Goal: Task Accomplishment & Management: Complete application form

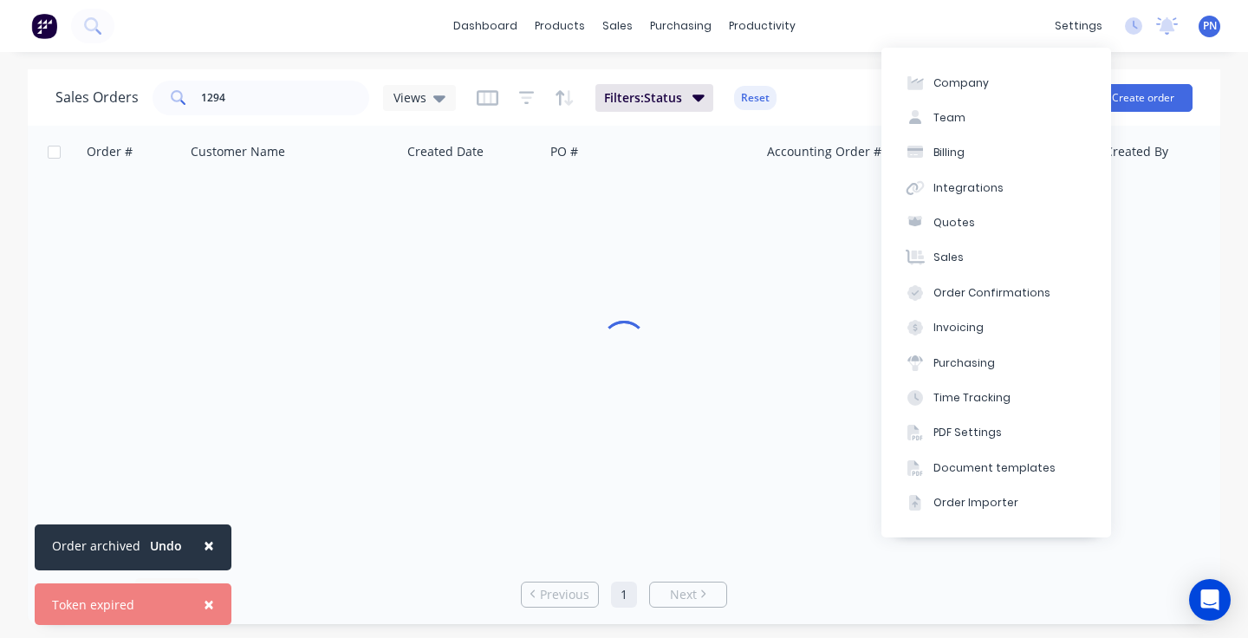
click at [1218, 24] on div "PN Powder Crew - Northern Beaches Powder Crew Northern Beaches Administrator Pr…" at bounding box center [1210, 27] width 22 height 22
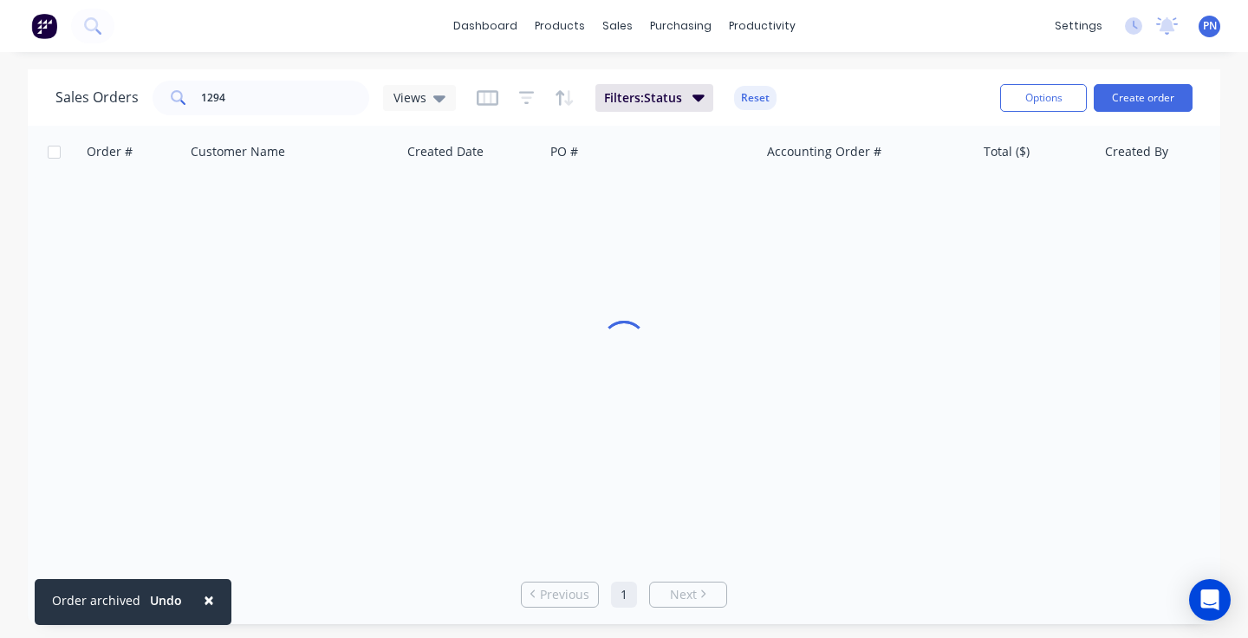
click at [1214, 27] on span "PN" at bounding box center [1210, 26] width 14 height 16
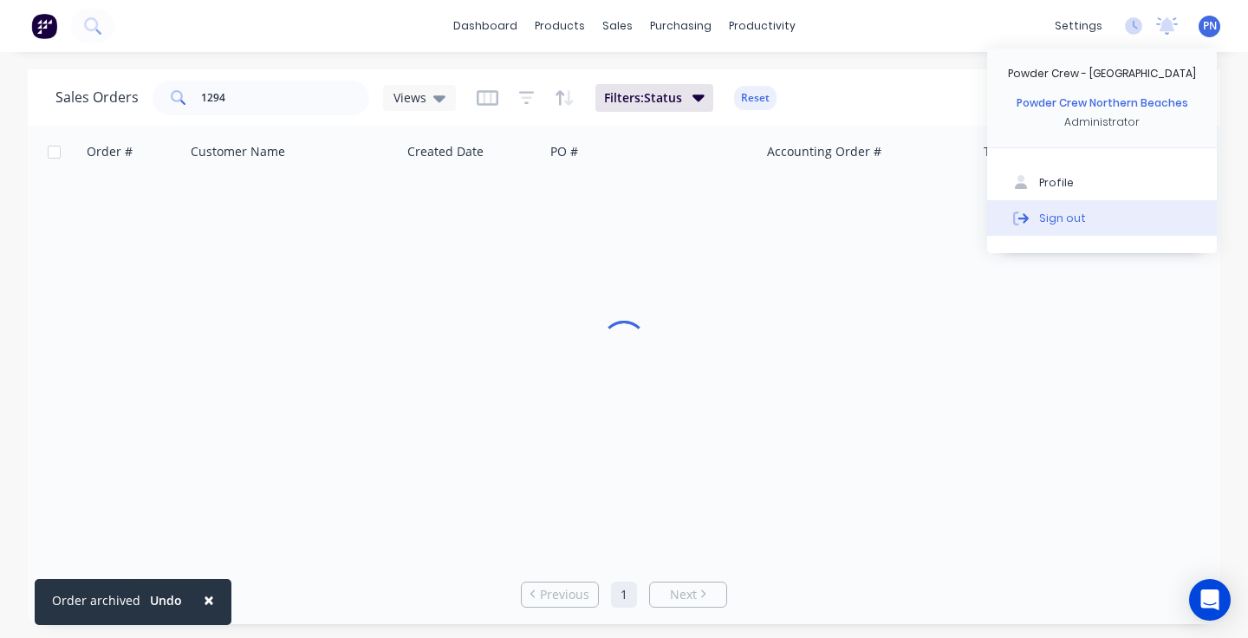
click at [1052, 219] on div "Sign out" at bounding box center [1062, 218] width 47 height 16
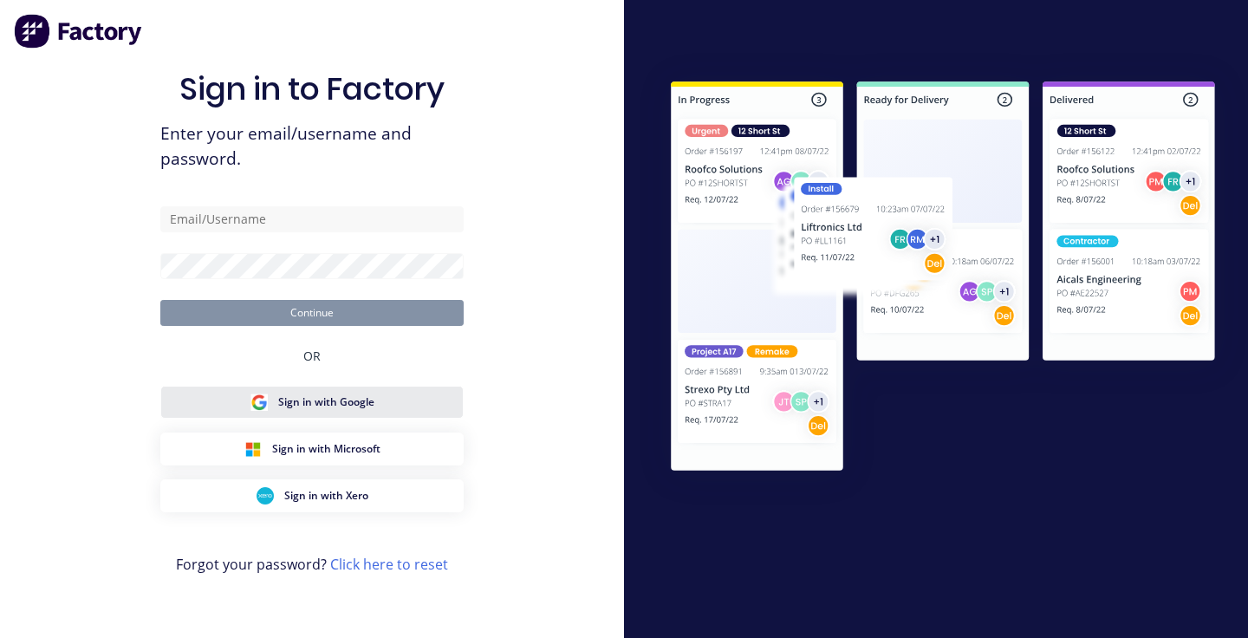
click at [364, 396] on span "Sign in with Google" at bounding box center [326, 402] width 96 height 16
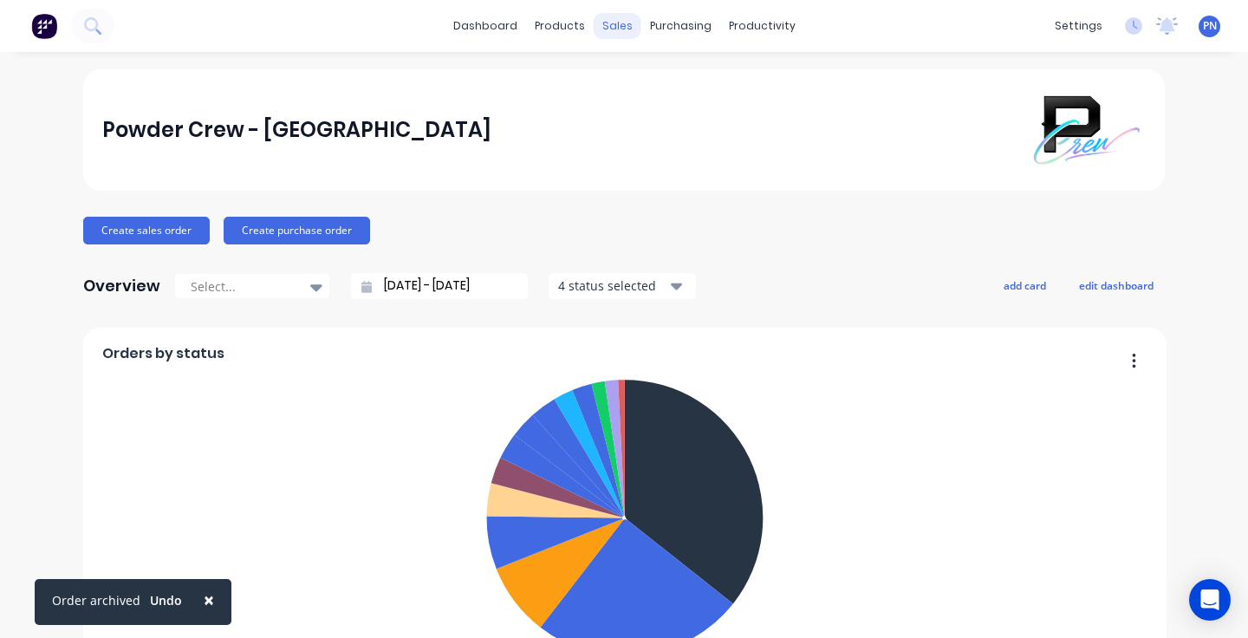
click at [620, 20] on div "sales" at bounding box center [618, 26] width 48 height 26
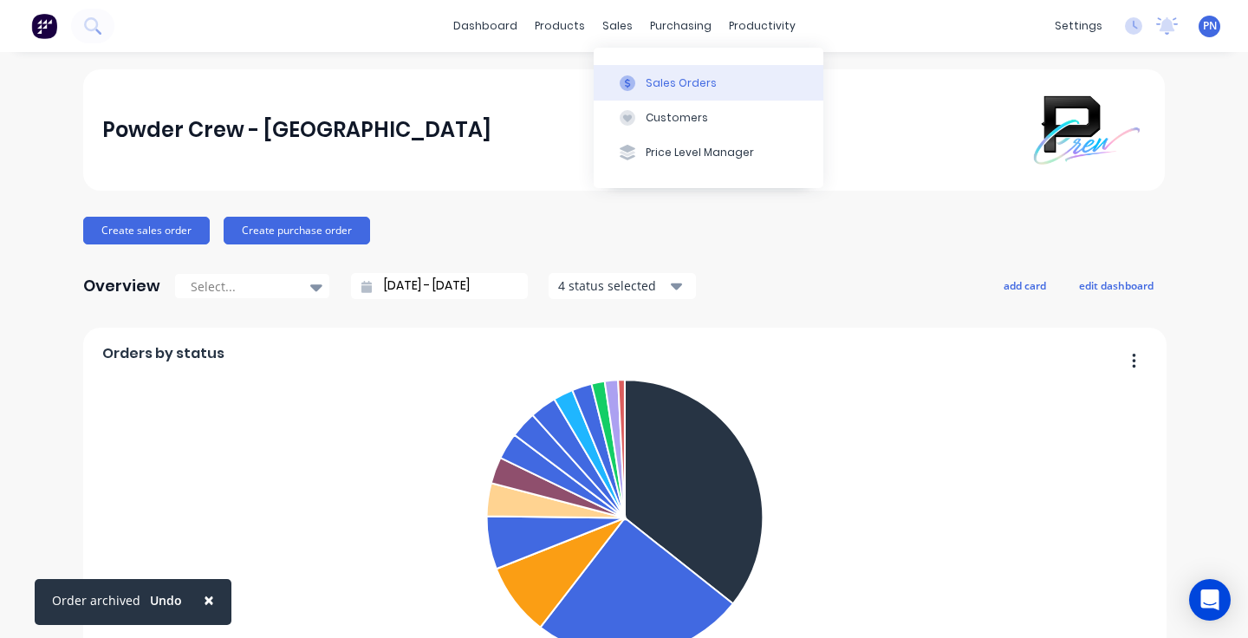
click at [673, 77] on div "Sales Orders" at bounding box center [681, 83] width 71 height 16
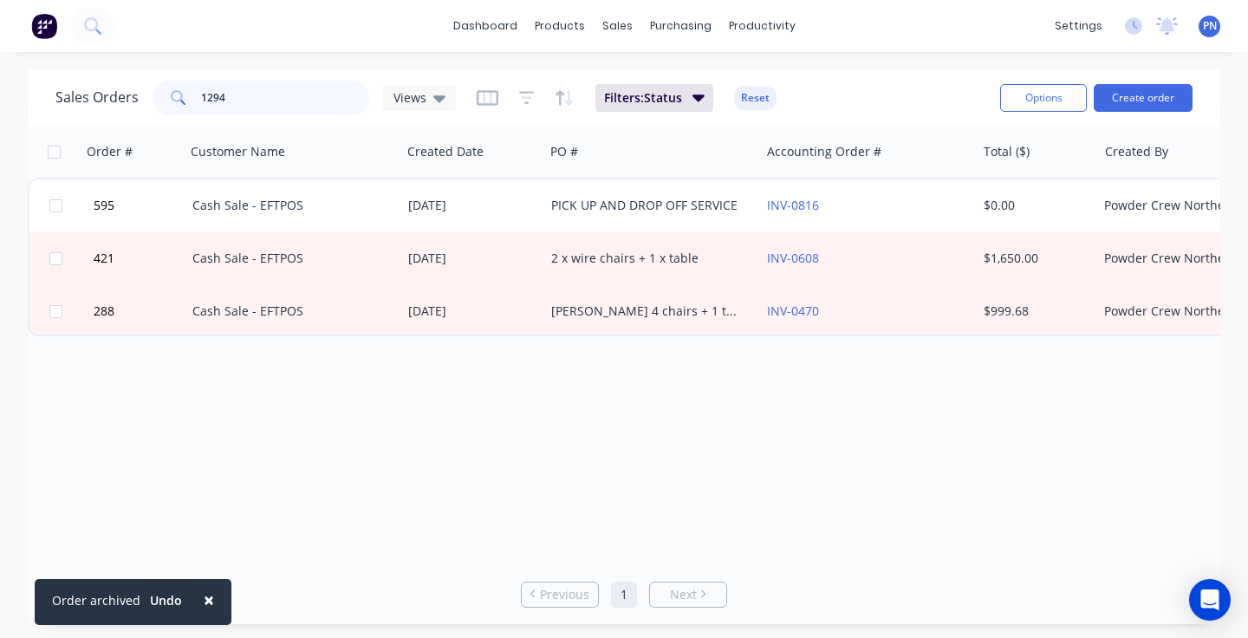
click at [302, 95] on input "1294" at bounding box center [285, 98] width 169 height 35
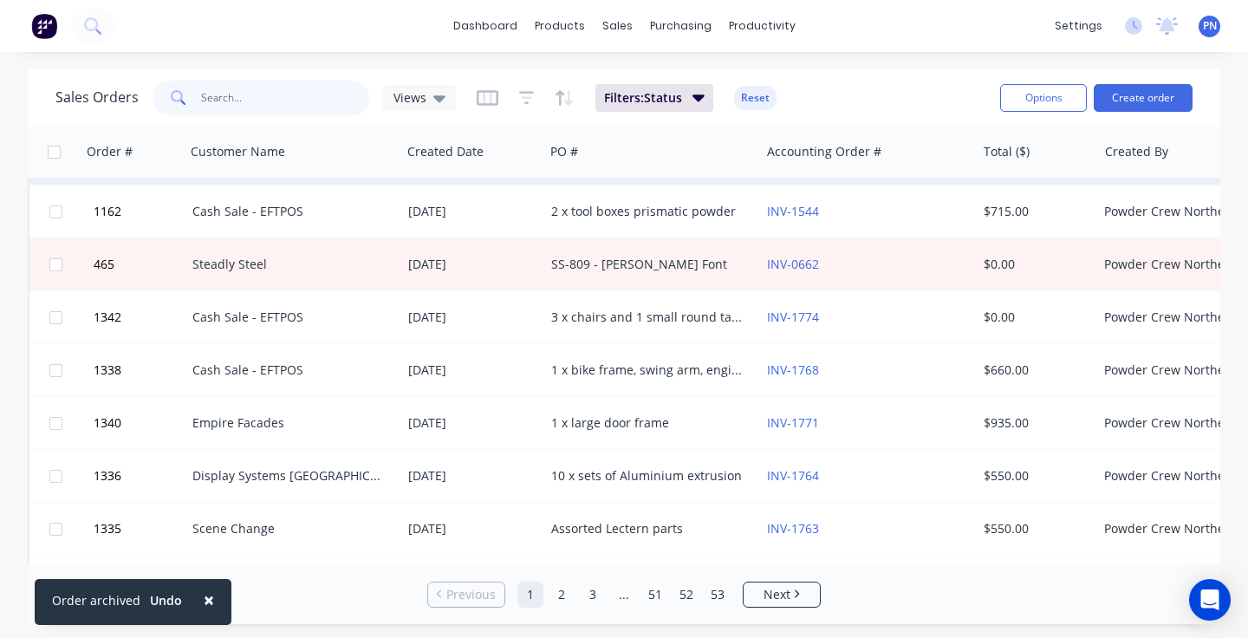
scroll to position [154, 0]
click at [751, 91] on button "Reset" at bounding box center [755, 98] width 42 height 24
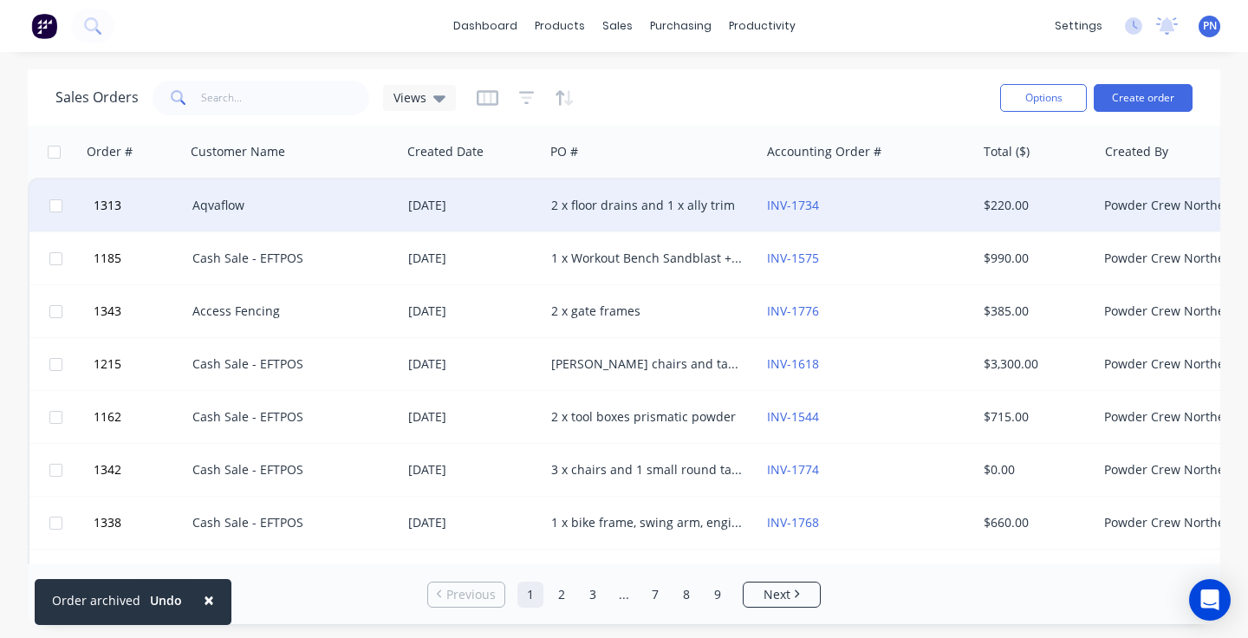
scroll to position [0, 0]
click at [514, 205] on div "[DATE]" at bounding box center [472, 205] width 129 height 17
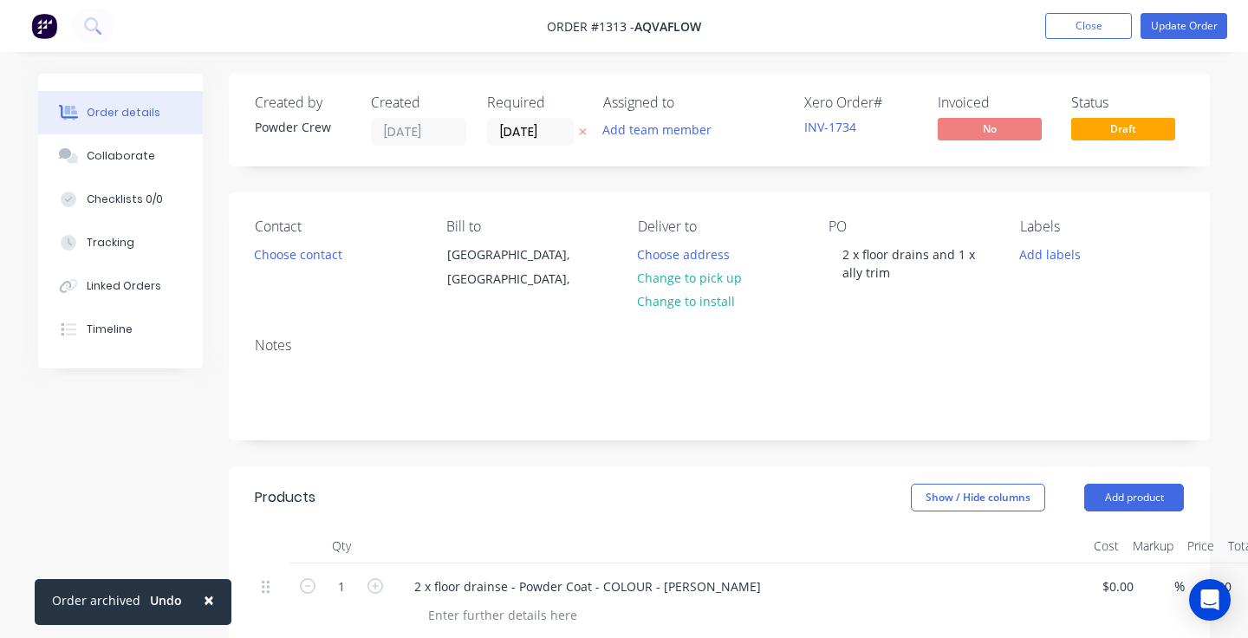
type input "$200.00"
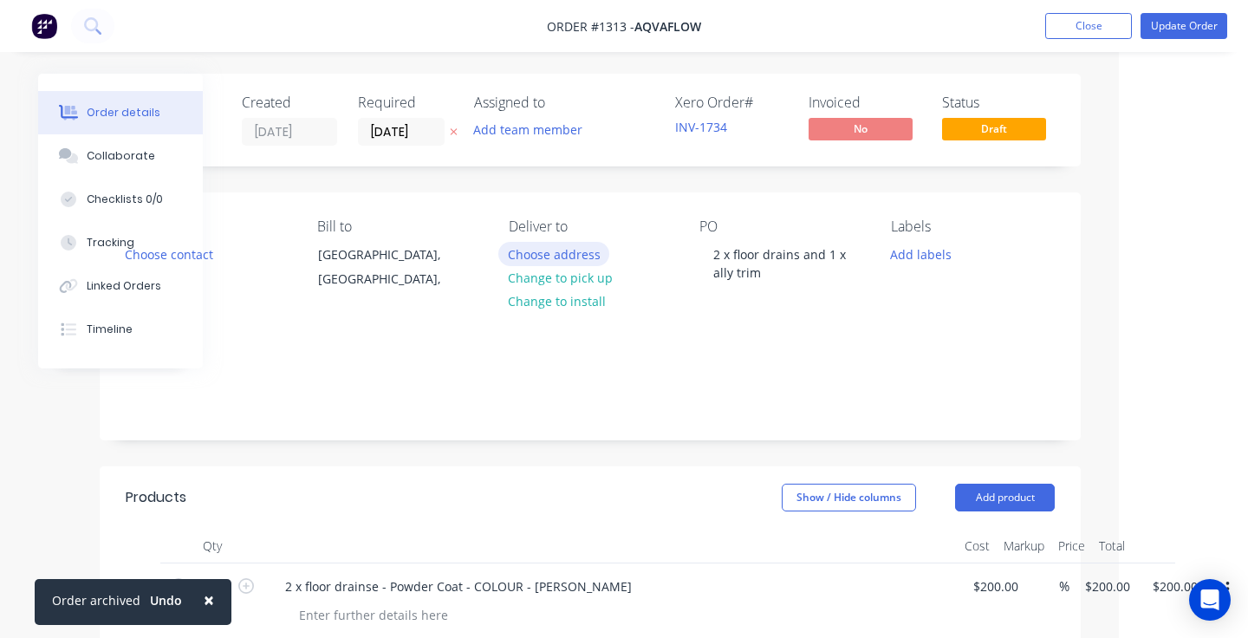
scroll to position [0, 129]
click at [1175, 28] on button "Update Order" at bounding box center [1184, 26] width 87 height 26
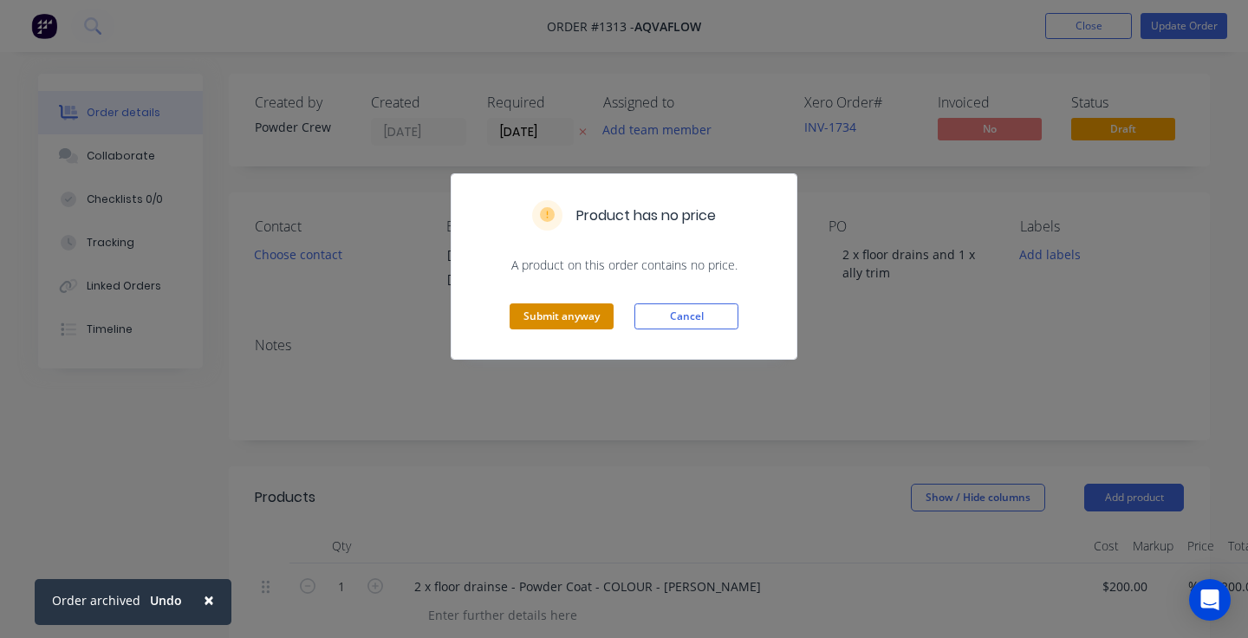
click at [574, 322] on button "Submit anyway" at bounding box center [562, 316] width 104 height 26
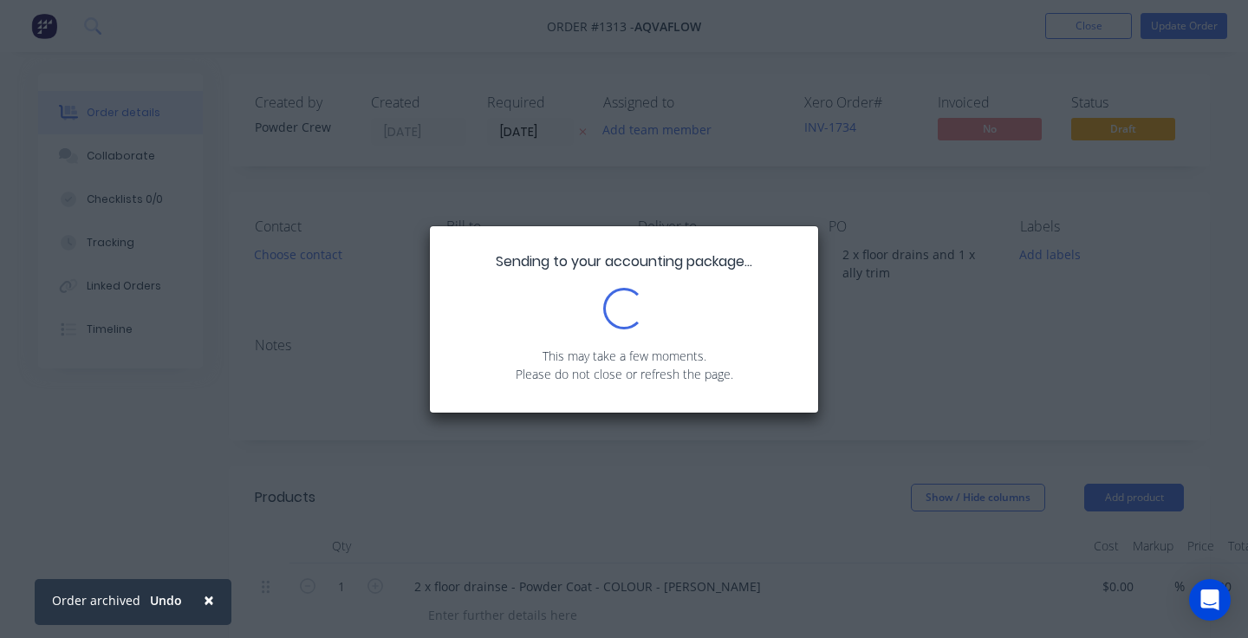
type input "$200.00"
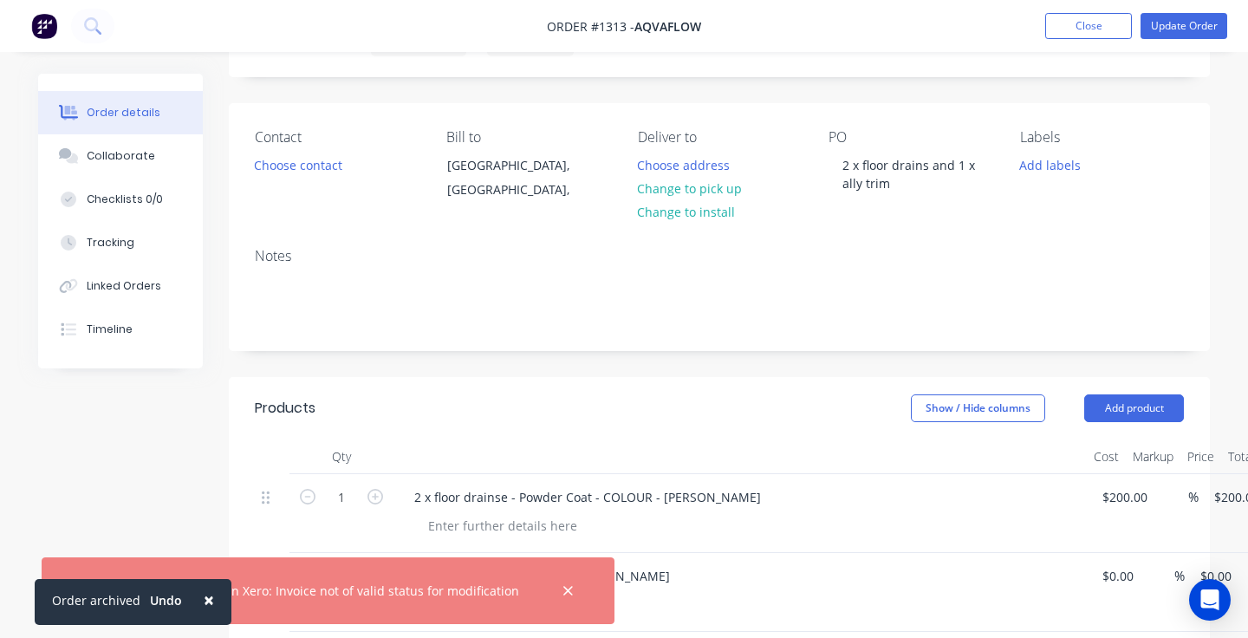
scroll to position [87, 0]
click at [204, 602] on span "×" at bounding box center [209, 600] width 10 height 24
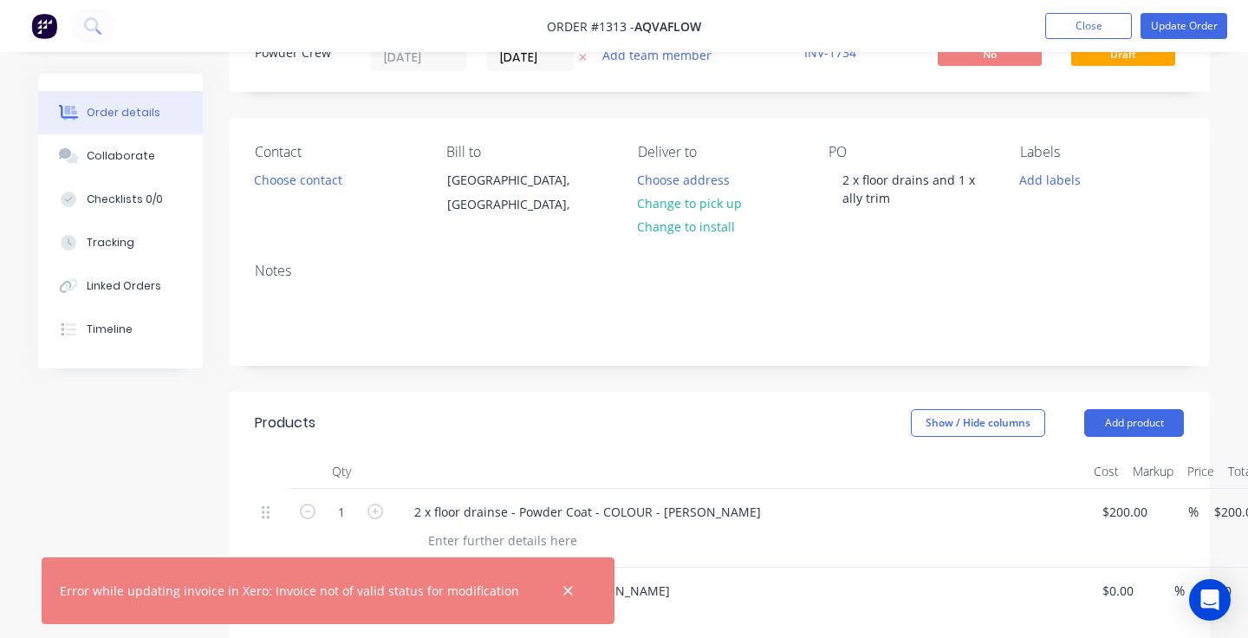
scroll to position [26, 0]
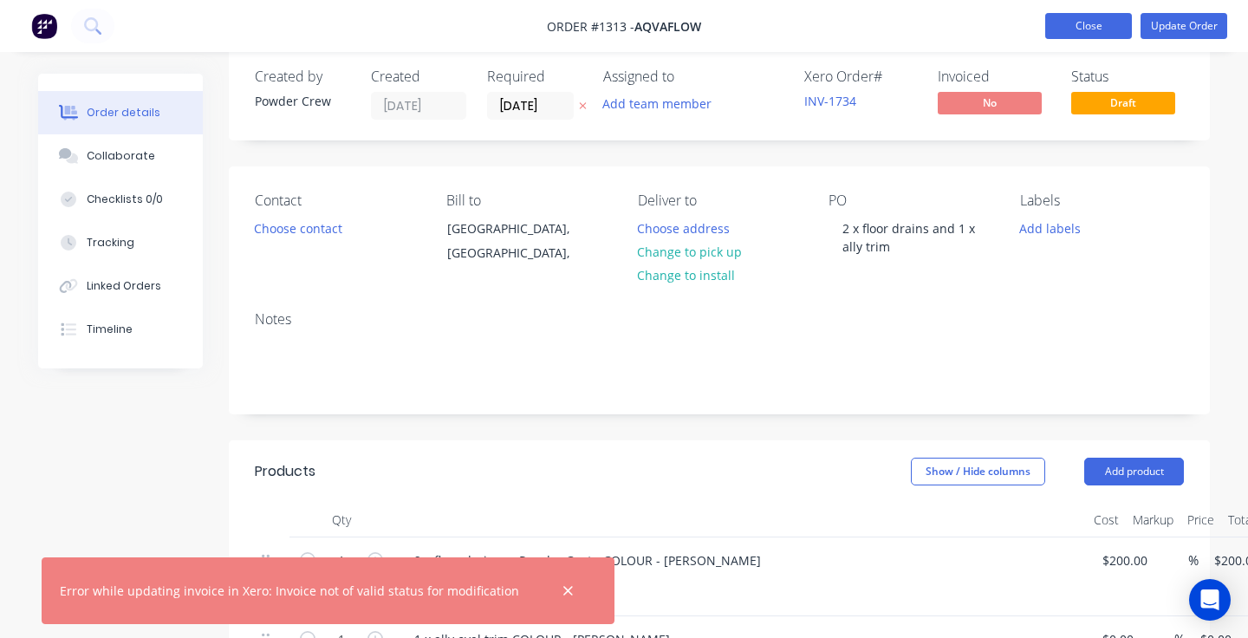
click at [1082, 27] on button "Close" at bounding box center [1088, 26] width 87 height 26
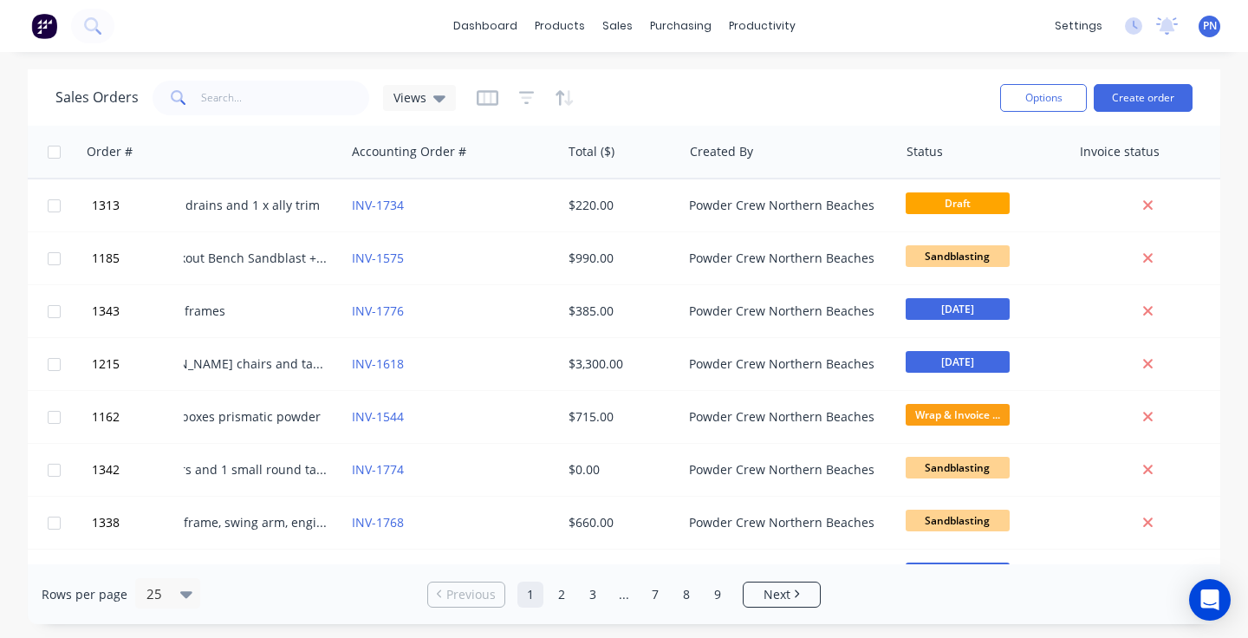
scroll to position [0, 433]
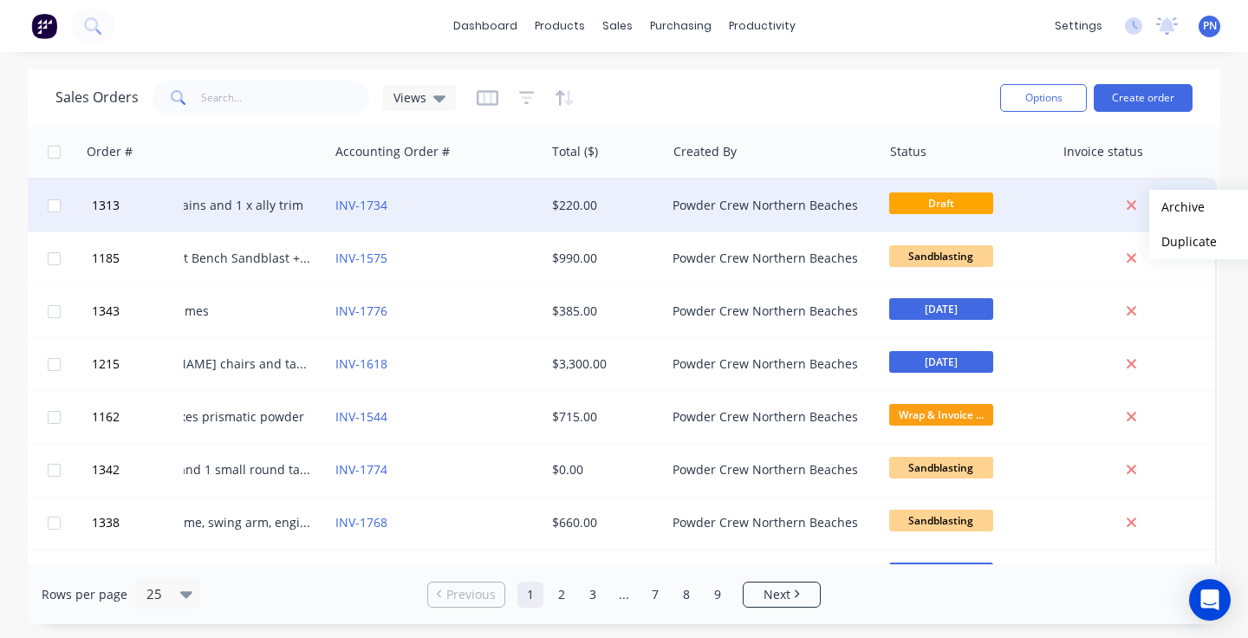
click at [1177, 207] on div "Sales Orders Views Options Create order Order # Customer Name Created Date PO #…" at bounding box center [624, 346] width 1193 height 555
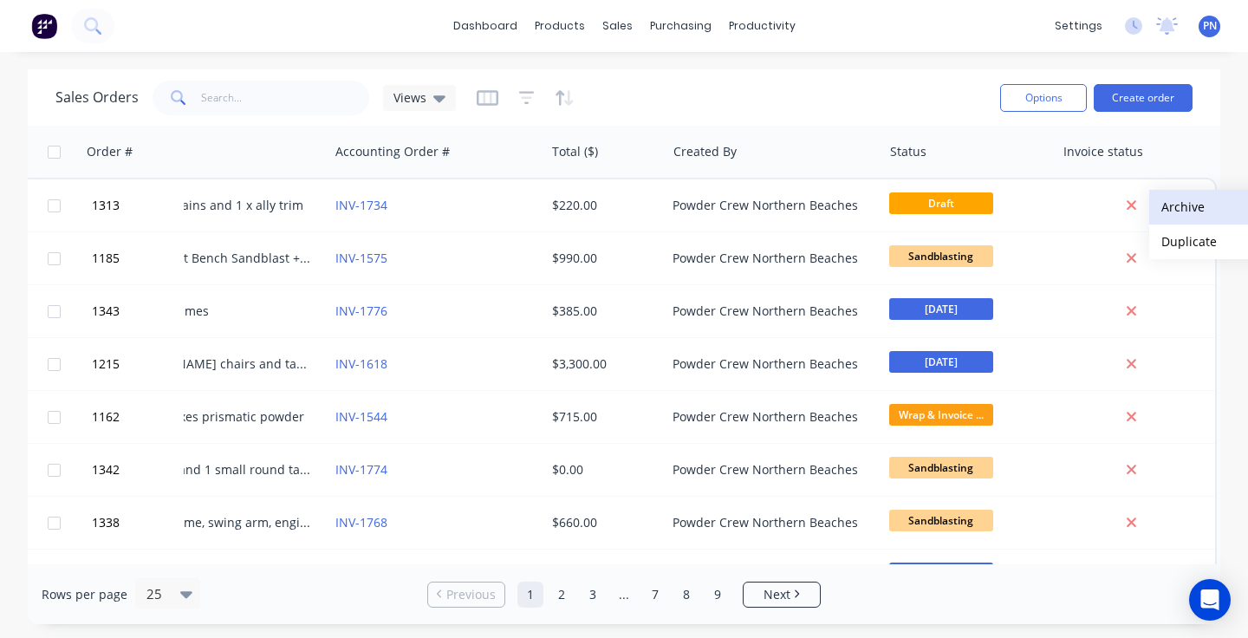
click at [1177, 207] on button "Archive" at bounding box center [1235, 207] width 173 height 35
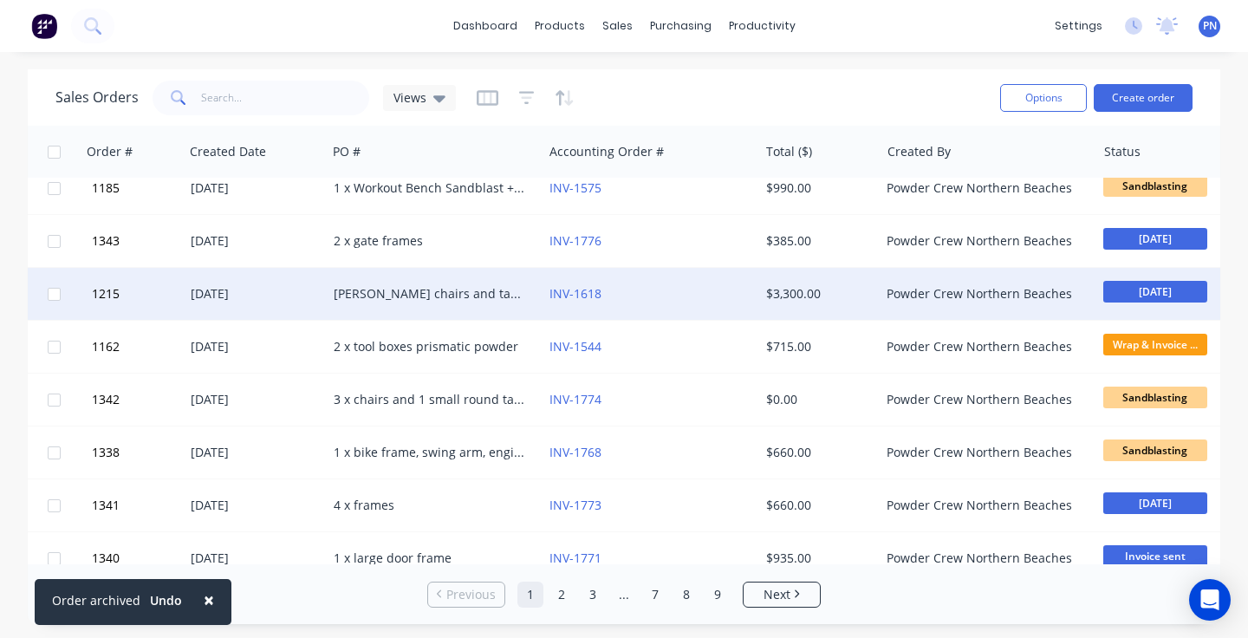
scroll to position [17, 165]
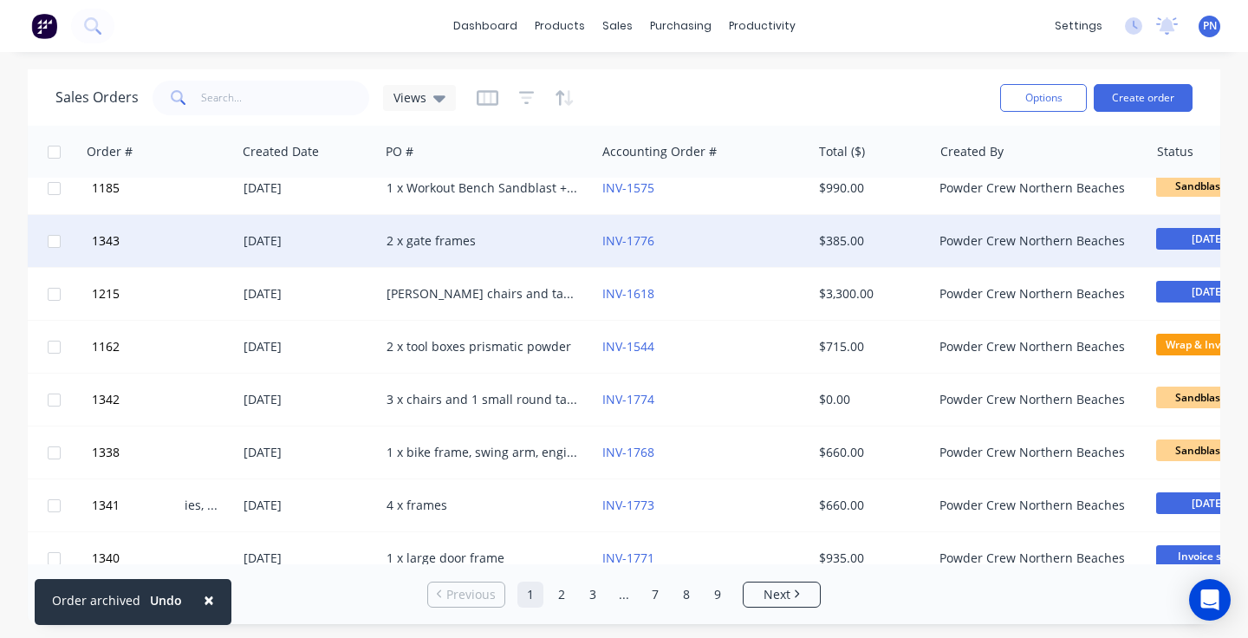
click at [530, 242] on div "2 x gate frames" at bounding box center [483, 240] width 192 height 17
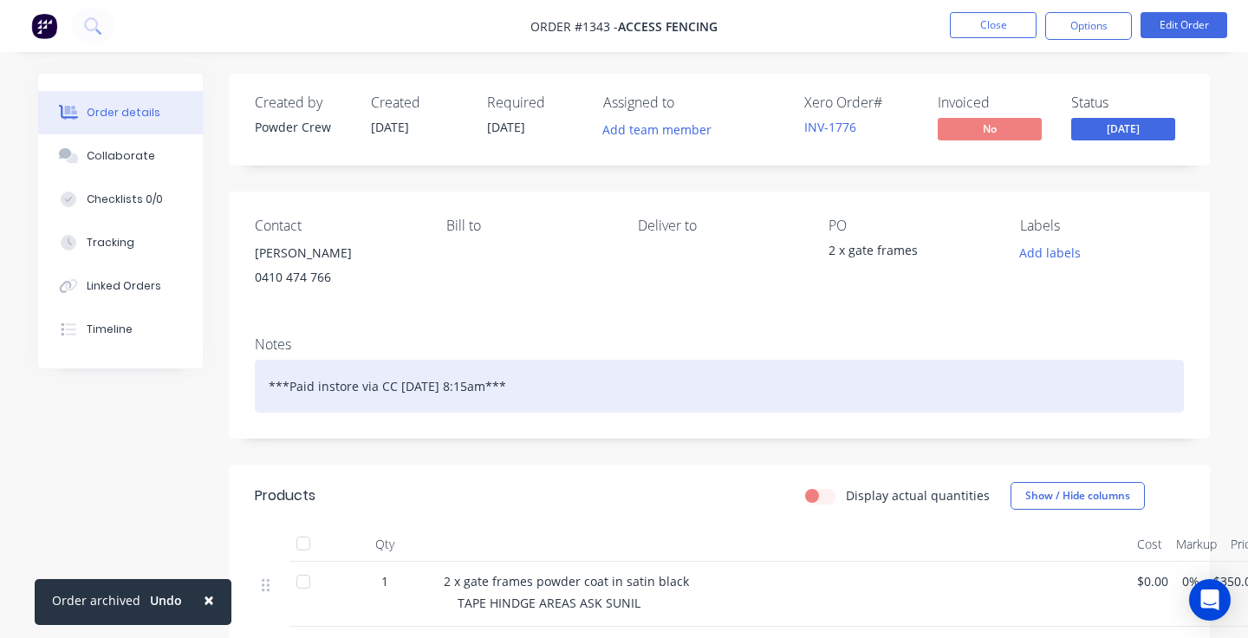
click at [556, 383] on div "***Paid instore via CC [DATE] 8:15am***" at bounding box center [719, 386] width 929 height 53
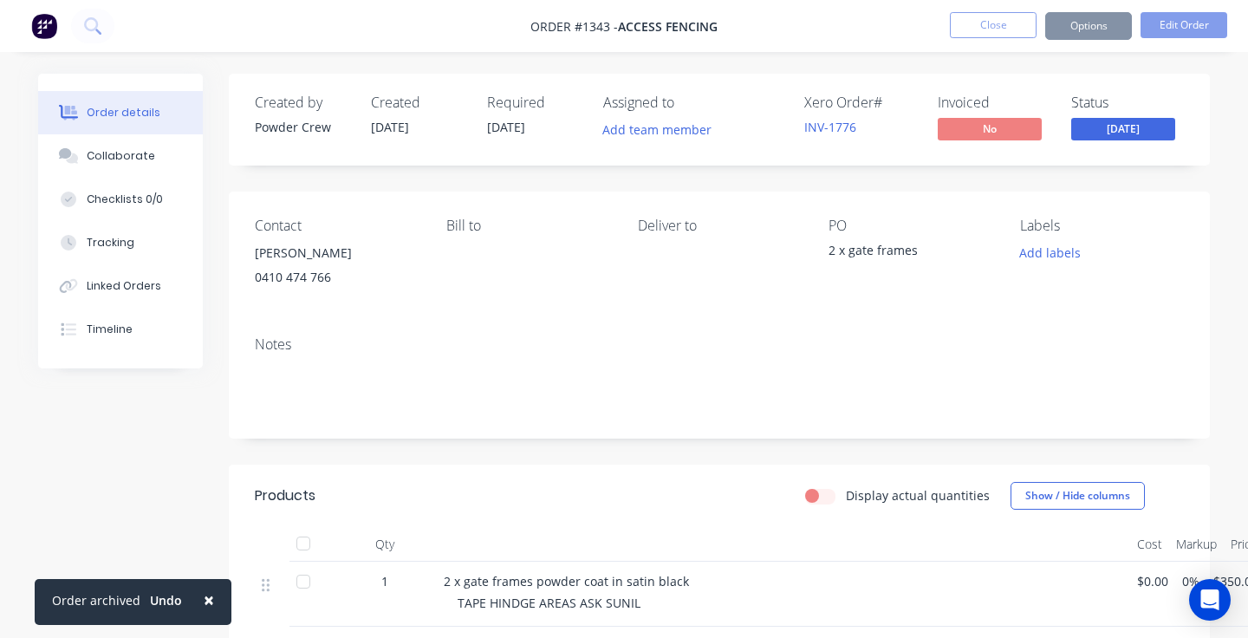
click at [686, 450] on div "Created by Powder Crew Created [DATE] Required [DATE] Assigned to Add team memb…" at bounding box center [719, 492] width 981 height 836
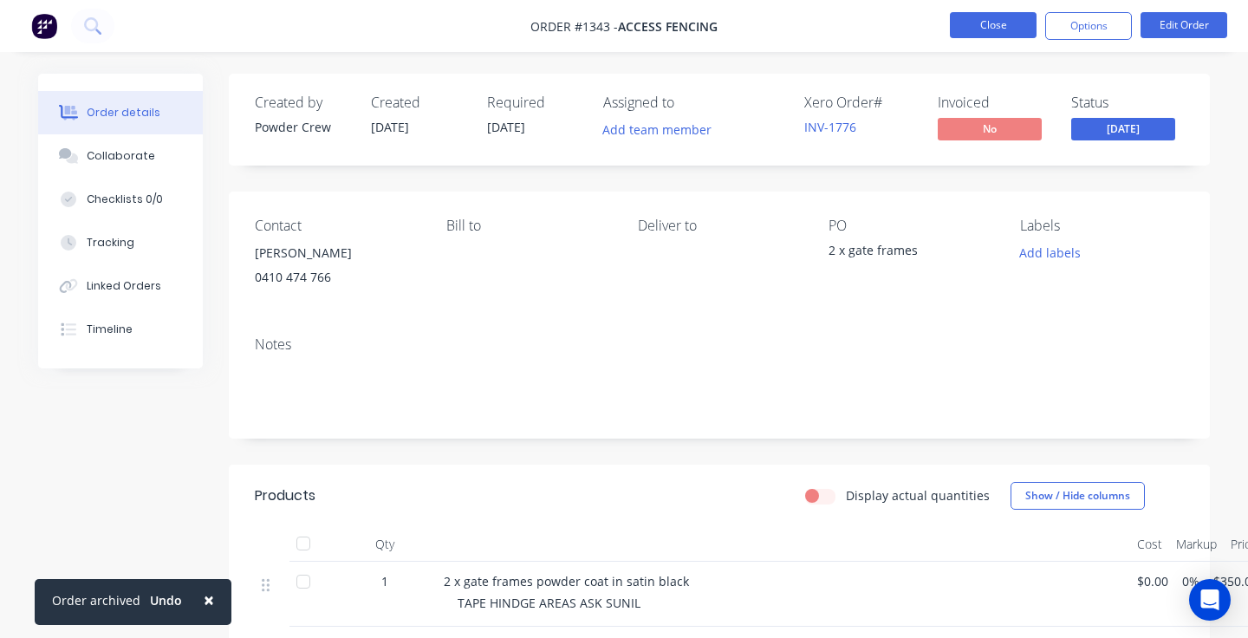
click at [1006, 29] on button "Close" at bounding box center [993, 25] width 87 height 26
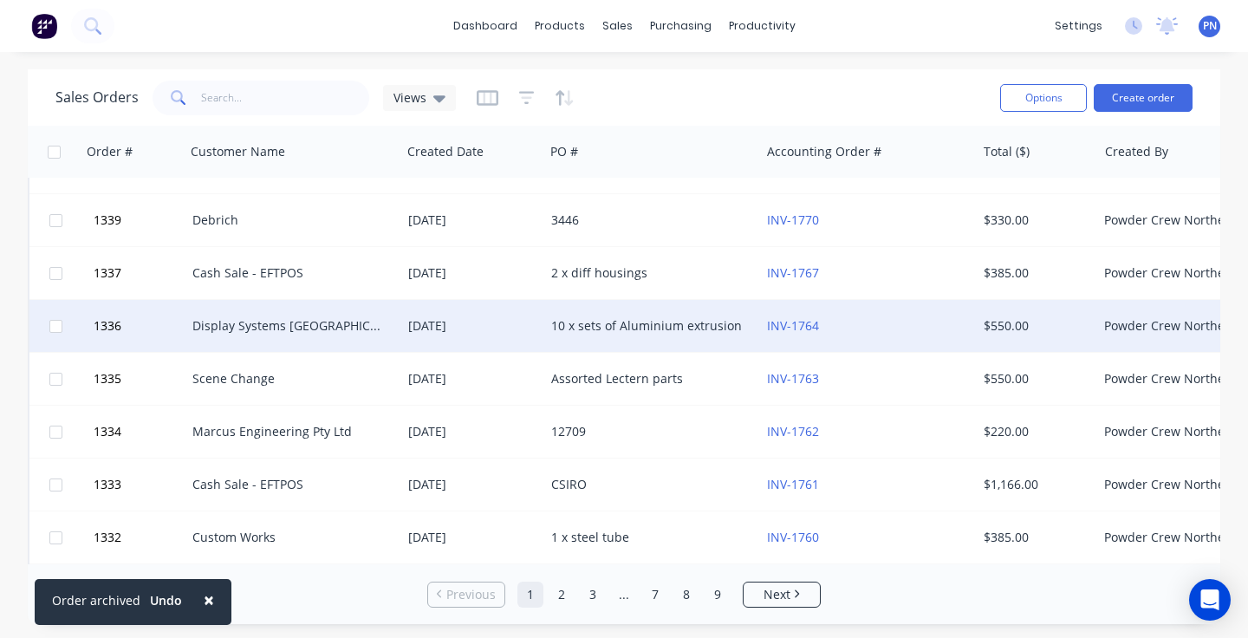
scroll to position [408, -1]
click at [513, 322] on div "[DATE]" at bounding box center [472, 325] width 129 height 17
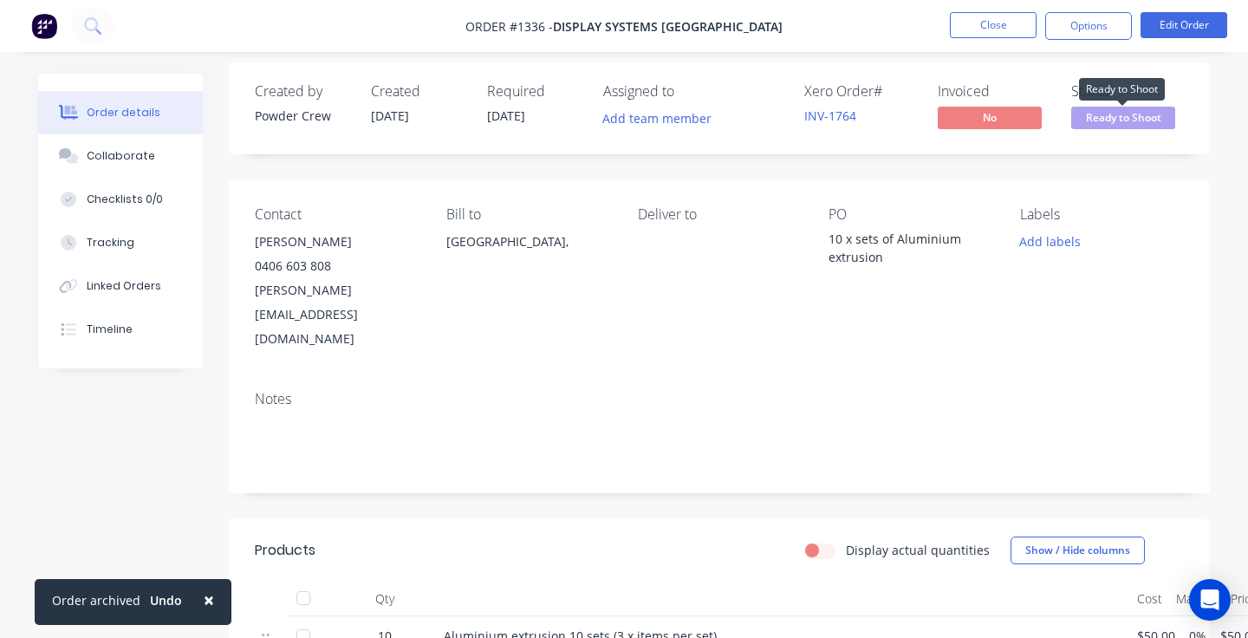
click at [1146, 126] on span "Ready to Shoot" at bounding box center [1123, 118] width 104 height 22
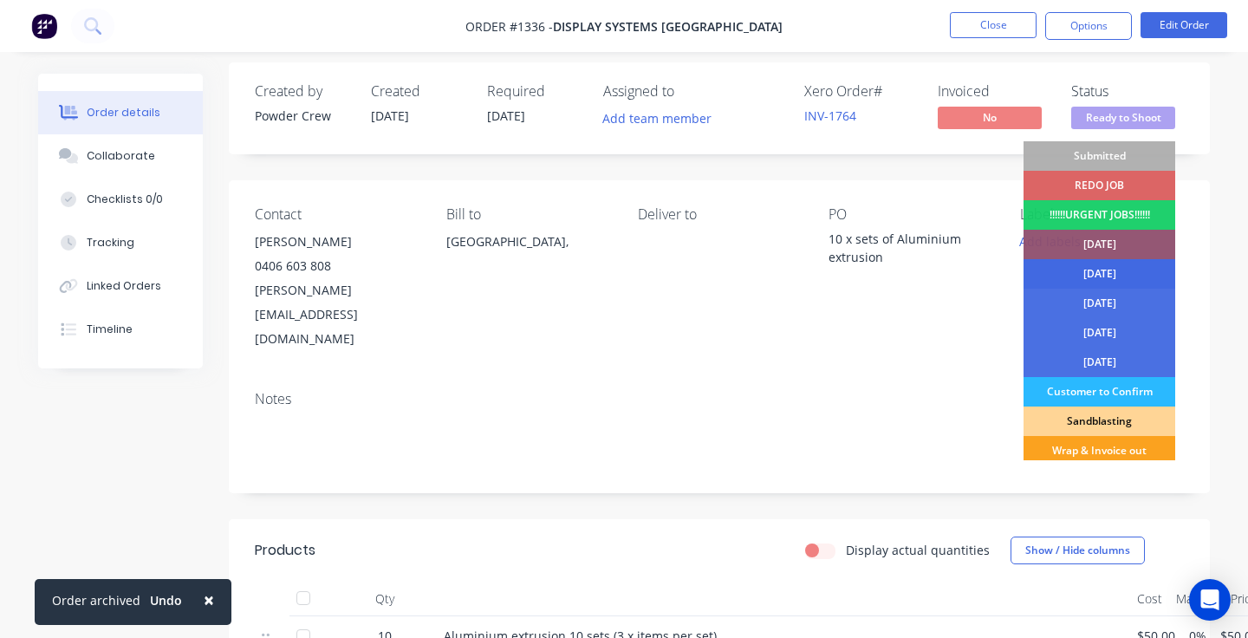
click at [1131, 269] on div "[DATE]" at bounding box center [1100, 273] width 152 height 29
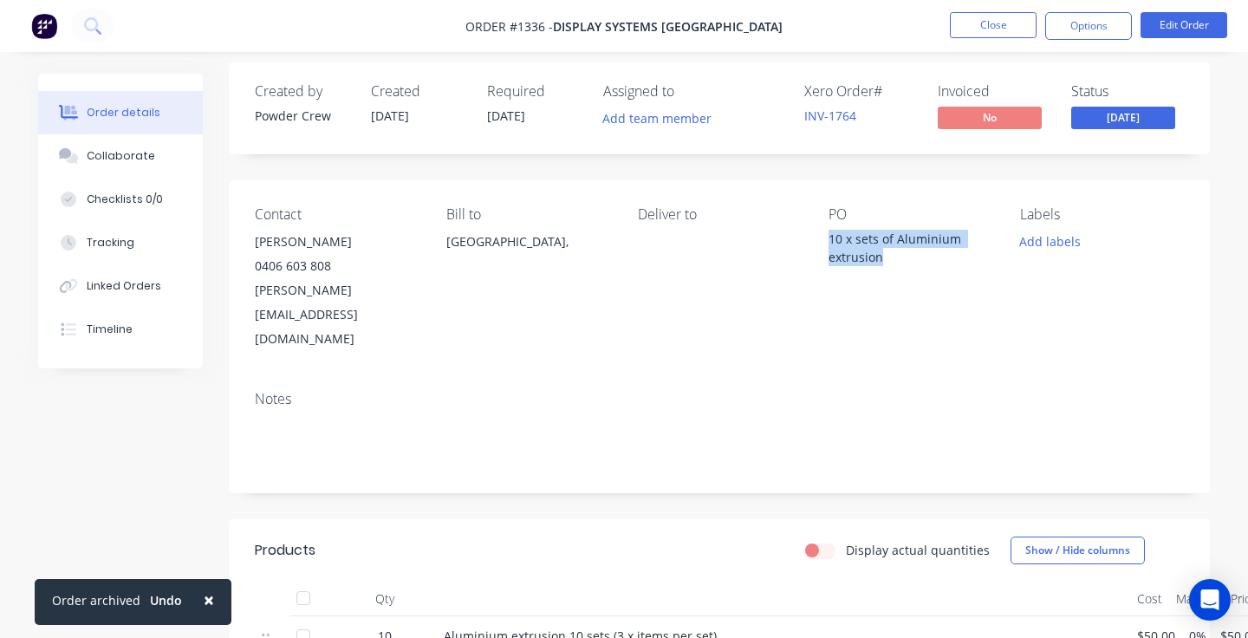
drag, startPoint x: 897, startPoint y: 264, endPoint x: 830, endPoint y: 232, distance: 74.1
click at [830, 232] on div "Contact [PERSON_NAME] [PHONE_NUMBER] [PERSON_NAME][EMAIL_ADDRESS][DOMAIN_NAME] …" at bounding box center [719, 278] width 981 height 197
click at [906, 260] on div "10 x sets of Aluminium extrusion" at bounding box center [911, 248] width 164 height 36
drag, startPoint x: 902, startPoint y: 260, endPoint x: 810, endPoint y: 233, distance: 96.6
click at [810, 233] on div "Contact [PERSON_NAME] [PHONE_NUMBER] [PERSON_NAME][EMAIL_ADDRESS][DOMAIN_NAME] …" at bounding box center [719, 278] width 981 height 197
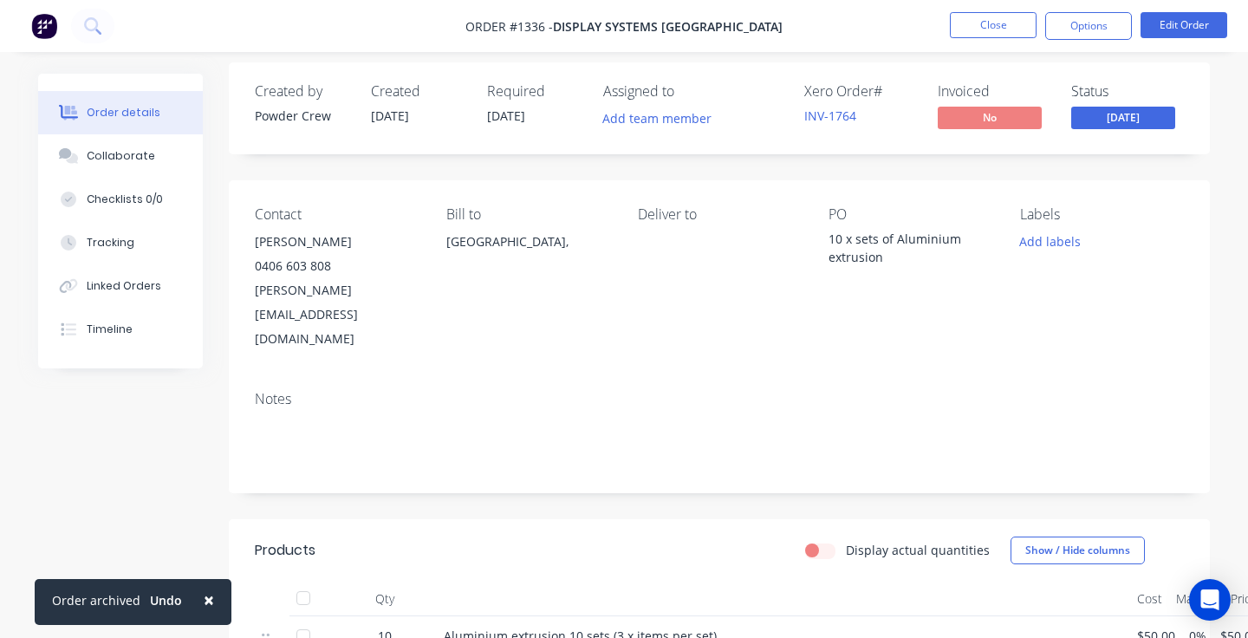
click at [909, 266] on div "PO 10 x sets of Aluminium extrusion" at bounding box center [911, 278] width 164 height 145
drag, startPoint x: 903, startPoint y: 267, endPoint x: 839, endPoint y: 245, distance: 67.7
click at [839, 245] on div "PO 10 x sets of Aluminium extrusion" at bounding box center [911, 278] width 164 height 145
click at [1195, 22] on button "Edit Order" at bounding box center [1184, 25] width 87 height 26
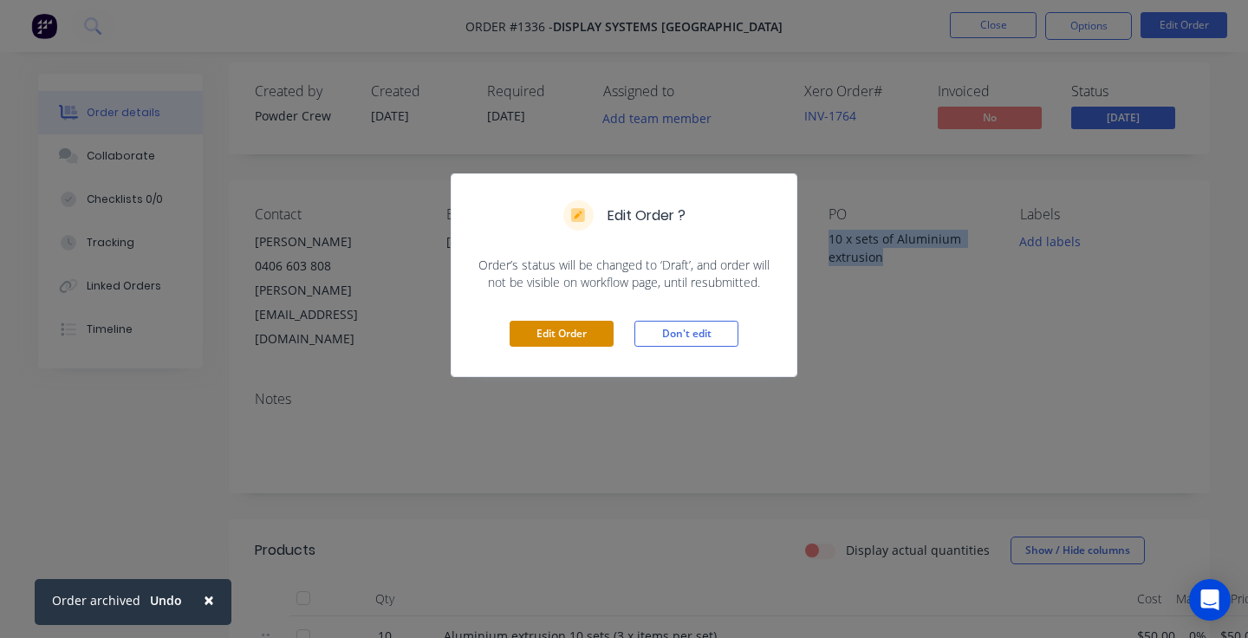
click at [576, 329] on button "Edit Order" at bounding box center [562, 334] width 104 height 26
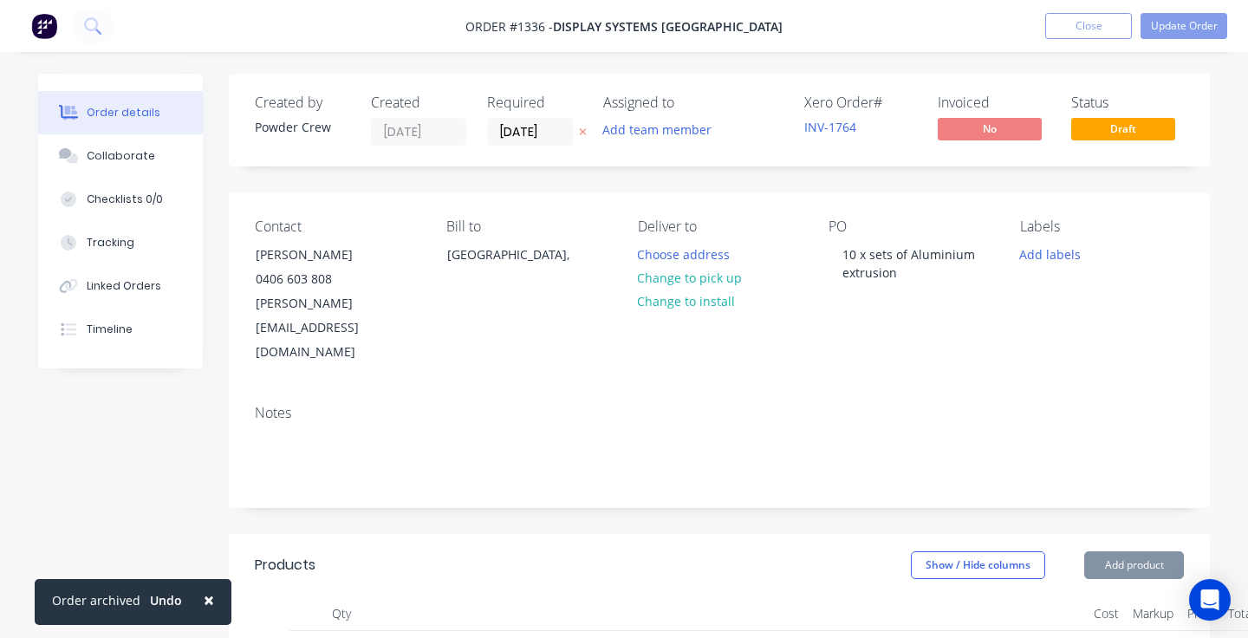
type input "$50.00"
type input "$500.00"
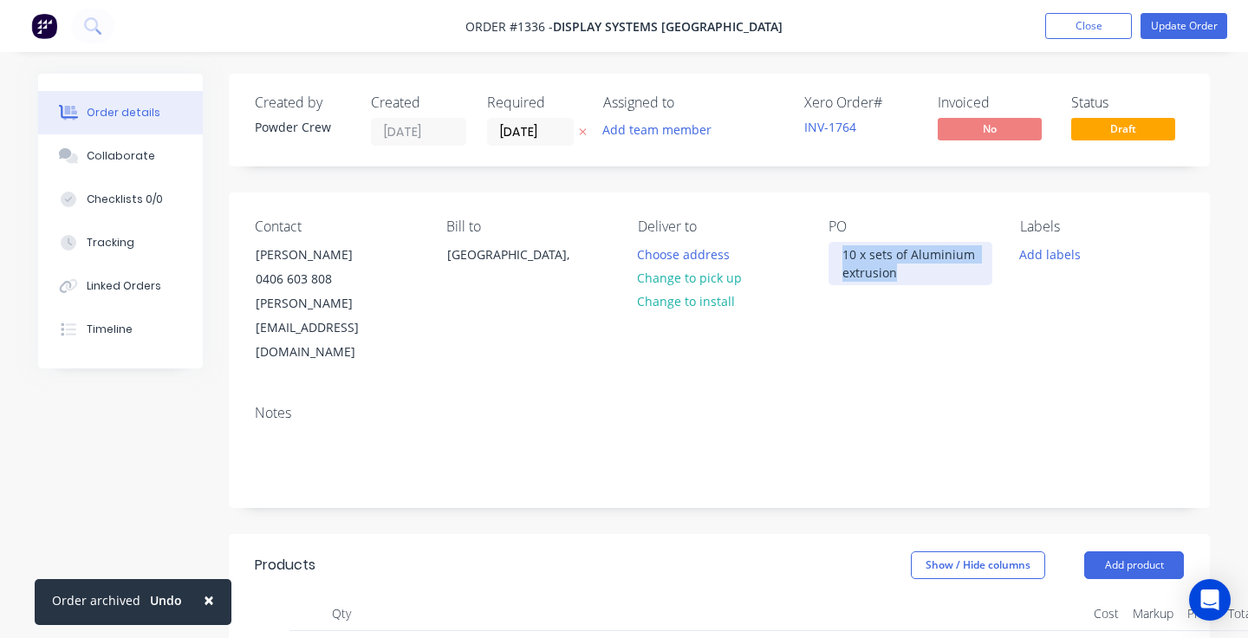
drag, startPoint x: 899, startPoint y: 277, endPoint x: 836, endPoint y: 258, distance: 65.3
click at [836, 258] on div "10 x sets of Aluminium extrusion" at bounding box center [911, 263] width 164 height 43
paste div
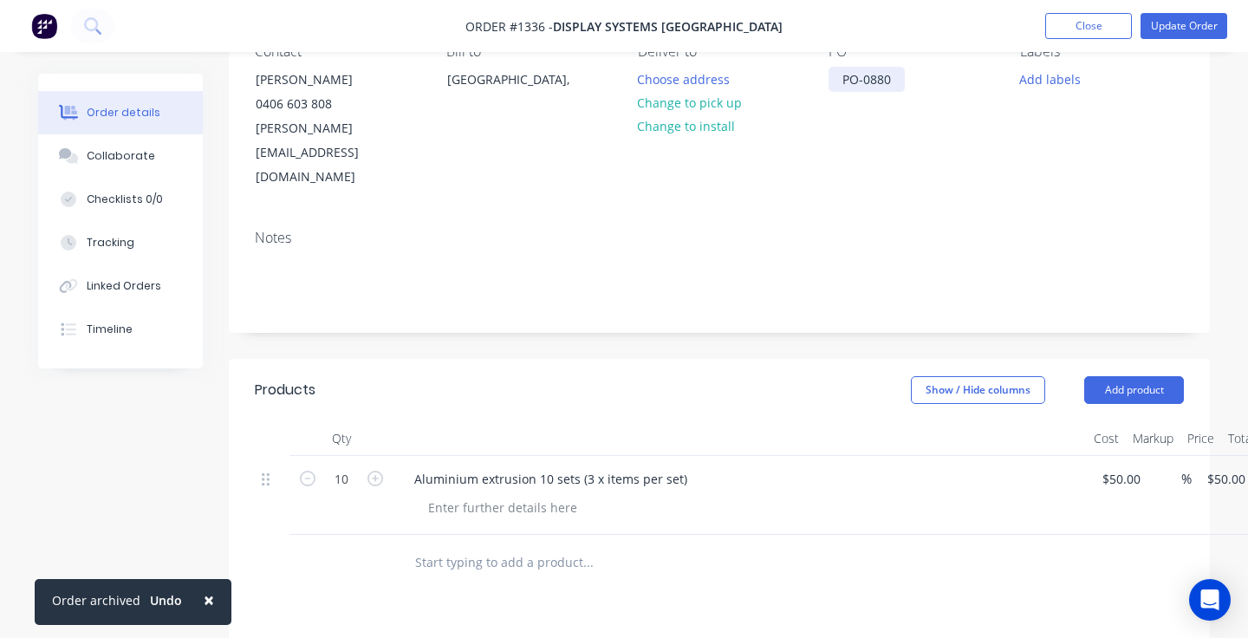
scroll to position [204, 0]
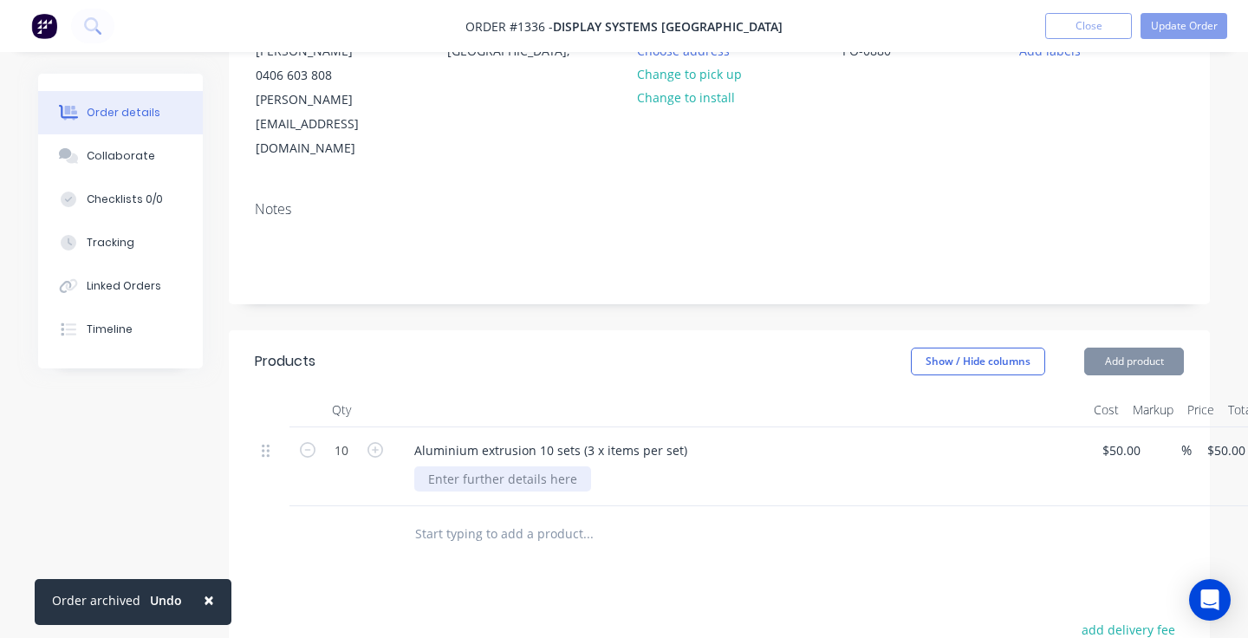
click at [561, 466] on div at bounding box center [502, 478] width 177 height 25
paste div
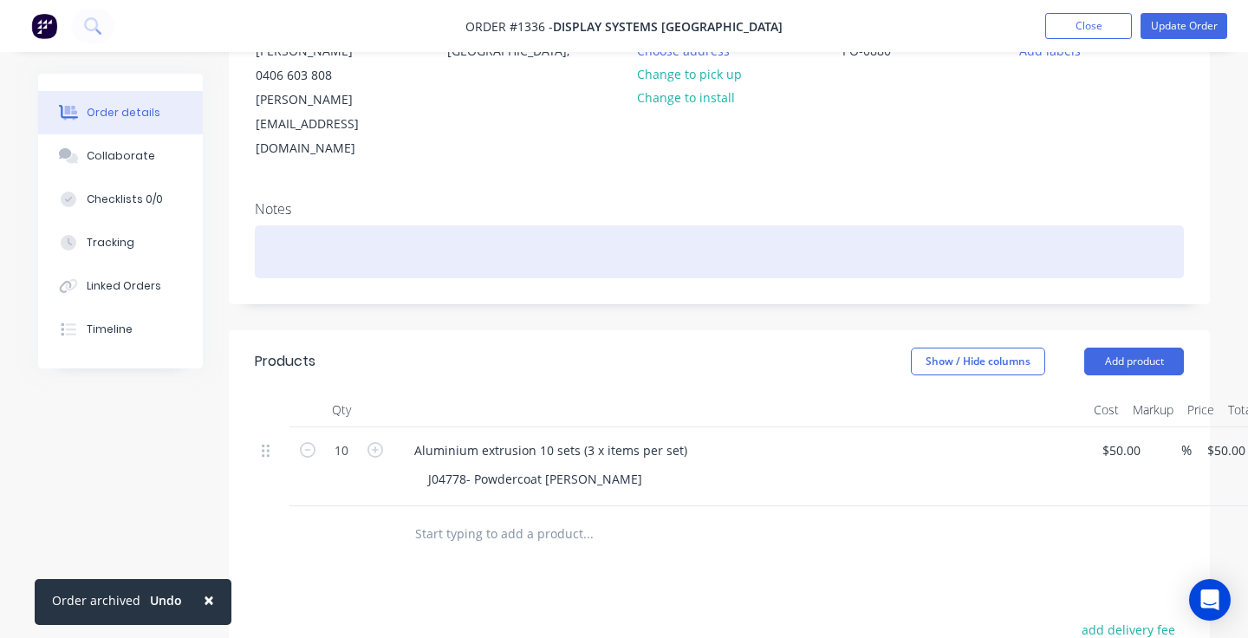
click at [402, 225] on div at bounding box center [719, 251] width 929 height 53
paste div
click at [361, 225] on div "Account Payable [EMAIL_ADDRESS][DOMAIN_NAME]" at bounding box center [719, 251] width 929 height 53
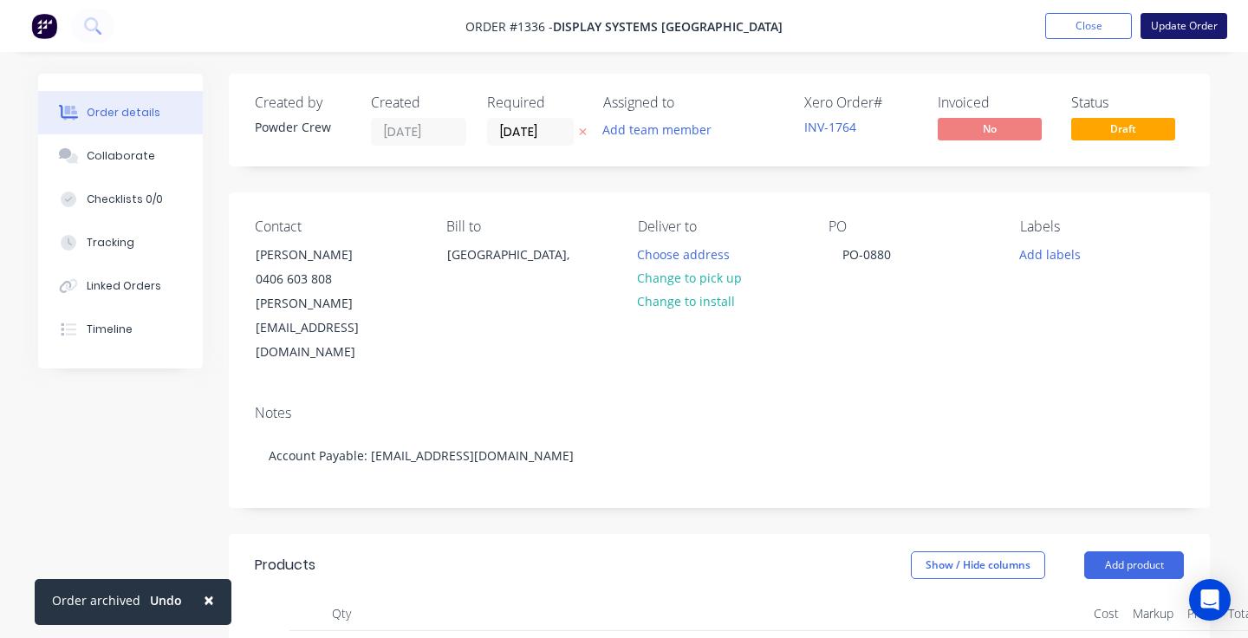
scroll to position [0, 0]
click at [1182, 23] on button "Update Order" at bounding box center [1184, 26] width 87 height 26
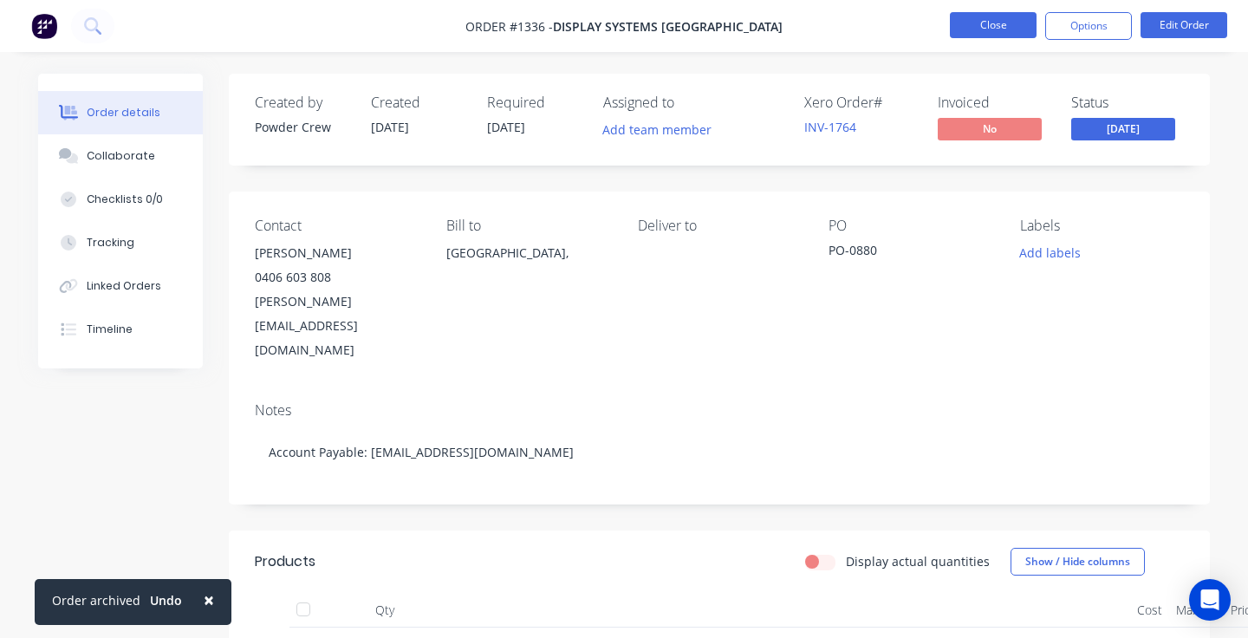
click at [996, 22] on button "Close" at bounding box center [993, 25] width 87 height 26
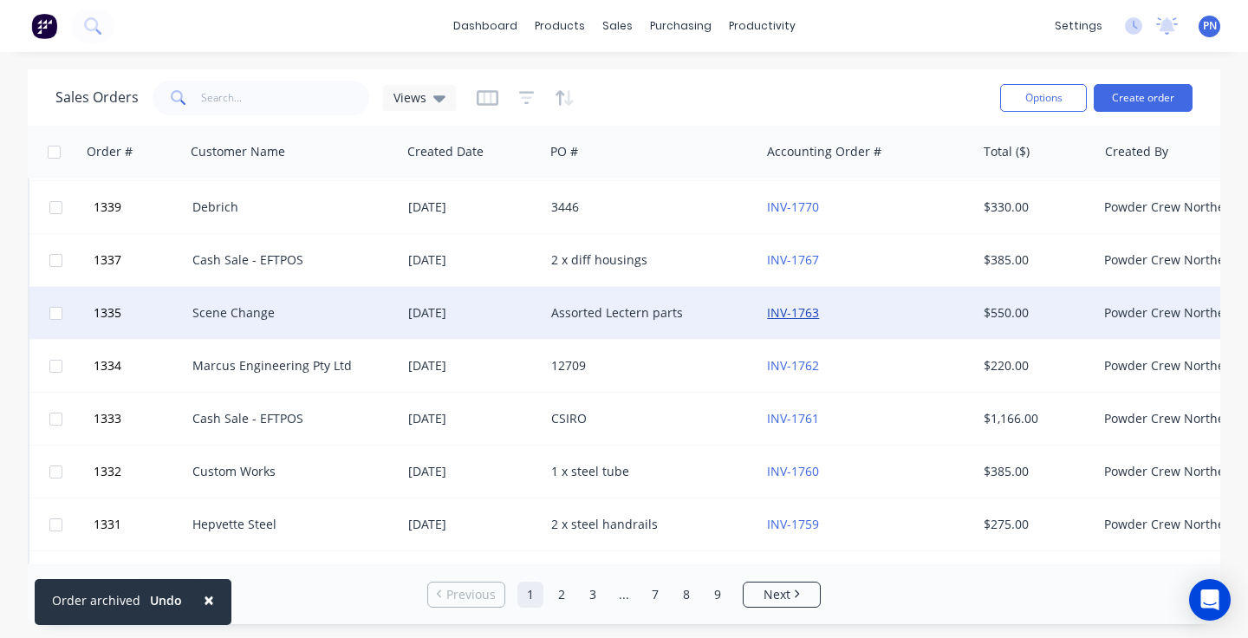
scroll to position [474, 0]
click at [702, 315] on div "Assorted Lectern parts" at bounding box center [647, 312] width 192 height 17
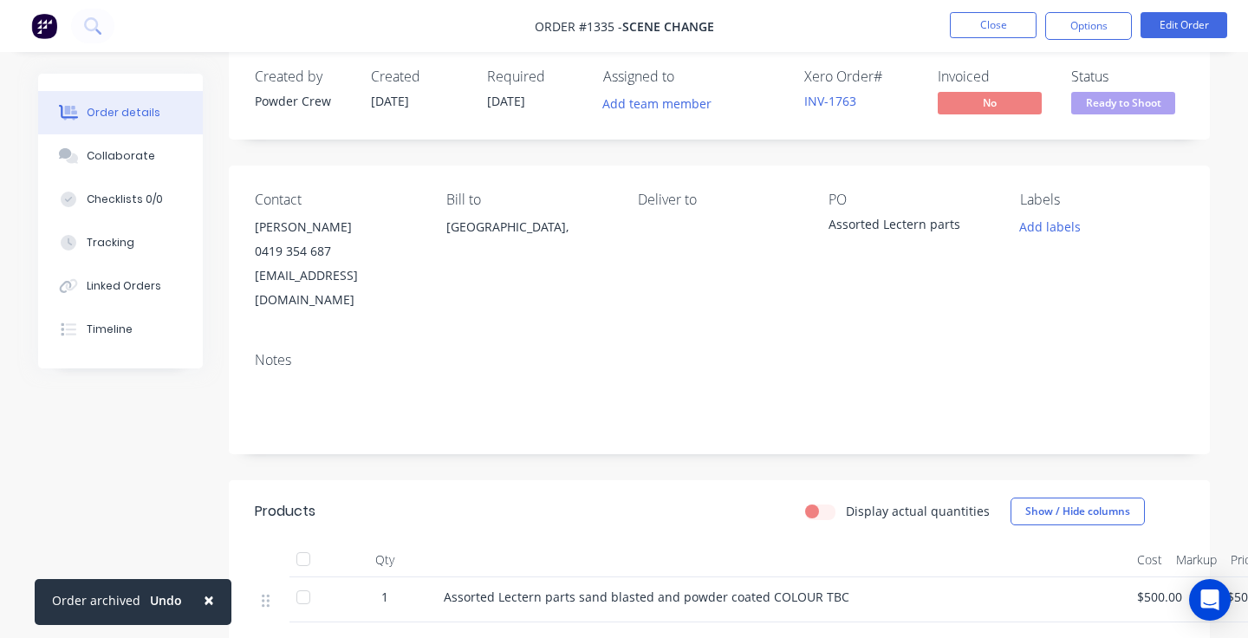
scroll to position [28, 0]
click at [1168, 28] on button "Edit Order" at bounding box center [1184, 25] width 87 height 26
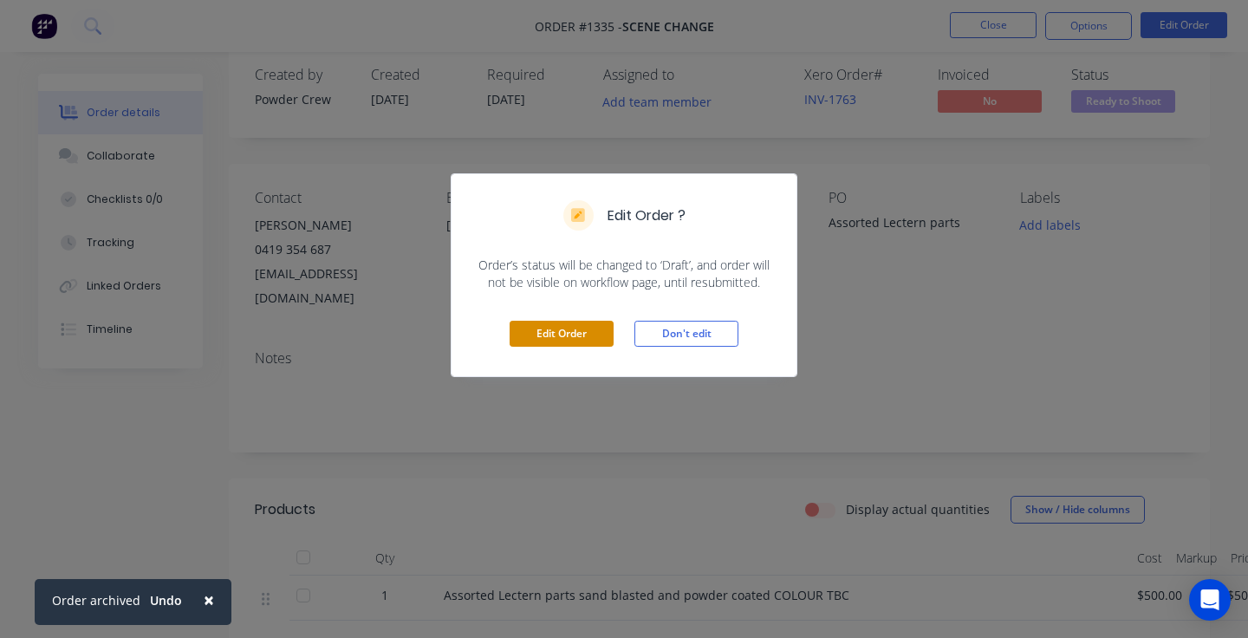
click at [570, 329] on button "Edit Order" at bounding box center [562, 334] width 104 height 26
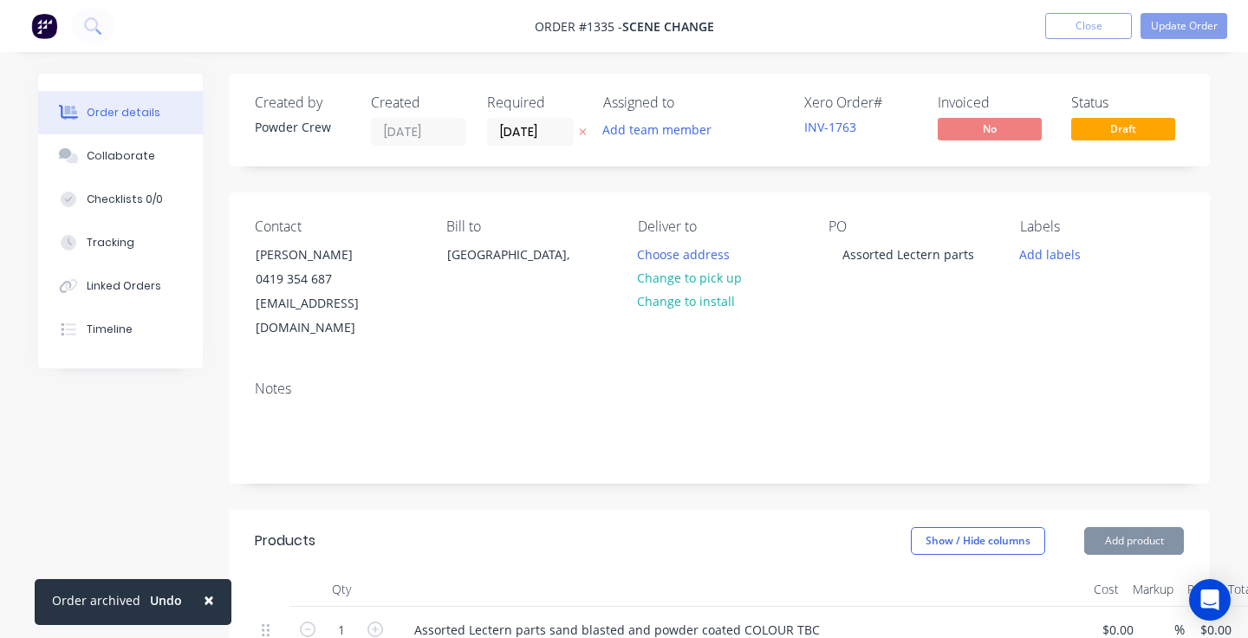
type input "$500.00"
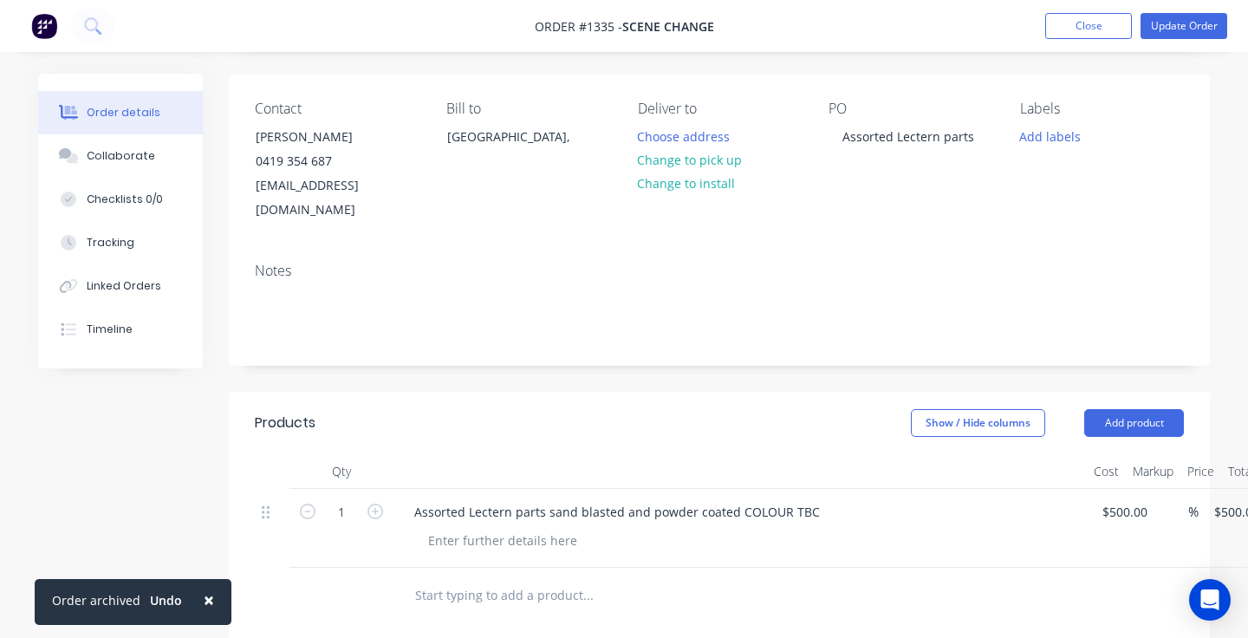
scroll to position [192, 0]
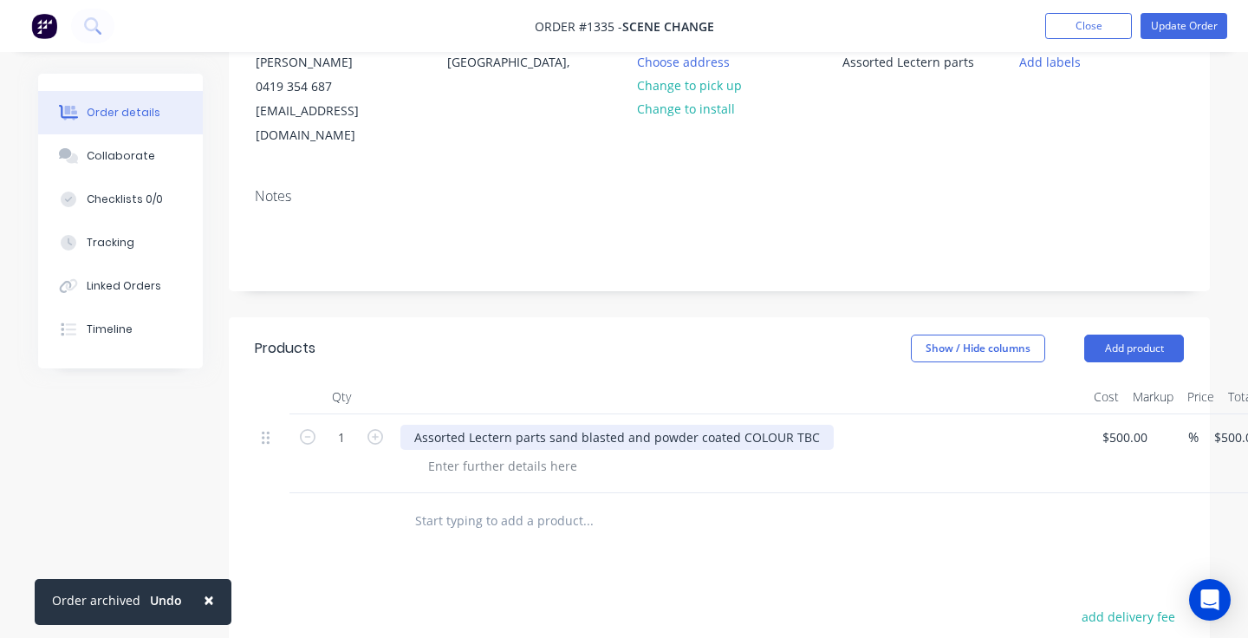
click at [804, 425] on div "Assorted Lectern parts sand blasted and powder coated COLOUR TBC" at bounding box center [616, 437] width 433 height 25
click at [810, 425] on div "Assorted Lectern parts sand blasted and powder coated COLOUR TBC" at bounding box center [616, 437] width 433 height 25
click at [899, 426] on div "Assorted Lectern parts sand blasted and powder coated in black ace" at bounding box center [740, 453] width 693 height 79
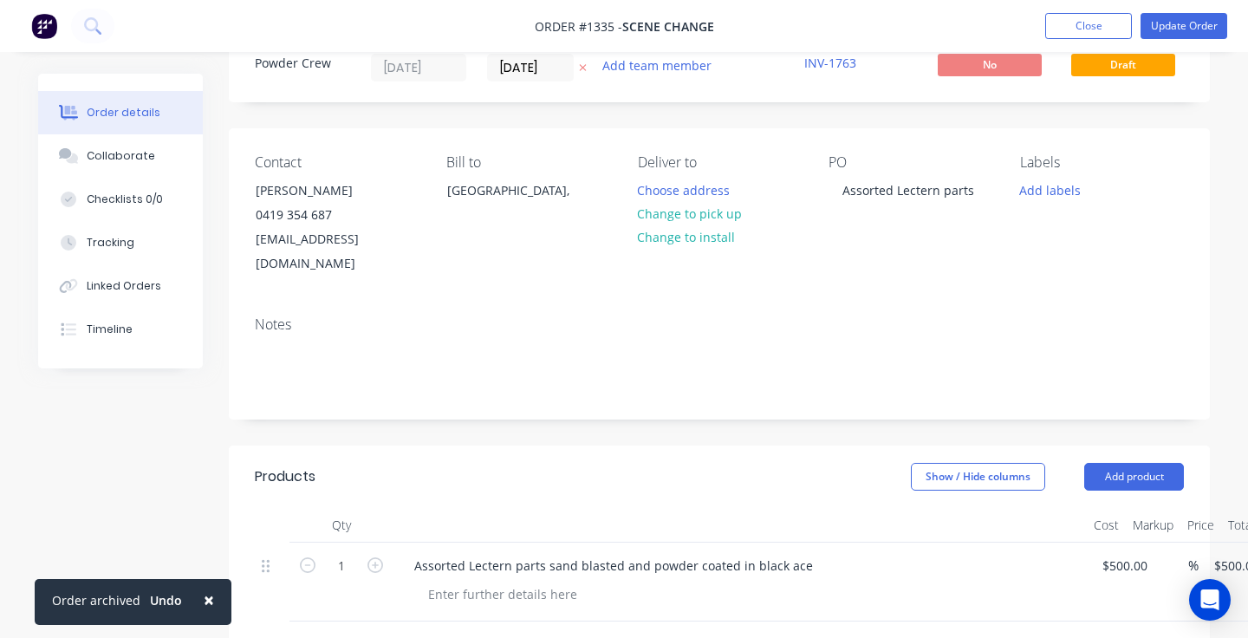
scroll to position [0, 0]
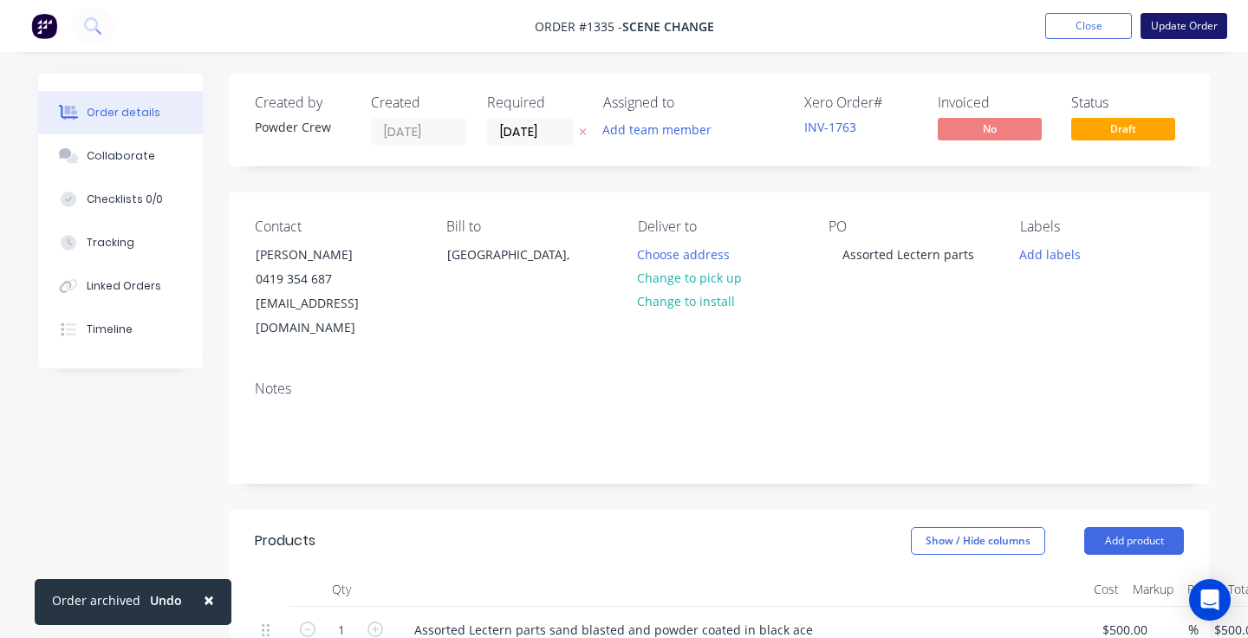
click at [1165, 30] on button "Update Order" at bounding box center [1184, 26] width 87 height 26
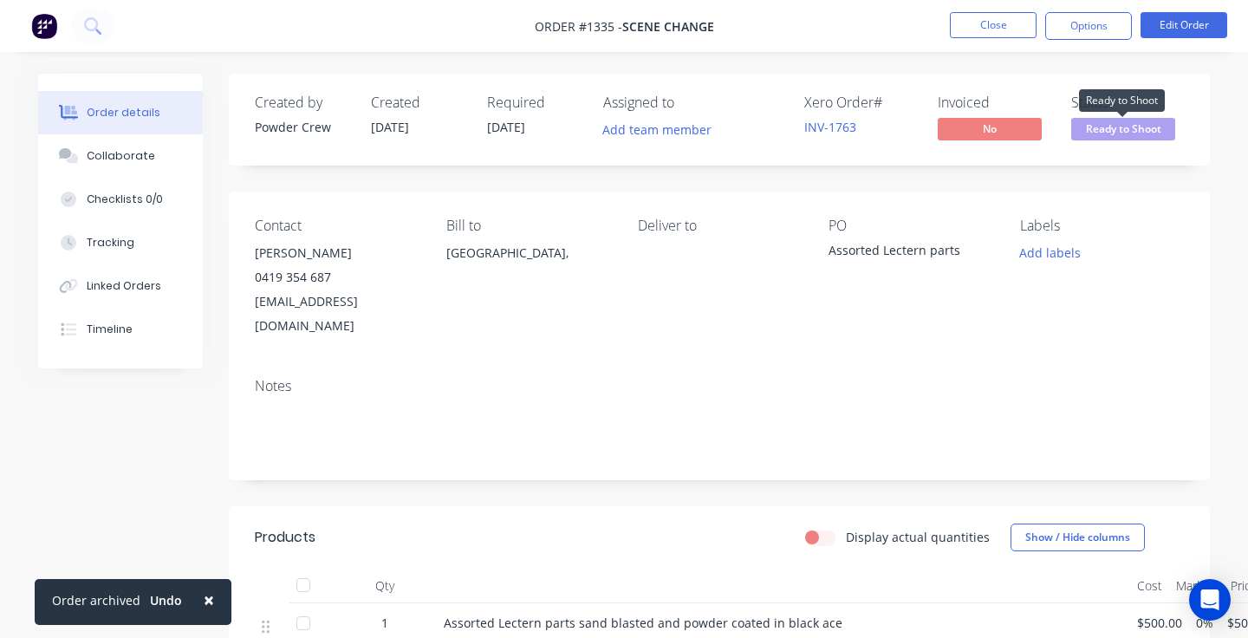
click at [1136, 129] on span "Ready to Shoot" at bounding box center [1123, 129] width 104 height 22
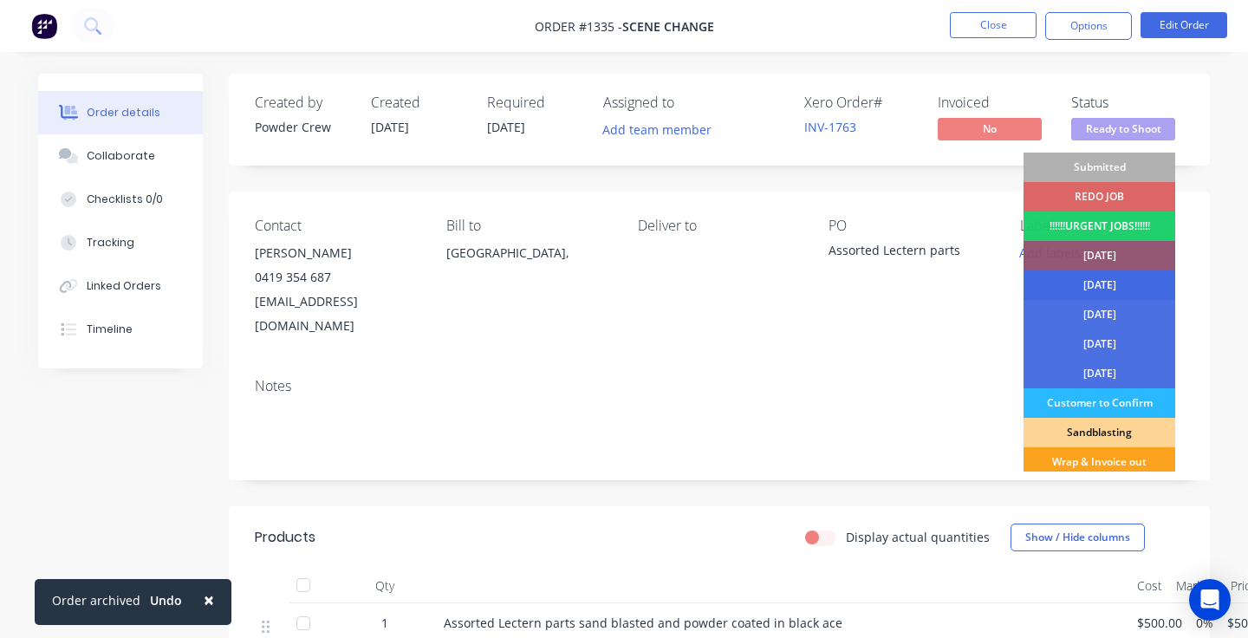
click at [1133, 277] on div "[DATE]" at bounding box center [1100, 284] width 152 height 29
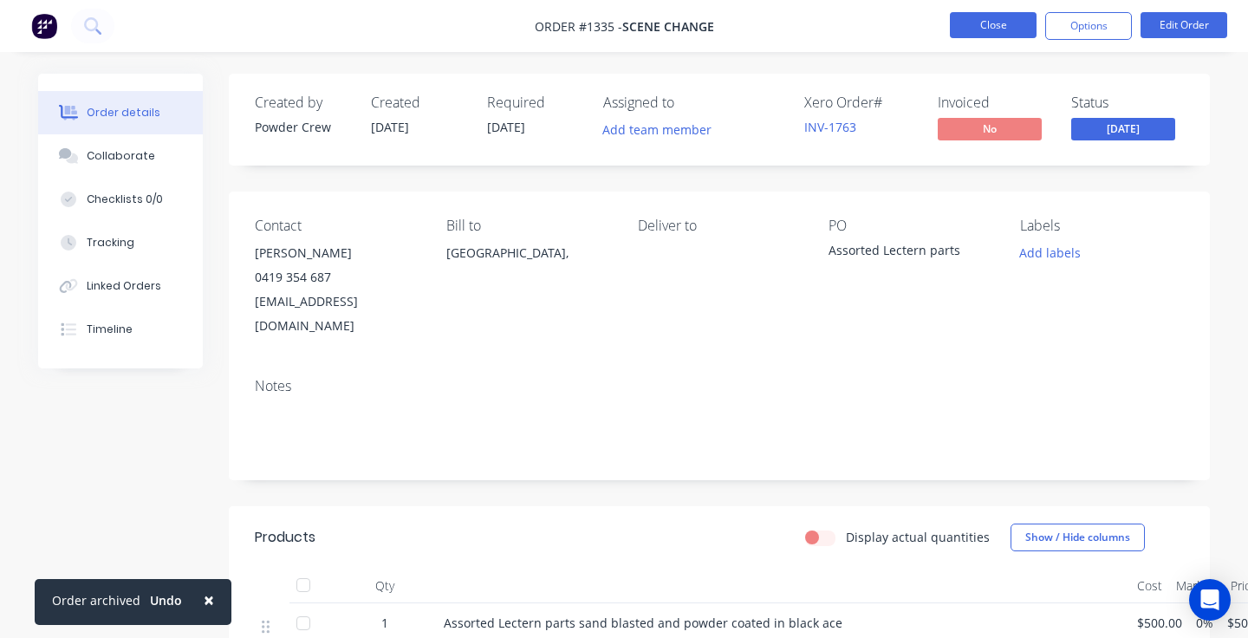
click at [992, 27] on button "Close" at bounding box center [993, 25] width 87 height 26
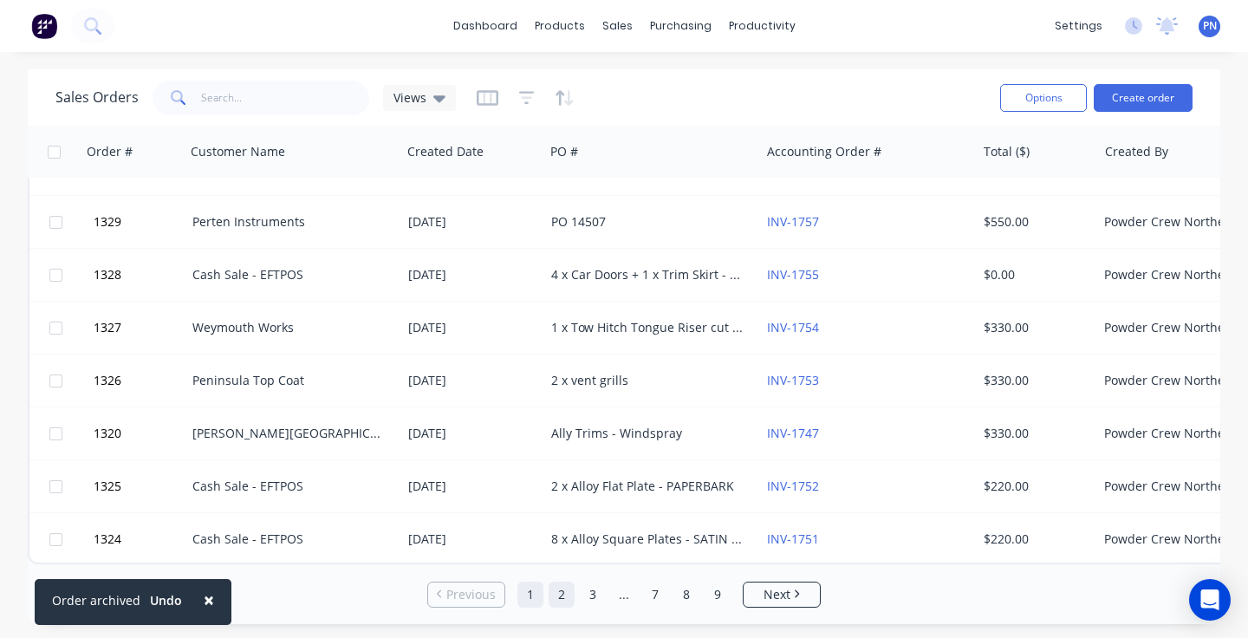
click at [559, 589] on link "2" at bounding box center [562, 595] width 26 height 26
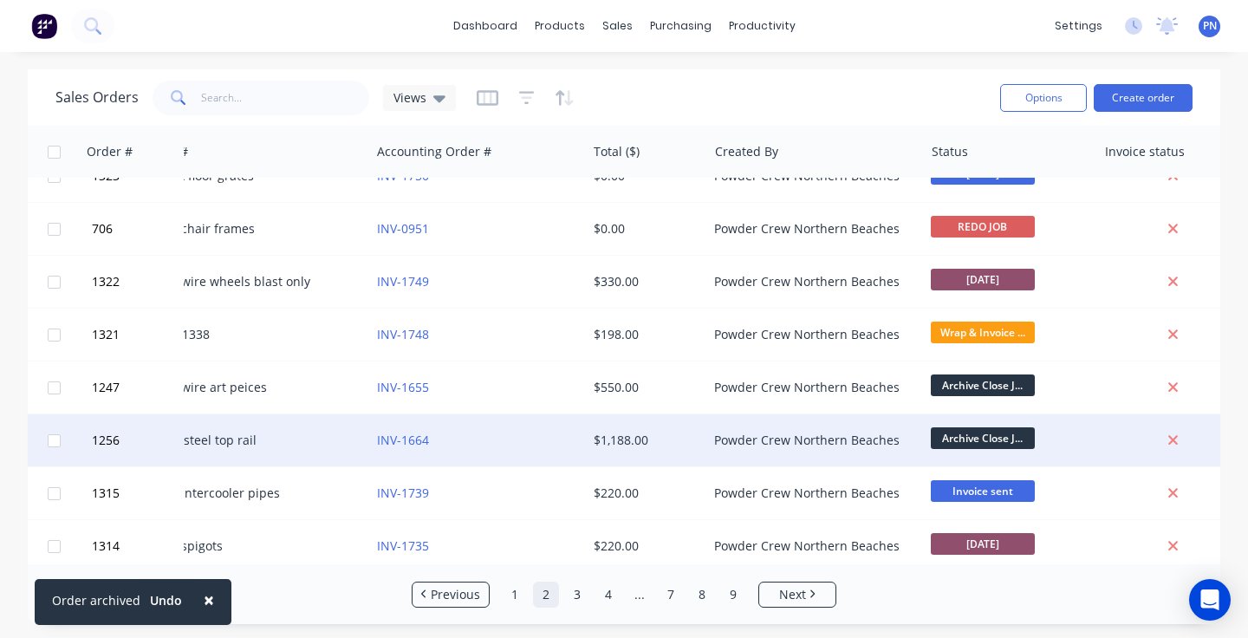
scroll to position [29, 434]
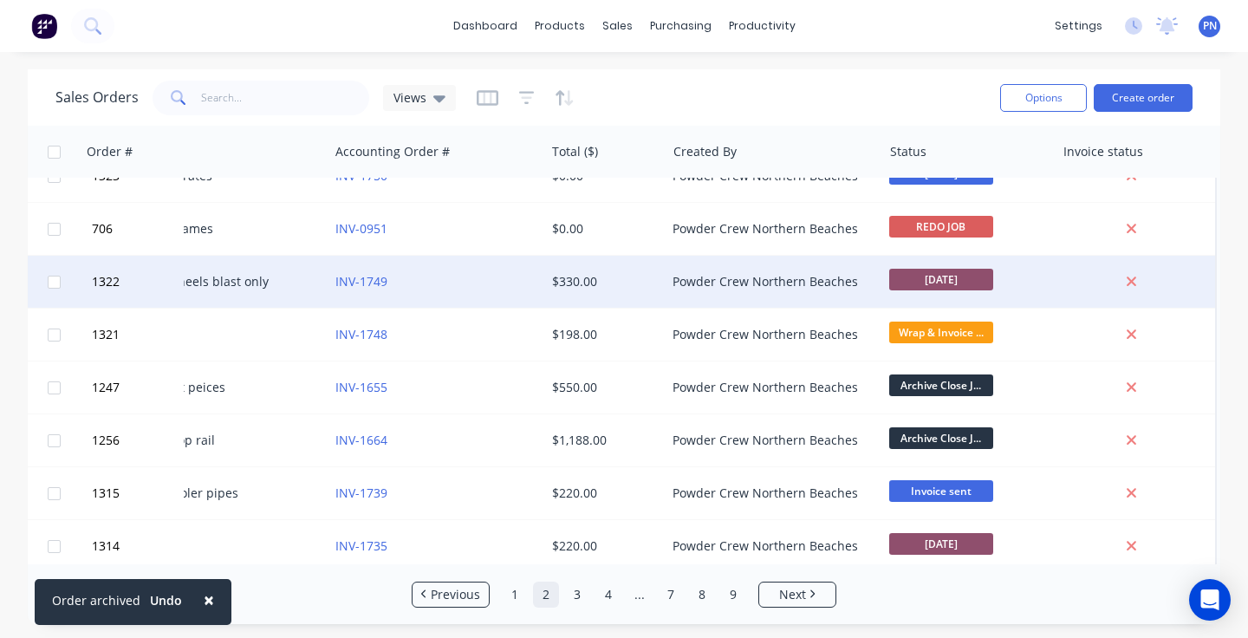
click at [962, 274] on span "[DATE]" at bounding box center [941, 280] width 104 height 22
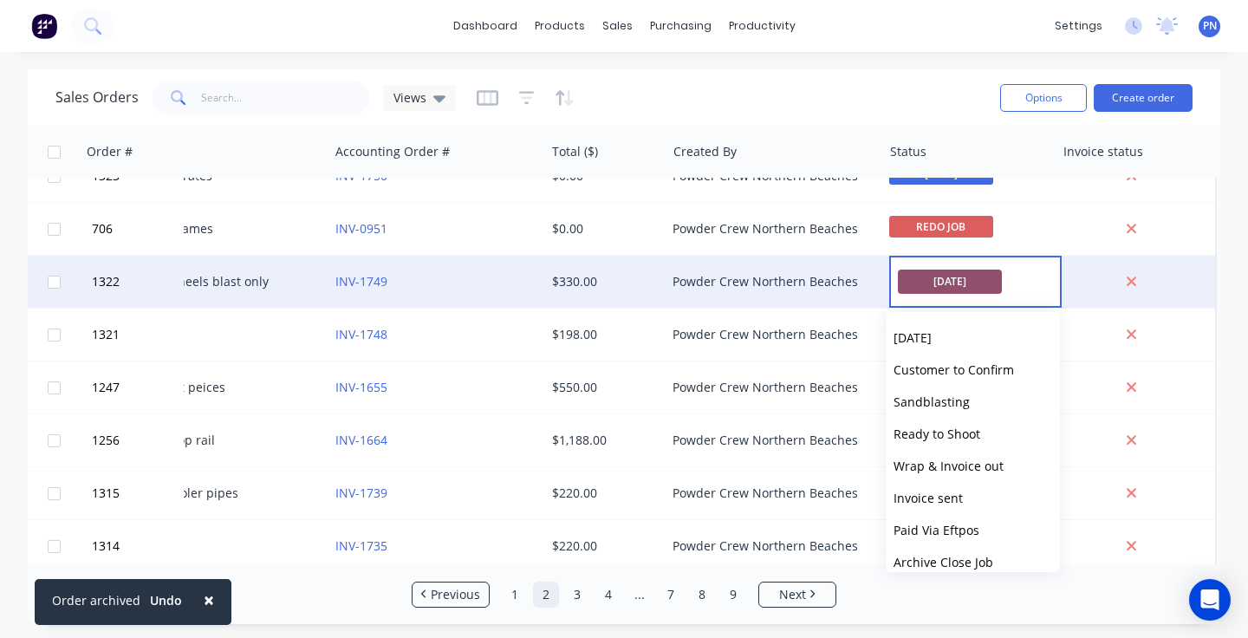
scroll to position [242, 0]
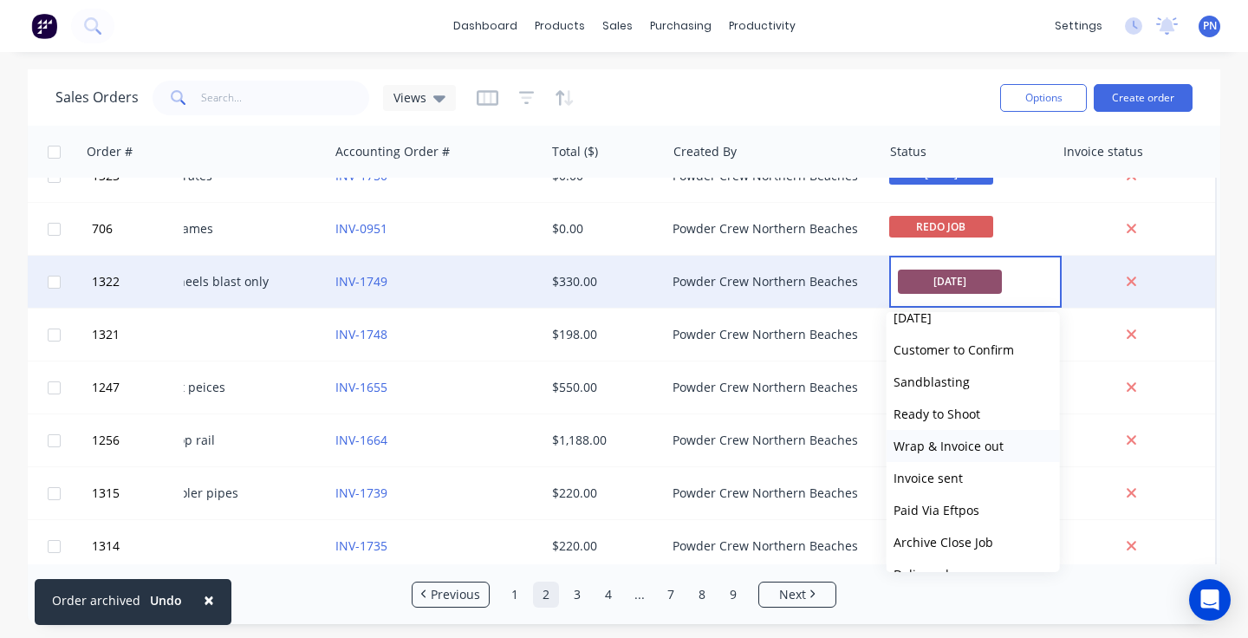
click at [965, 445] on span "Wrap & Invoice out" at bounding box center [949, 446] width 110 height 16
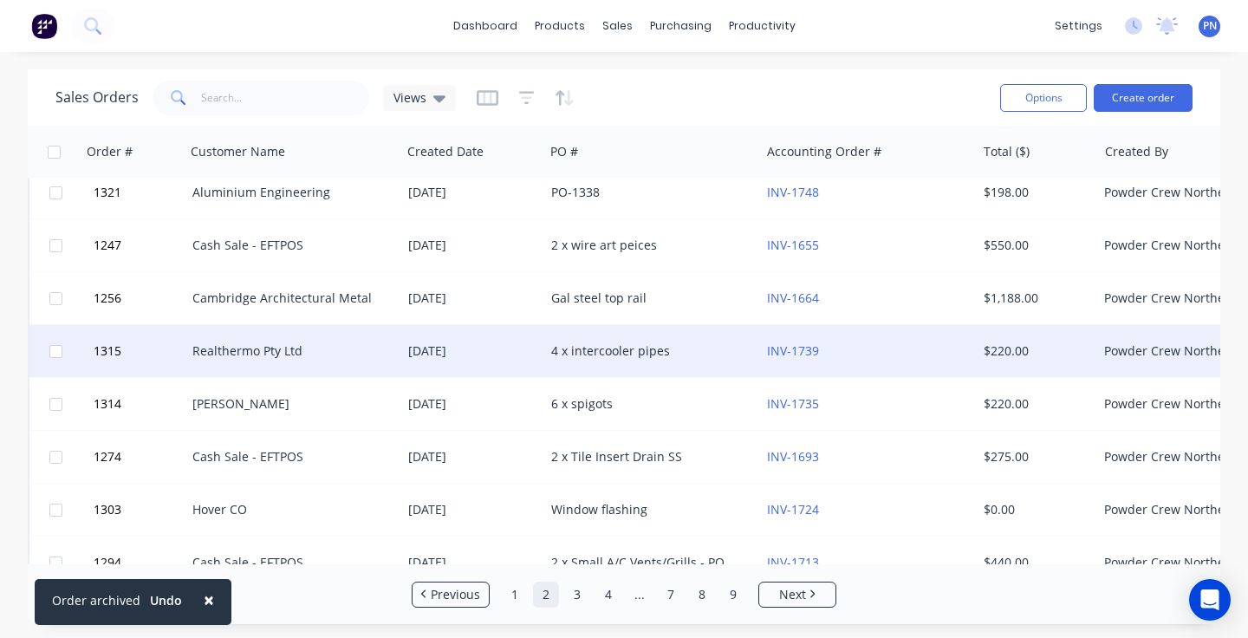
scroll to position [172, 0]
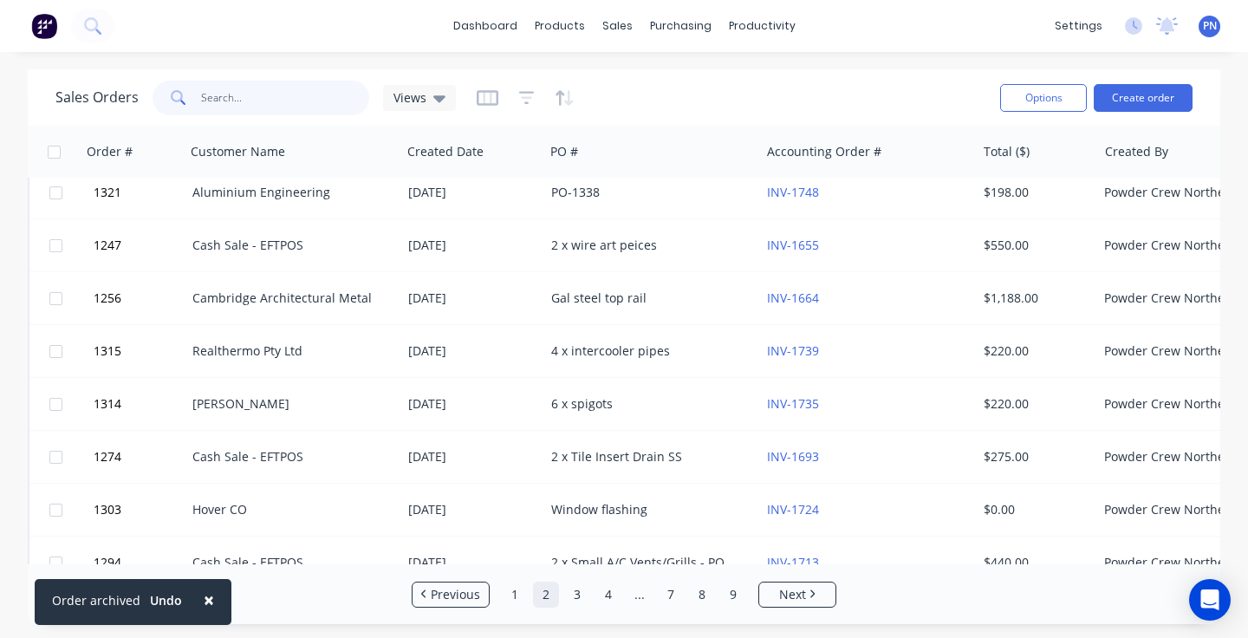
click at [336, 101] on input "text" at bounding box center [285, 98] width 169 height 35
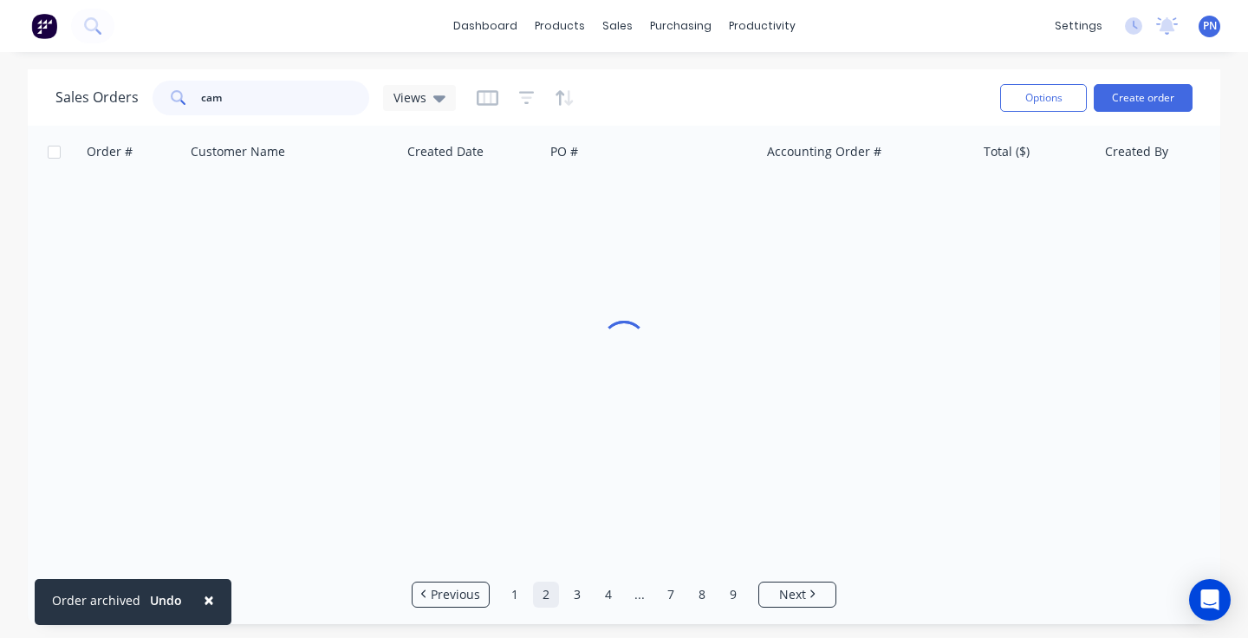
scroll to position [9, 0]
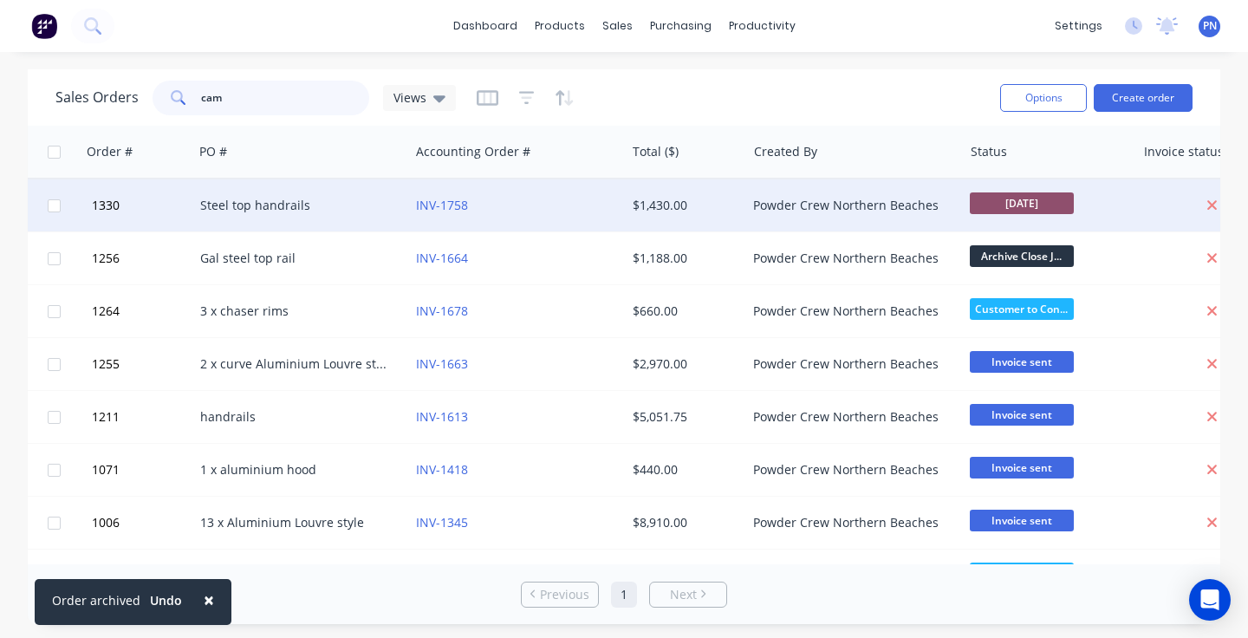
type input "cam"
click at [1008, 194] on span "[DATE]" at bounding box center [1022, 203] width 104 height 22
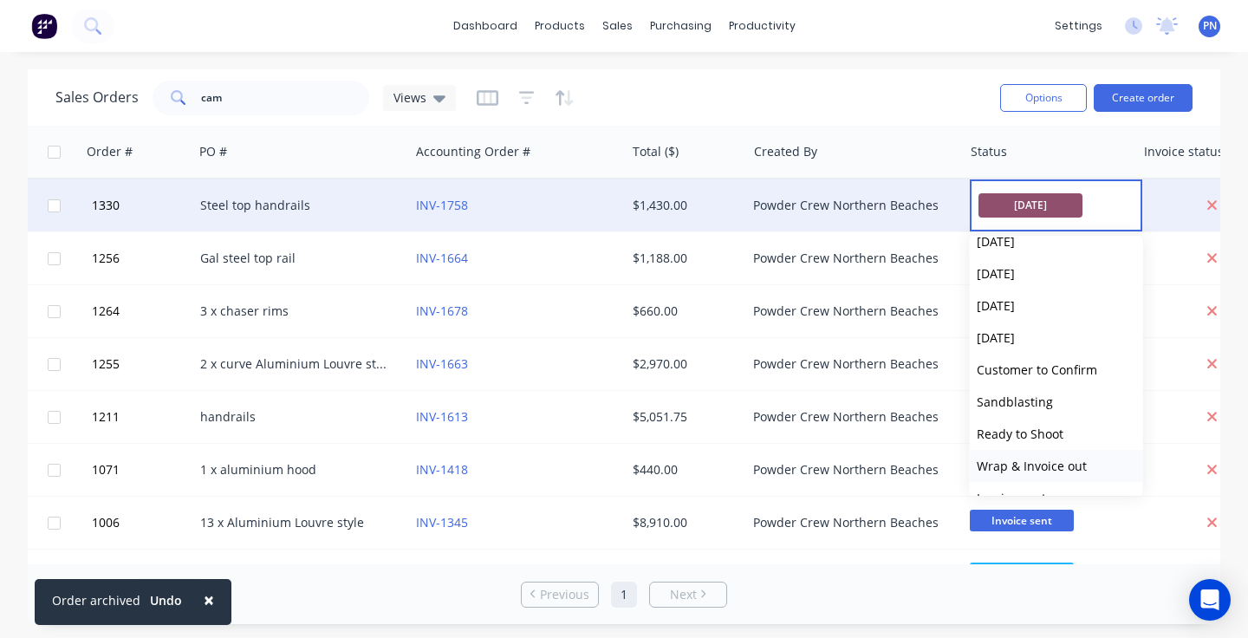
click at [1033, 461] on span "Wrap & Invoice out" at bounding box center [1032, 466] width 110 height 16
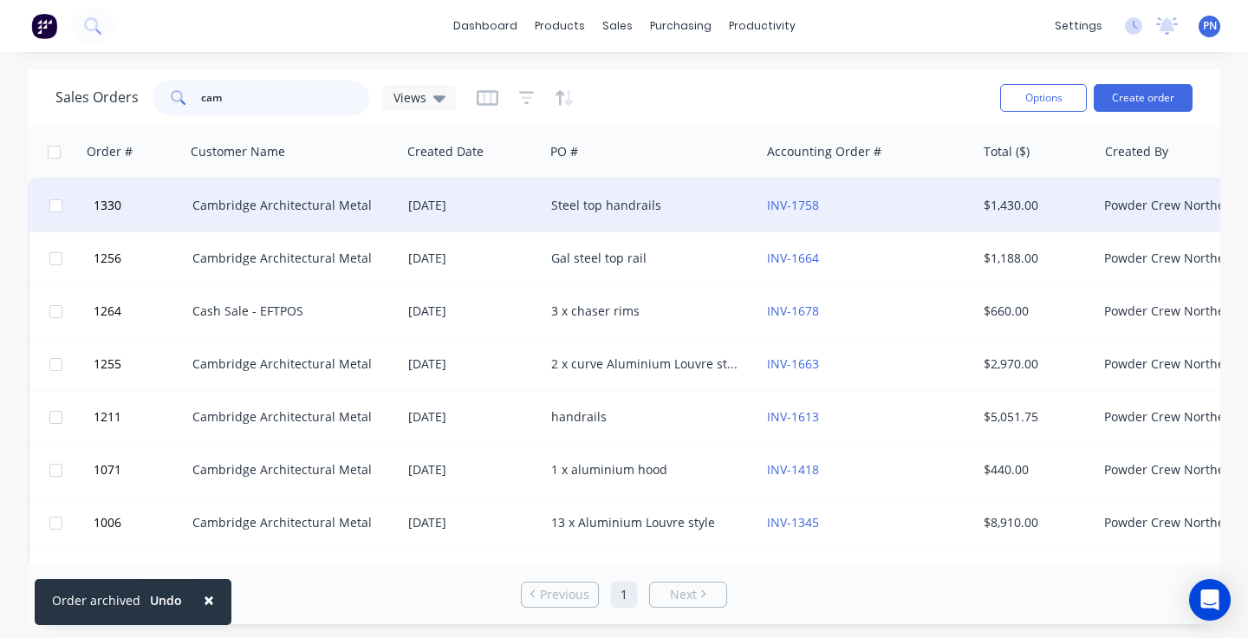
click at [270, 92] on input "cam" at bounding box center [285, 98] width 169 height 35
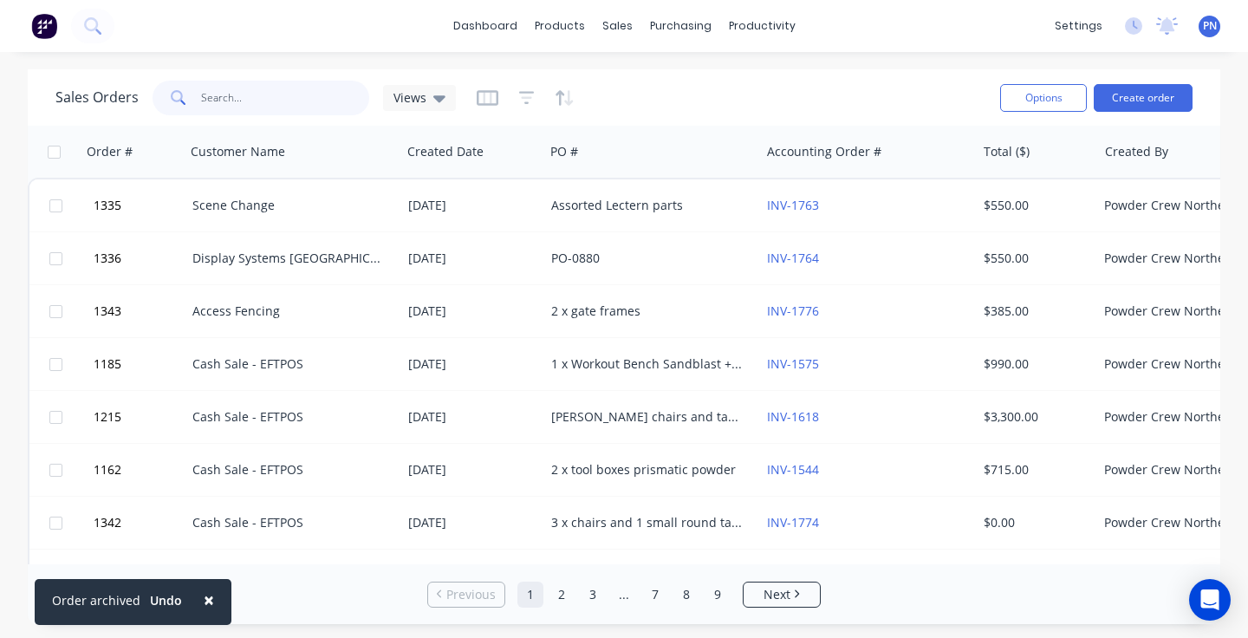
click at [281, 87] on input "text" at bounding box center [285, 98] width 169 height 35
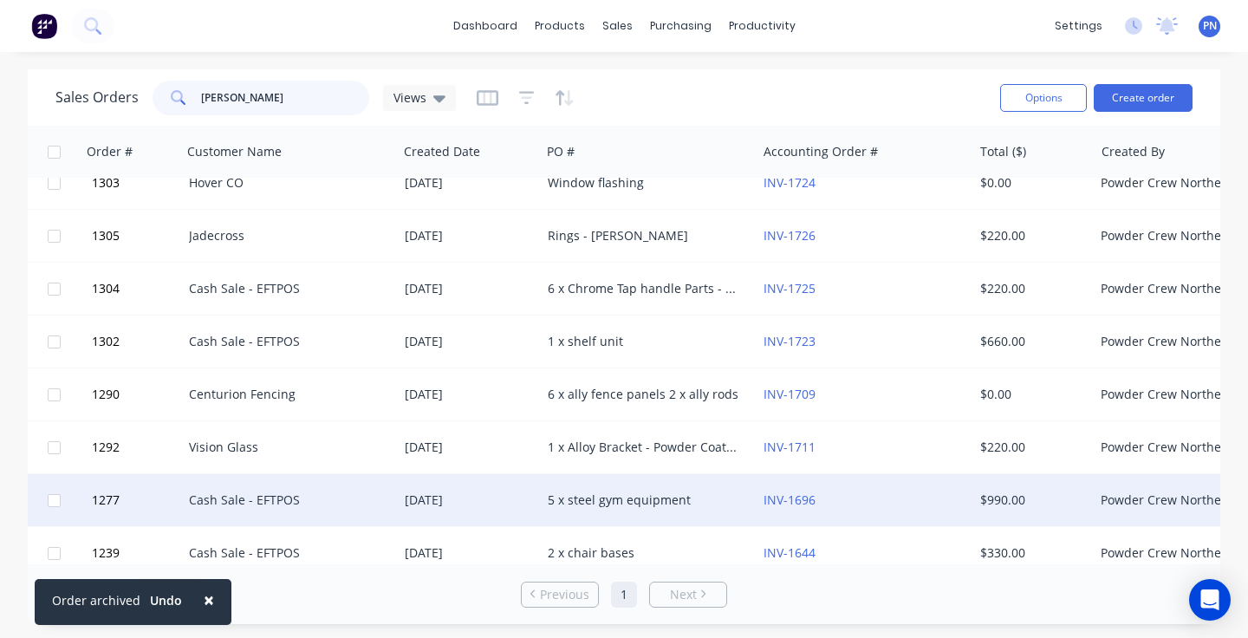
scroll to position [12, 3]
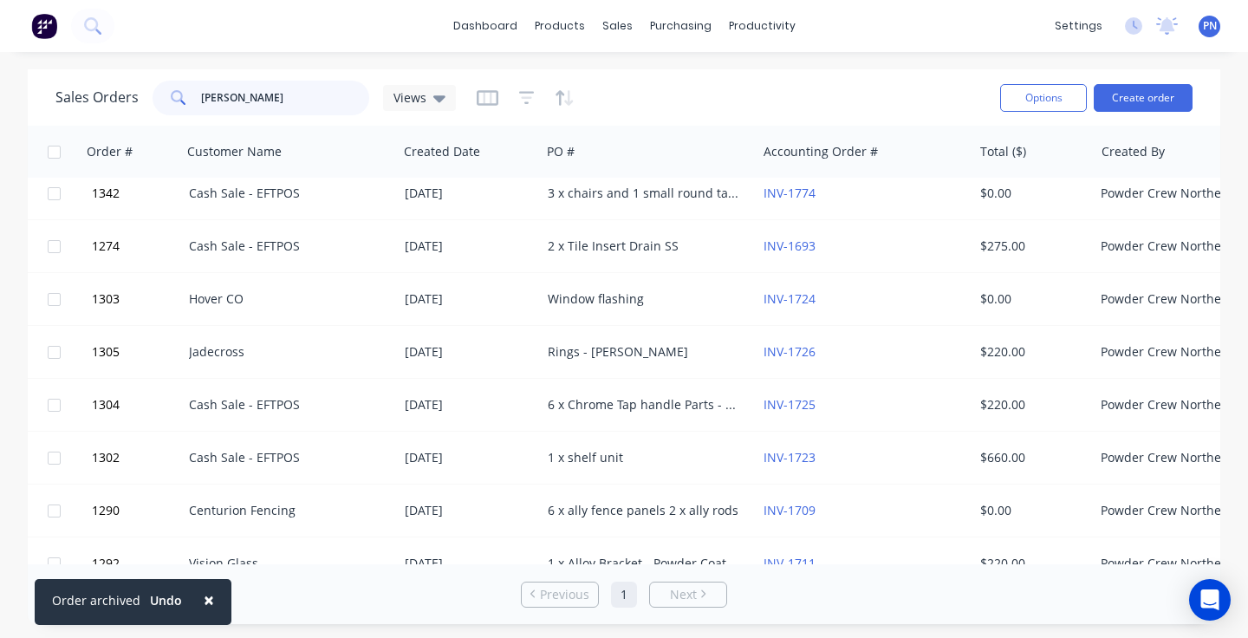
drag, startPoint x: 259, startPoint y: 96, endPoint x: 136, endPoint y: 88, distance: 123.4
click at [136, 89] on div "Sales Orders [PERSON_NAME] Views" at bounding box center [255, 98] width 400 height 35
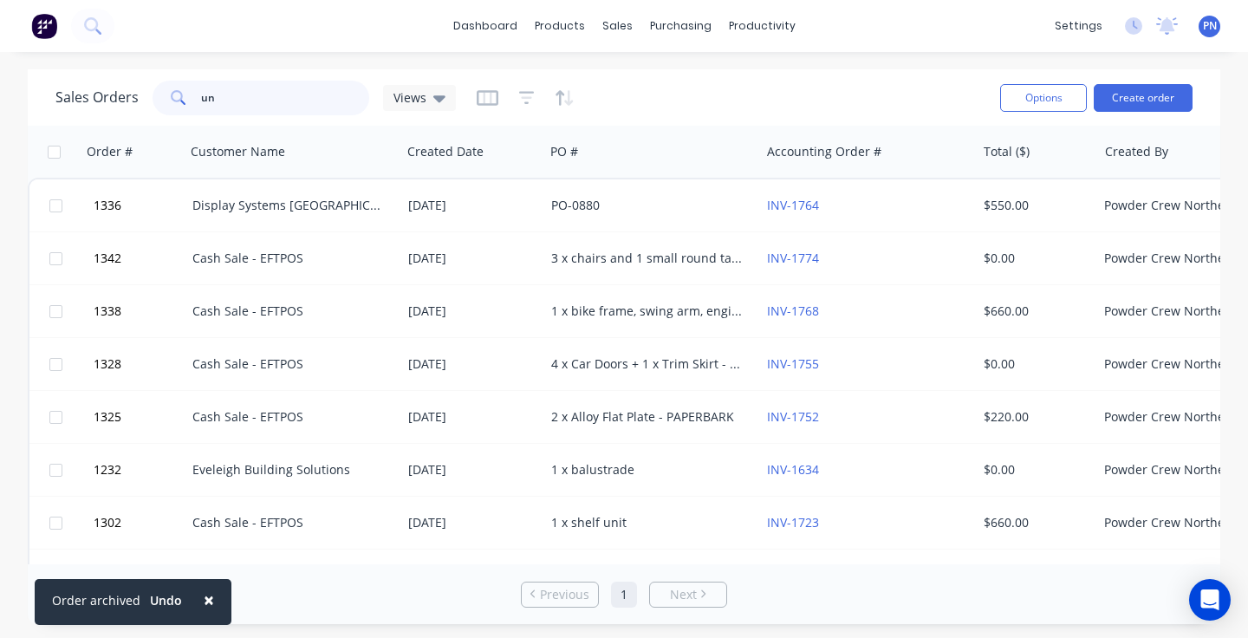
scroll to position [0, 0]
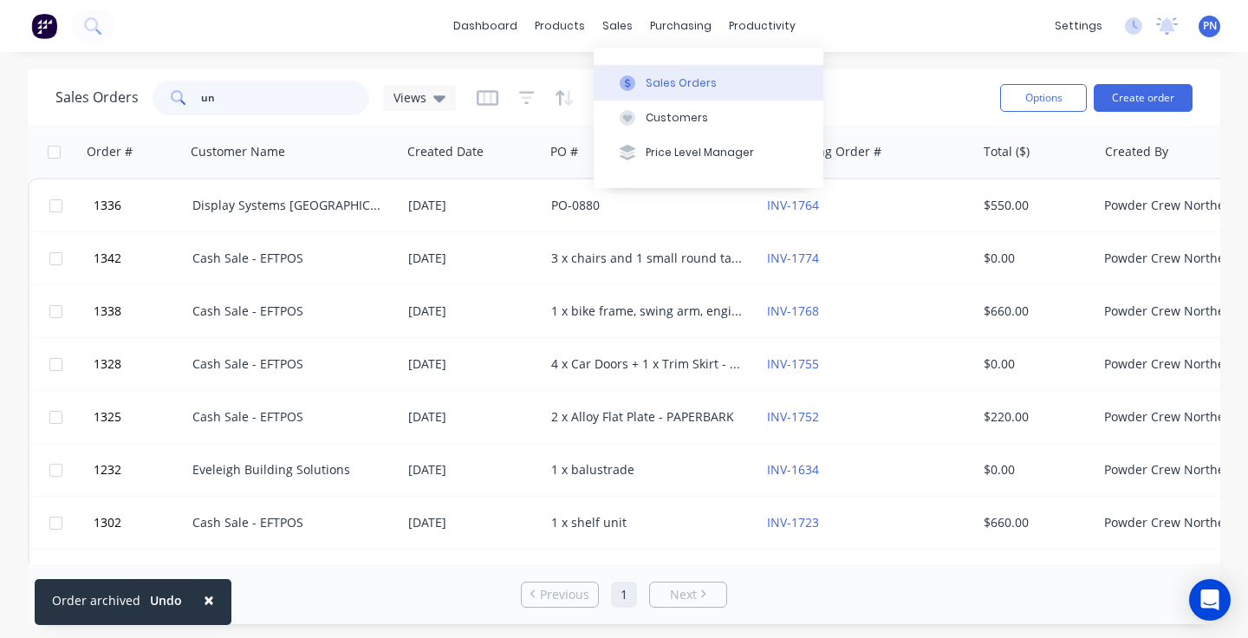
type input "un"
click at [659, 82] on div "Sales Orders" at bounding box center [681, 83] width 71 height 16
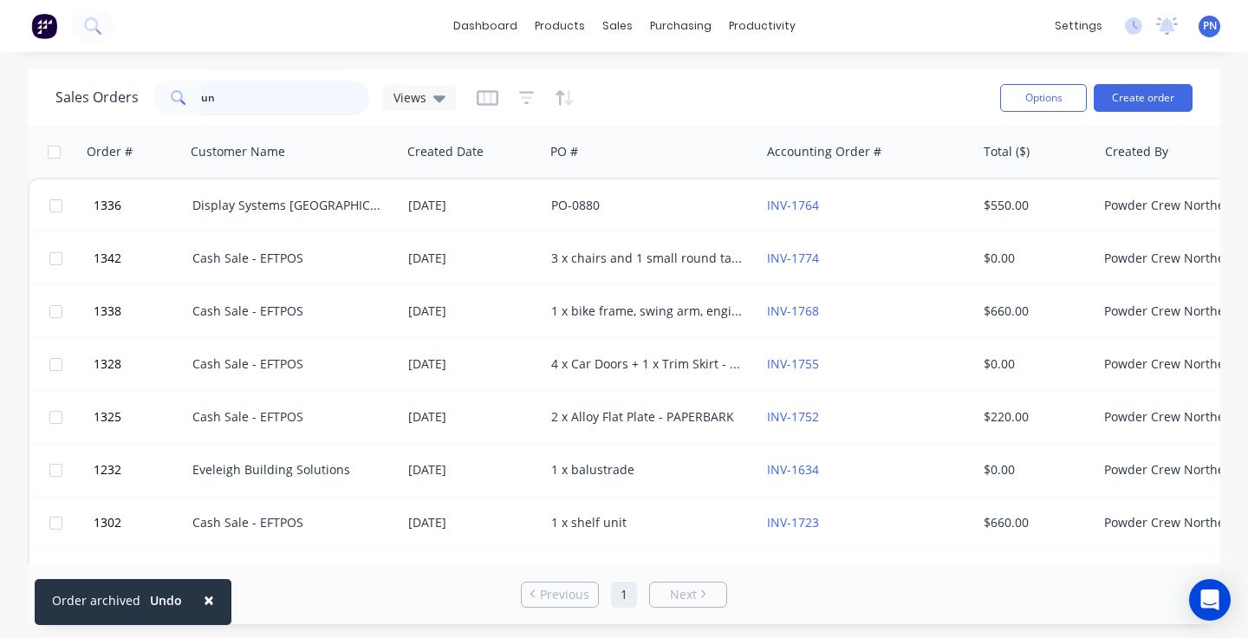
click at [303, 95] on input "un" at bounding box center [285, 98] width 169 height 35
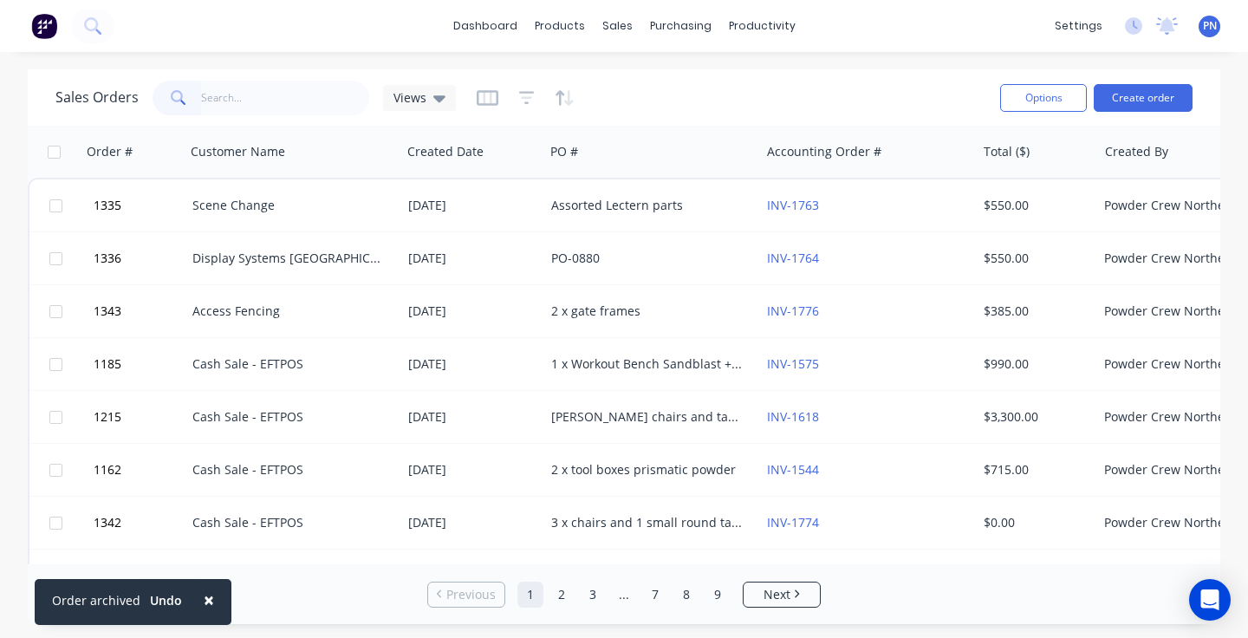
click at [206, 596] on span "×" at bounding box center [209, 600] width 10 height 24
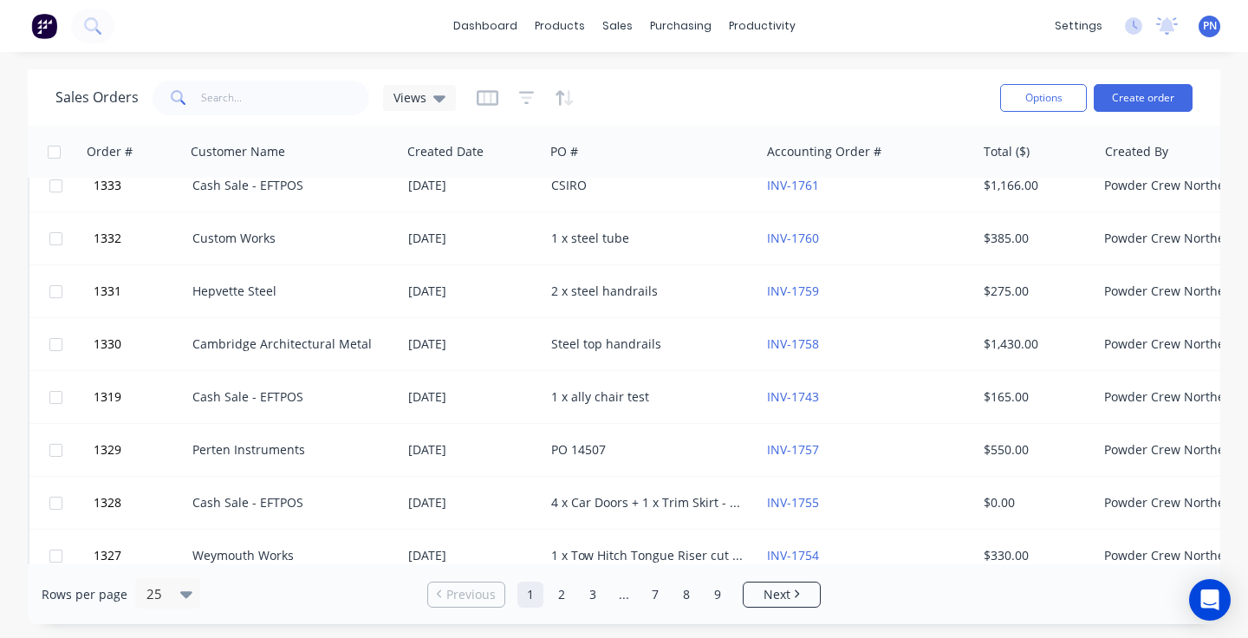
scroll to position [731, 0]
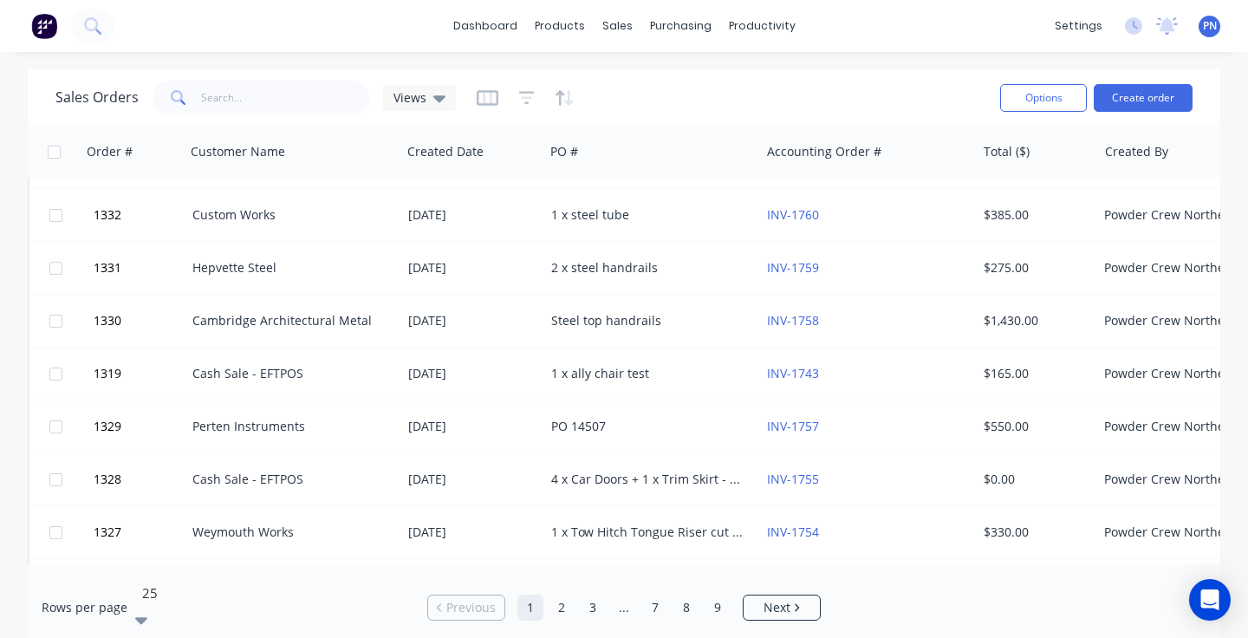
click at [147, 610] on icon at bounding box center [141, 619] width 12 height 19
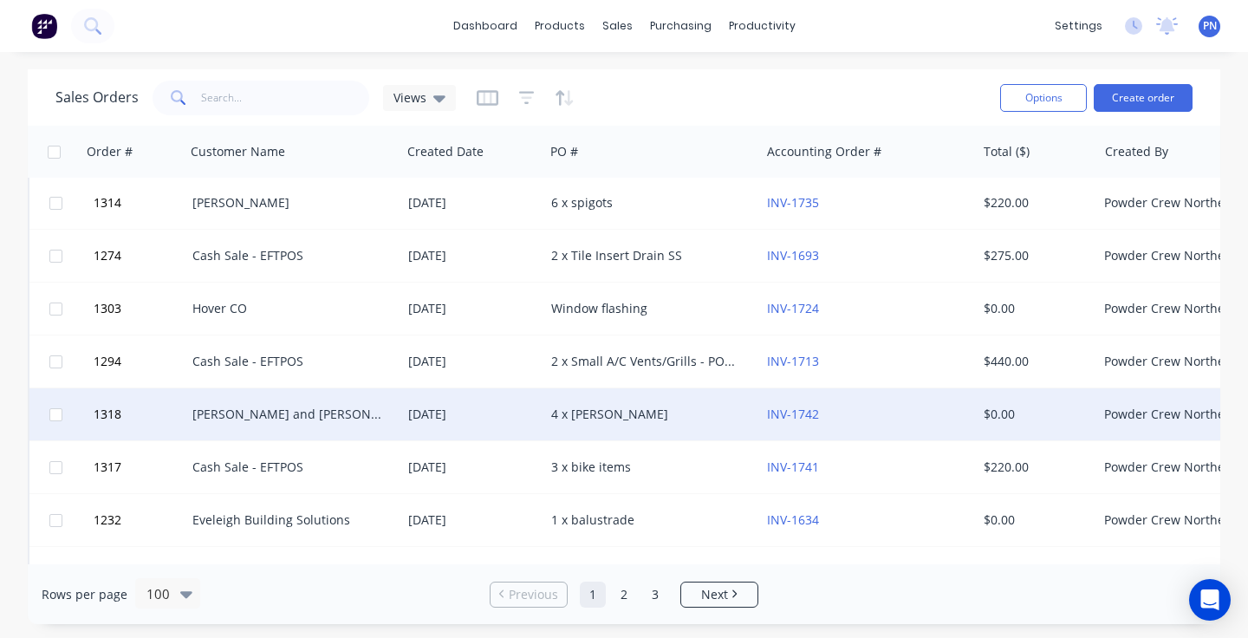
scroll to position [1695, 0]
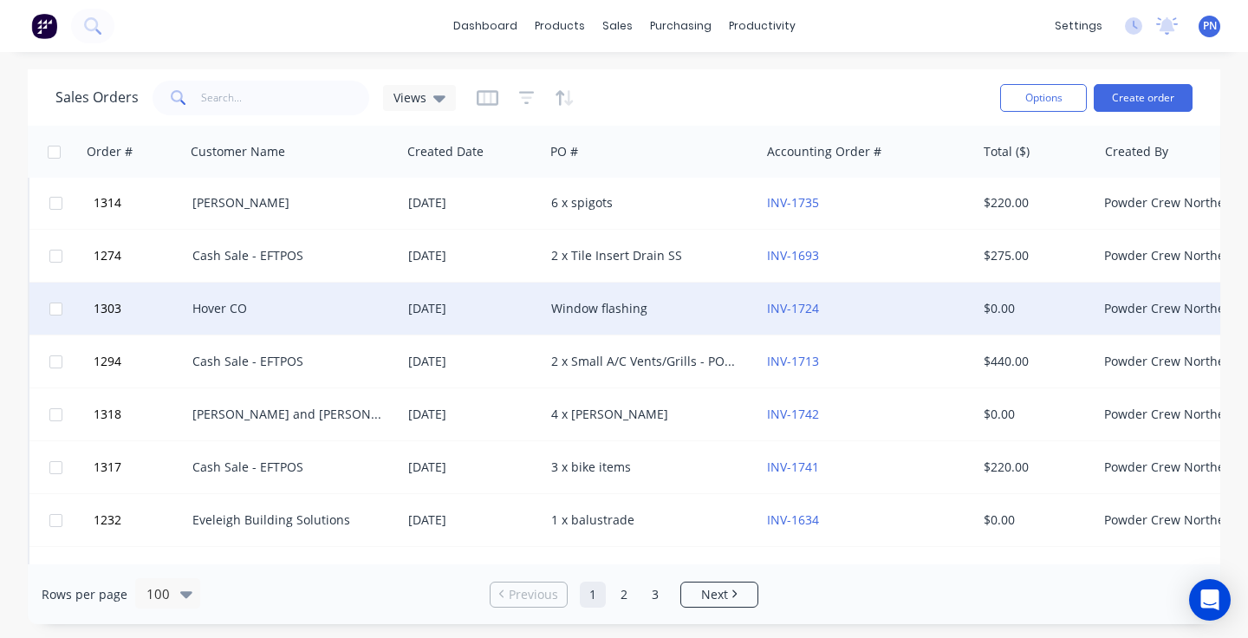
click at [304, 305] on div "Hover CO" at bounding box center [288, 308] width 192 height 17
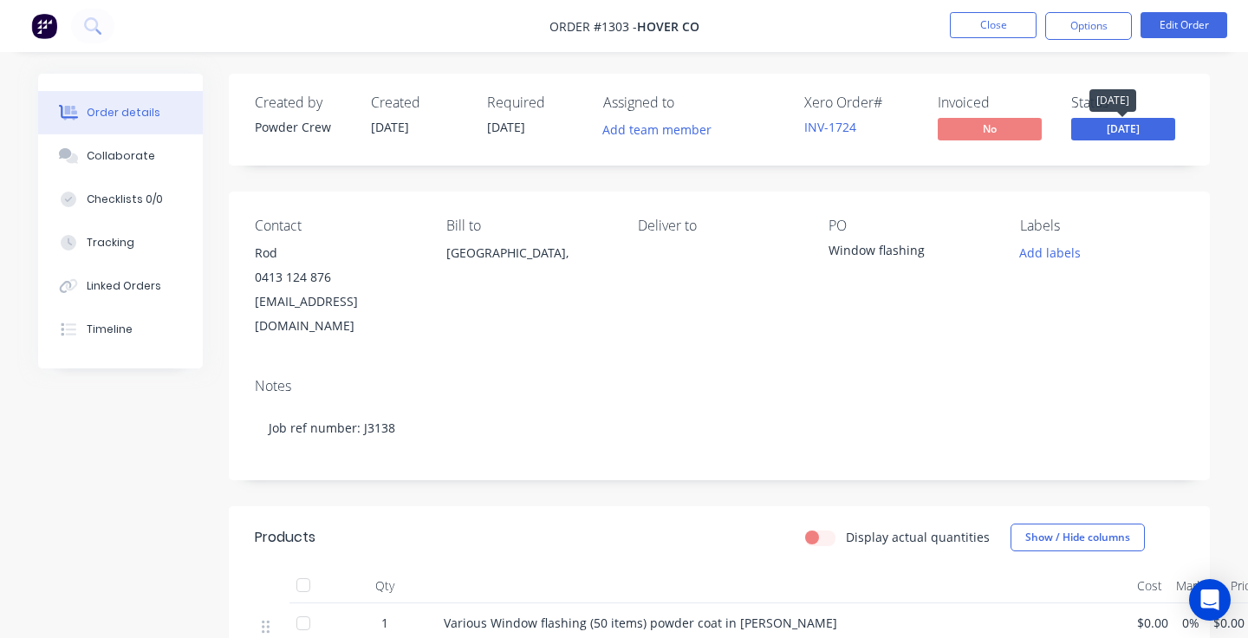
click at [1114, 127] on span "[DATE]" at bounding box center [1123, 129] width 104 height 22
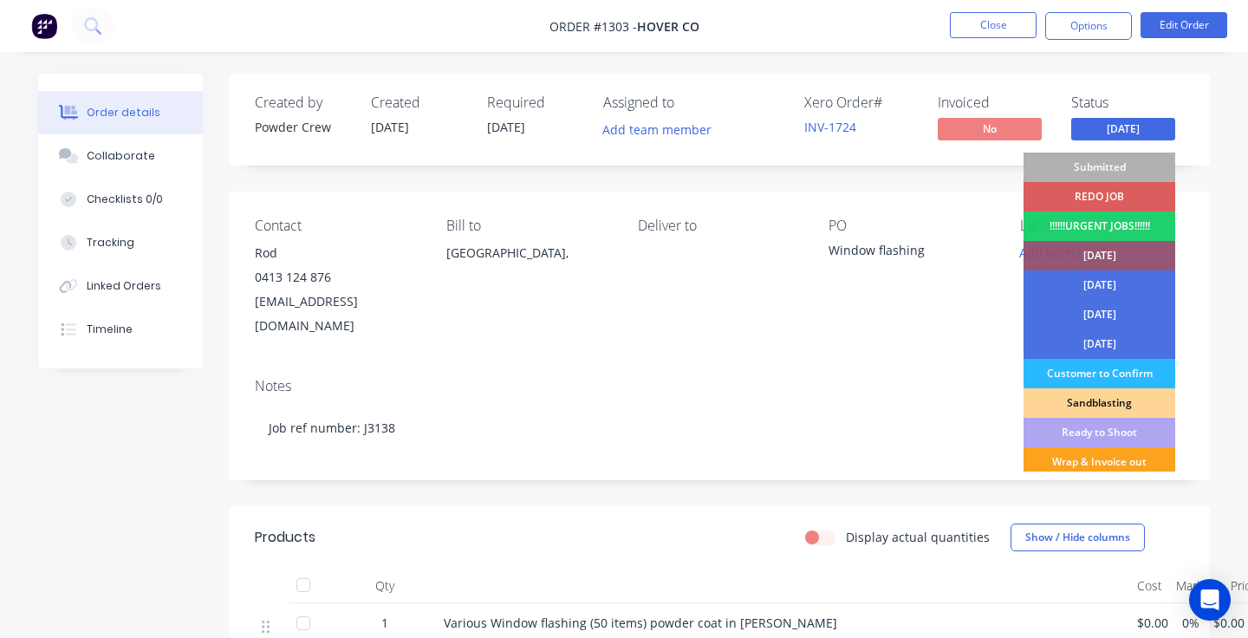
click at [1107, 193] on div "REDO JOB" at bounding box center [1100, 196] width 152 height 29
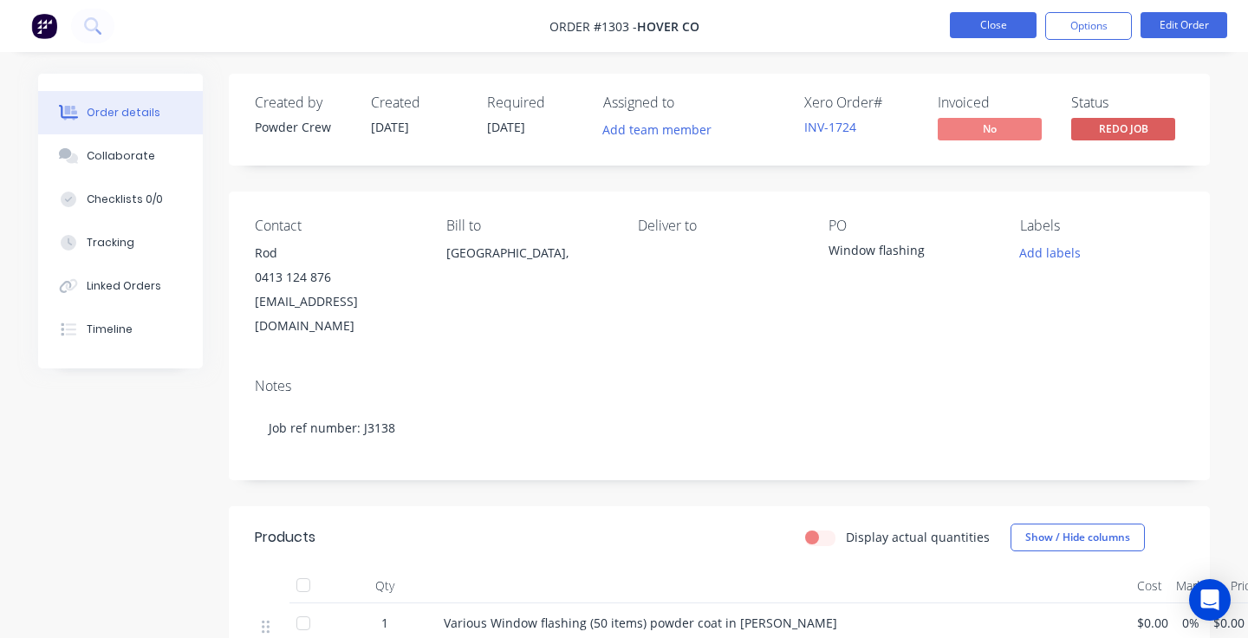
click at [1010, 26] on button "Close" at bounding box center [993, 25] width 87 height 26
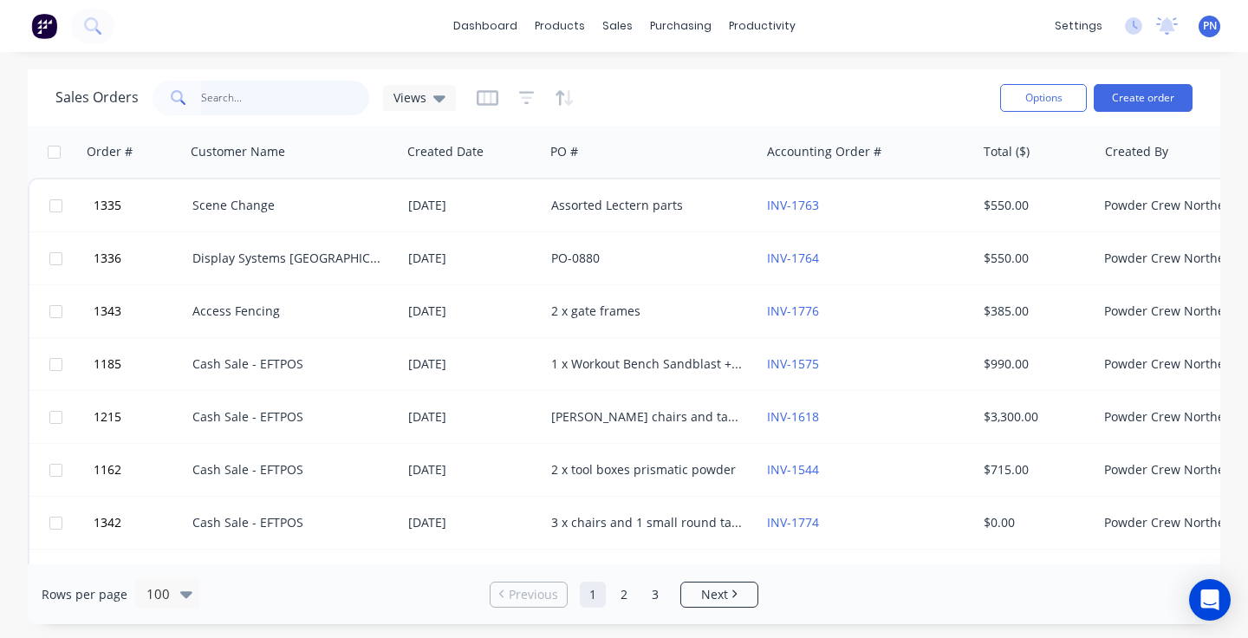
click at [295, 102] on input "text" at bounding box center [285, 98] width 169 height 35
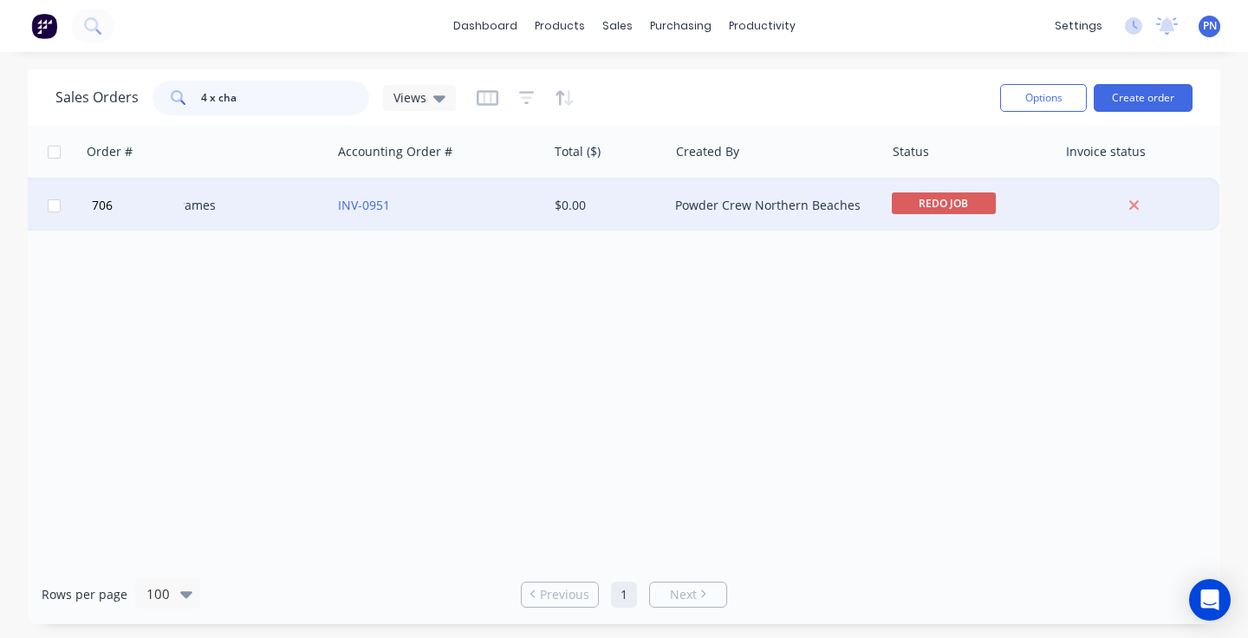
scroll to position [0, 428]
type input "4 x cha"
click at [929, 194] on span "REDO JOB" at bounding box center [945, 203] width 104 height 22
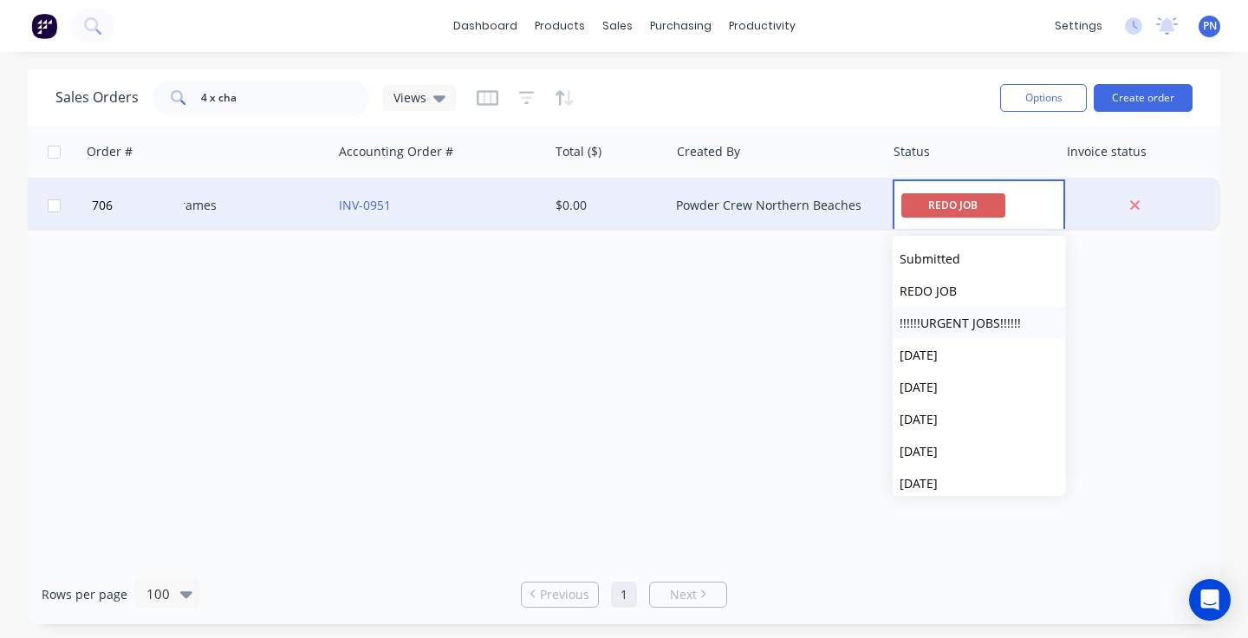
click at [932, 317] on span "!!!!!!URGENT JOBS!!!!!!" at bounding box center [960, 323] width 121 height 16
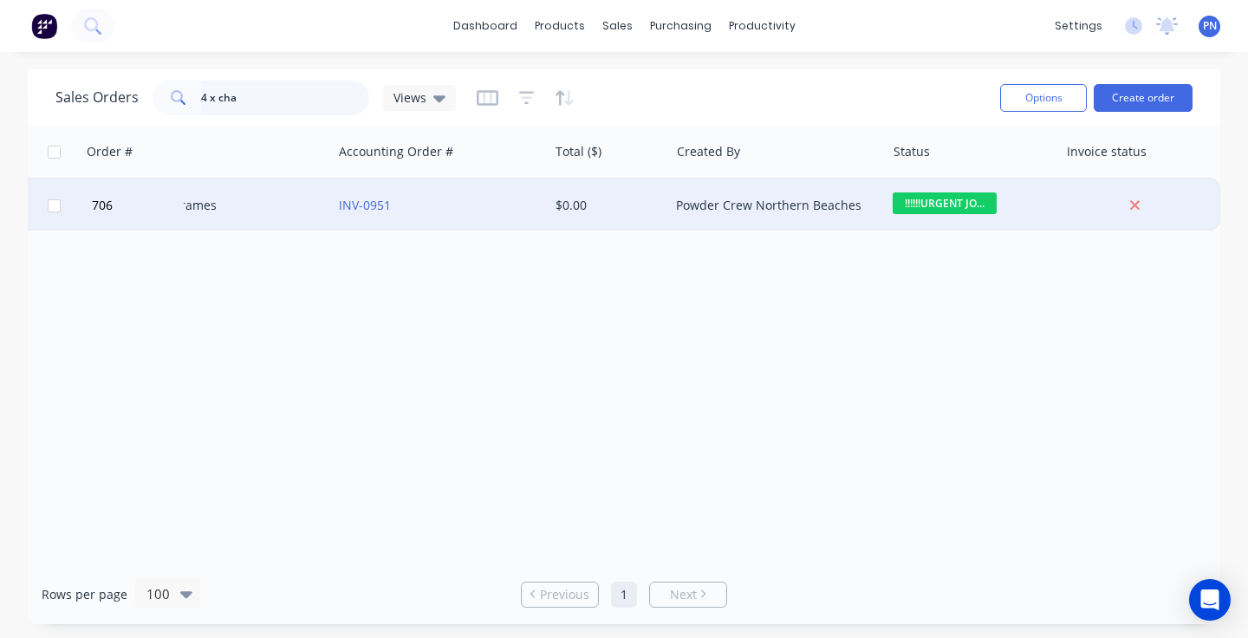
click at [264, 104] on input "4 x cha" at bounding box center [285, 98] width 169 height 35
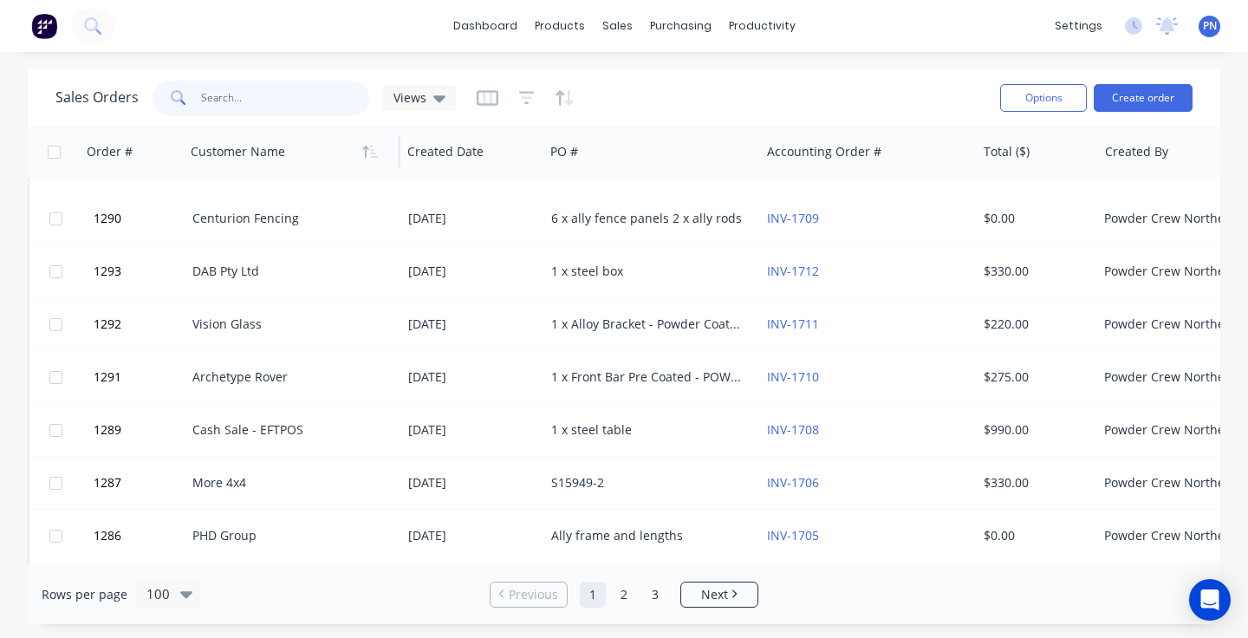
scroll to position [3160, 0]
click at [248, 107] on input "text" at bounding box center [285, 98] width 169 height 35
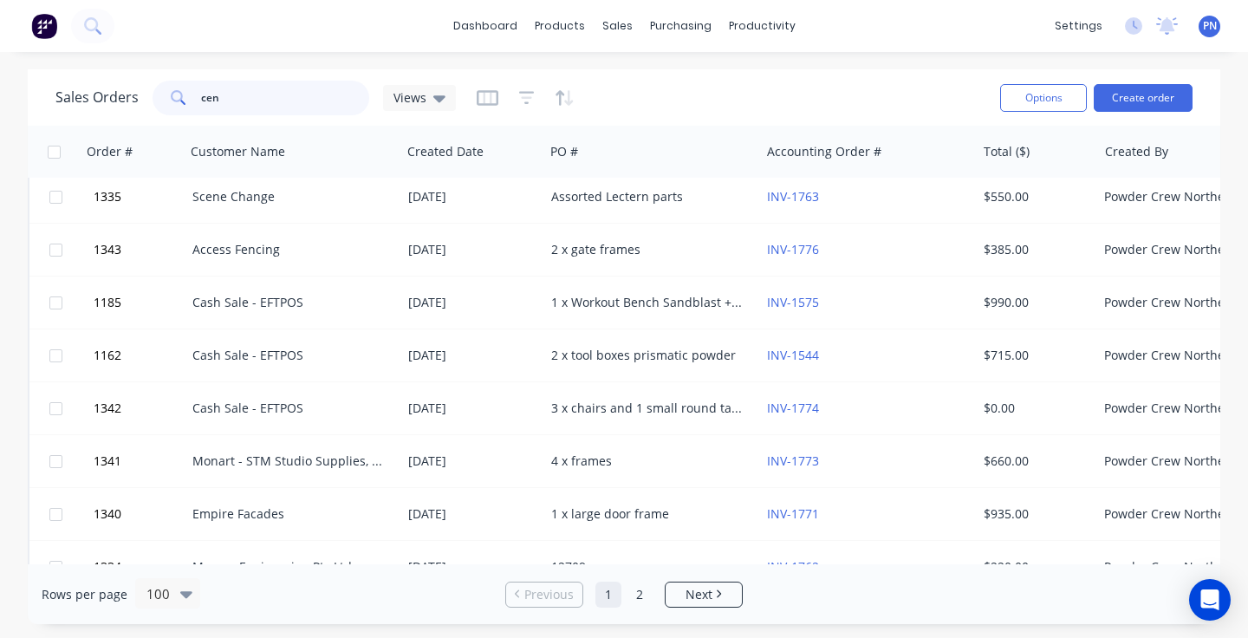
scroll to position [0, 0]
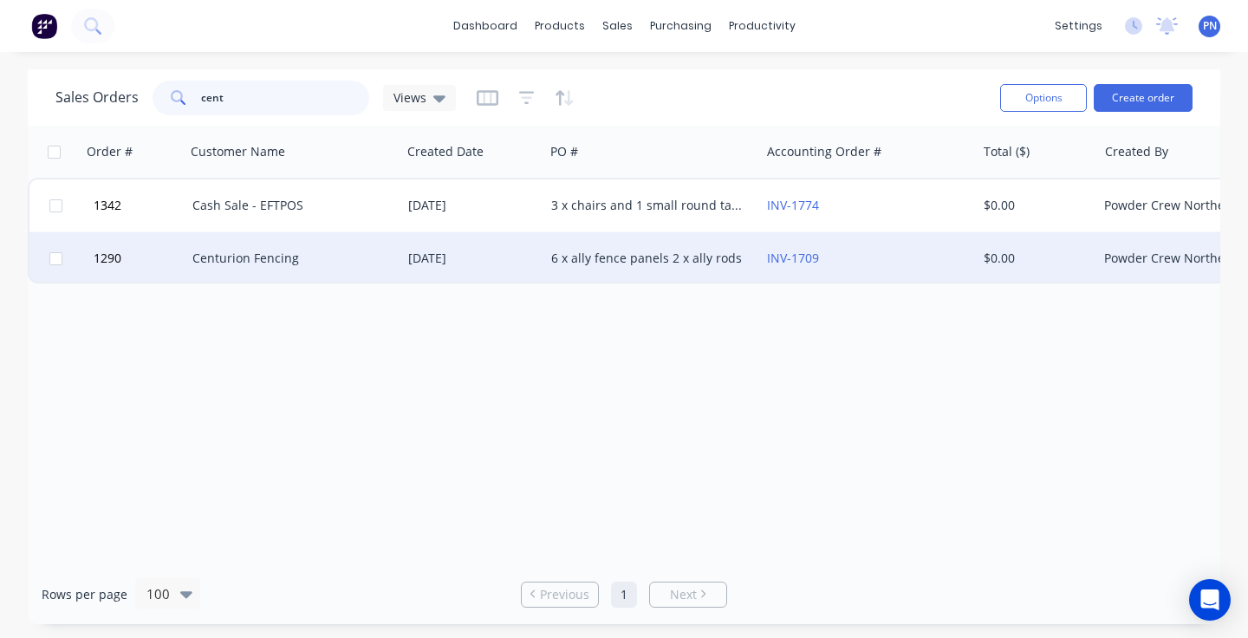
type input "cent"
click at [428, 246] on div "[DATE]" at bounding box center [472, 258] width 143 height 52
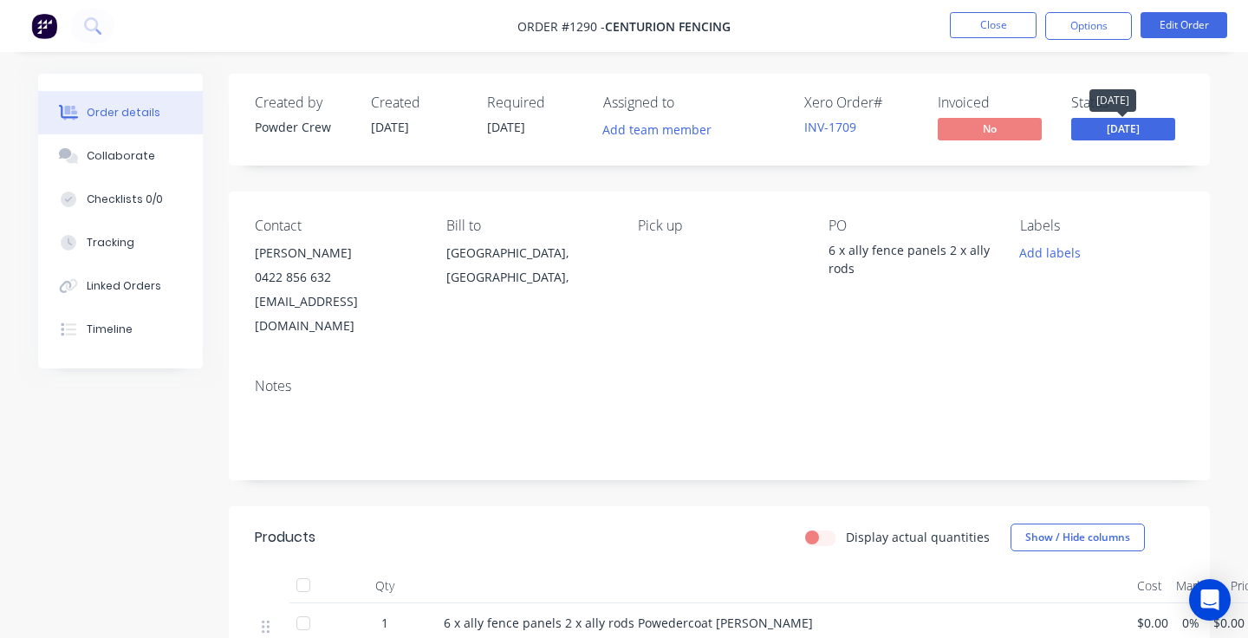
click at [1117, 130] on span "[DATE]" at bounding box center [1123, 129] width 104 height 22
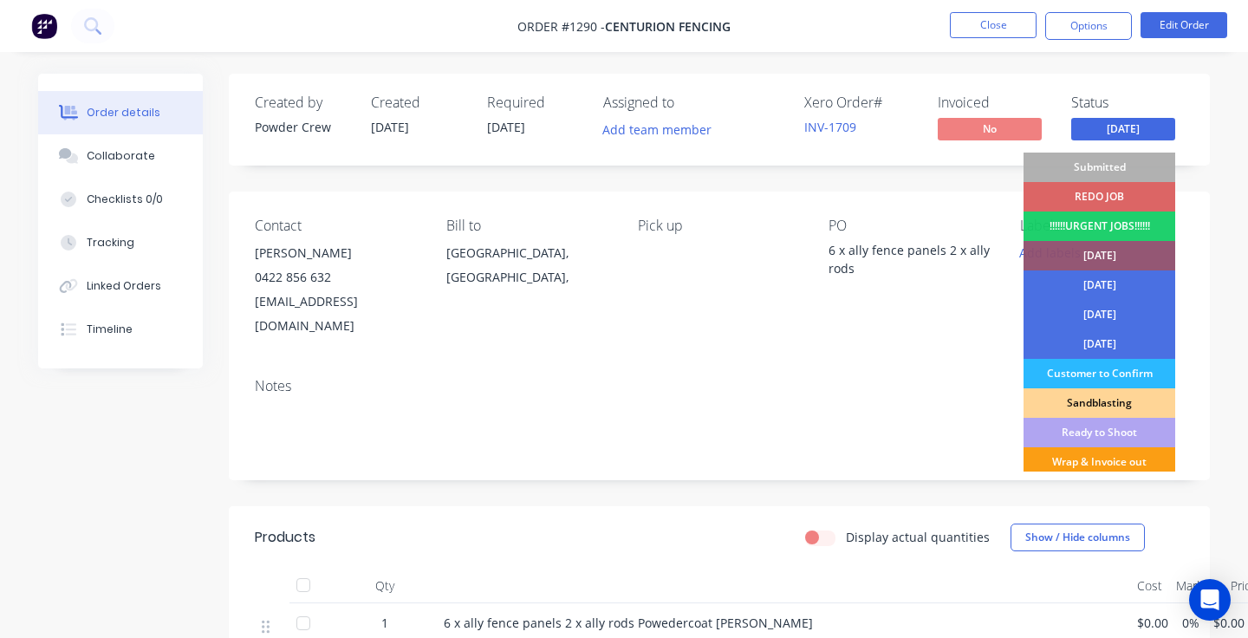
click at [1094, 455] on div "Wrap & Invoice out" at bounding box center [1100, 461] width 152 height 29
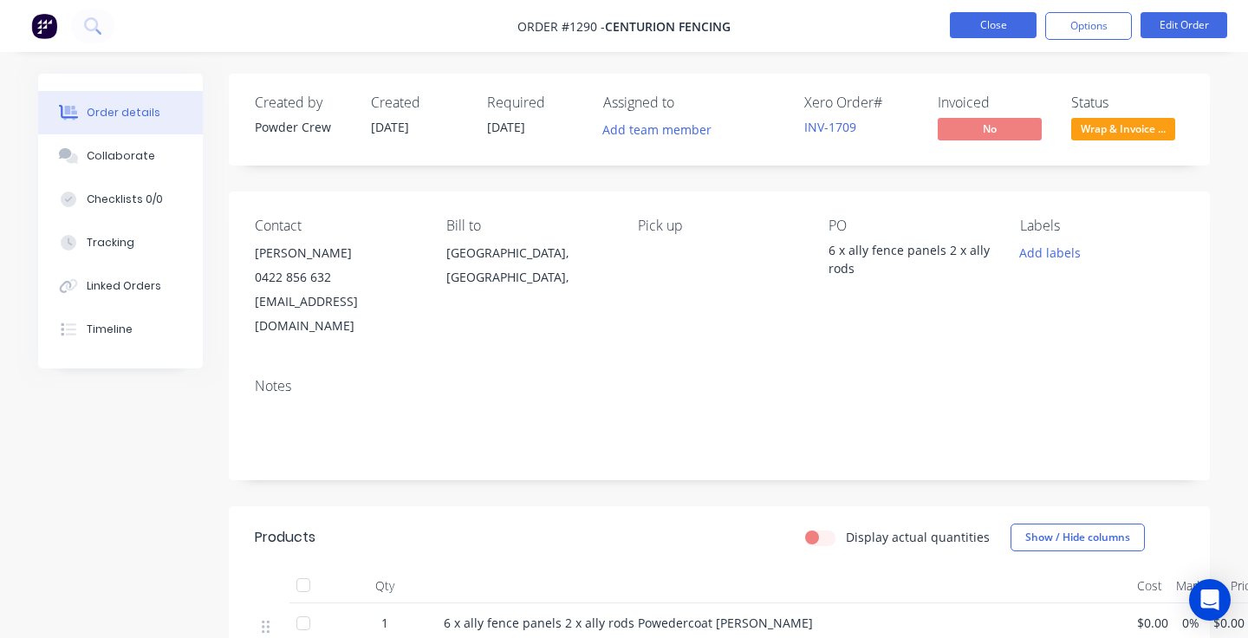
click at [997, 17] on button "Close" at bounding box center [993, 25] width 87 height 26
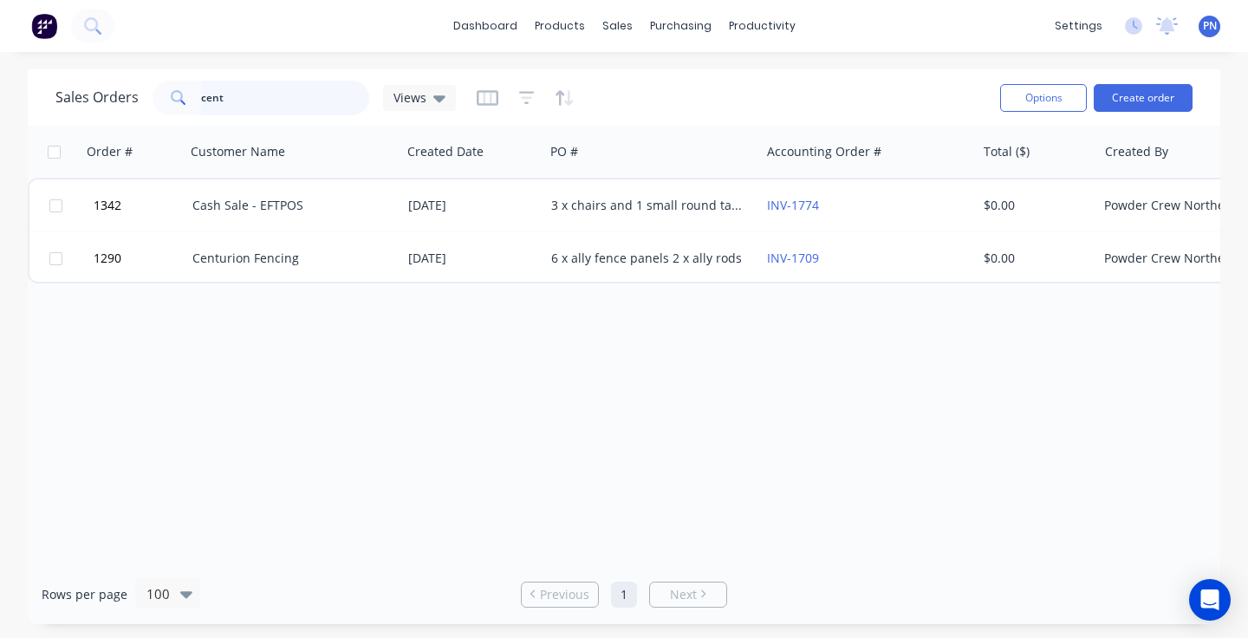
click at [260, 98] on input "cent" at bounding box center [285, 98] width 169 height 35
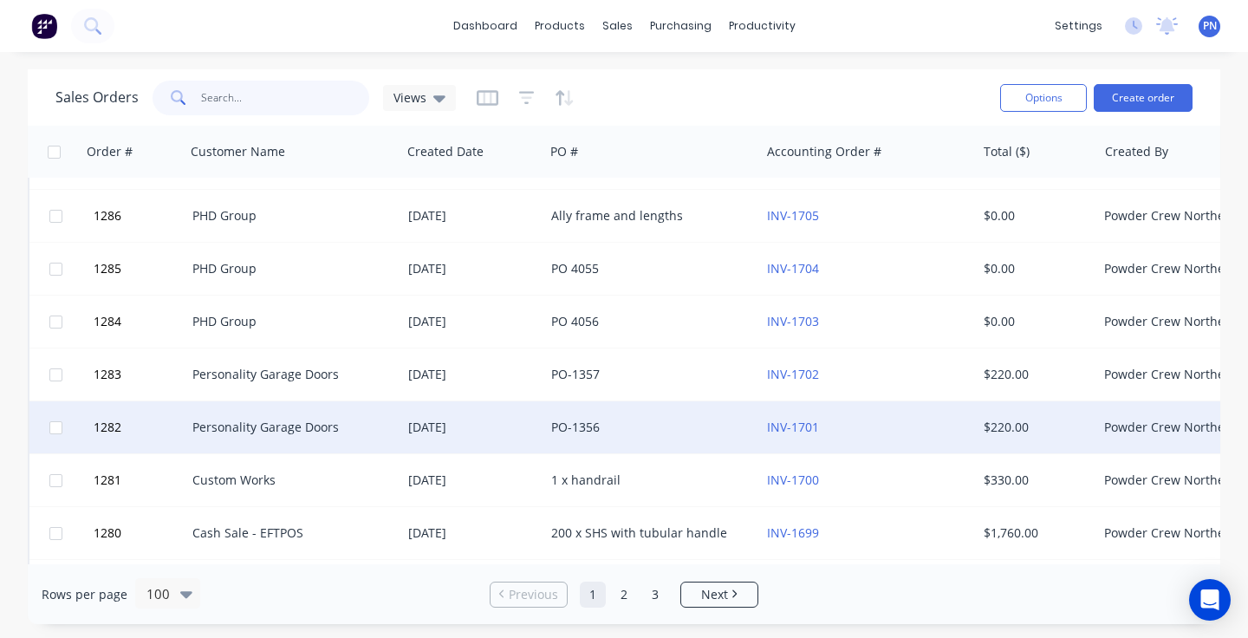
scroll to position [3477, 0]
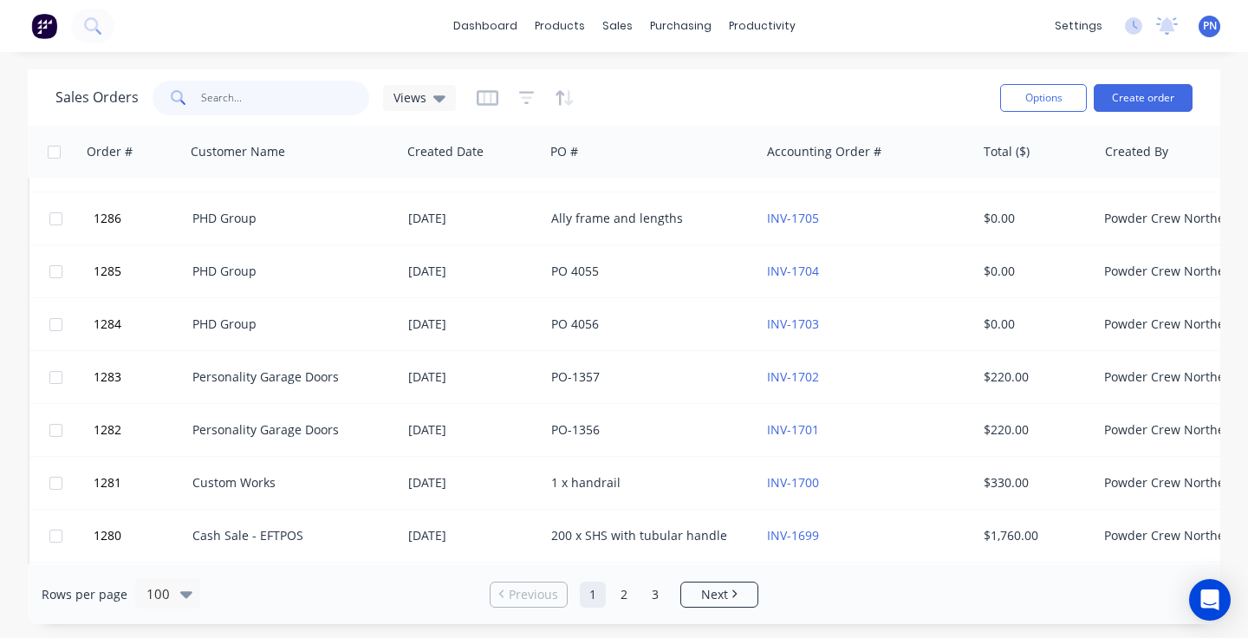
click at [256, 103] on input "text" at bounding box center [285, 98] width 169 height 35
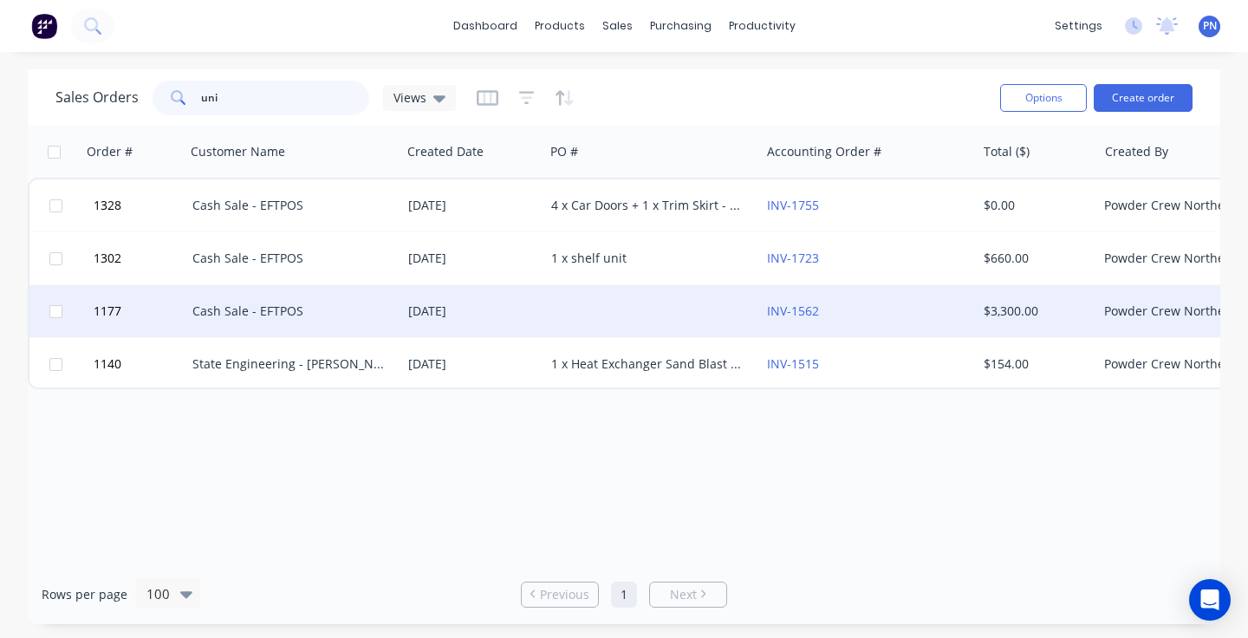
scroll to position [0, 0]
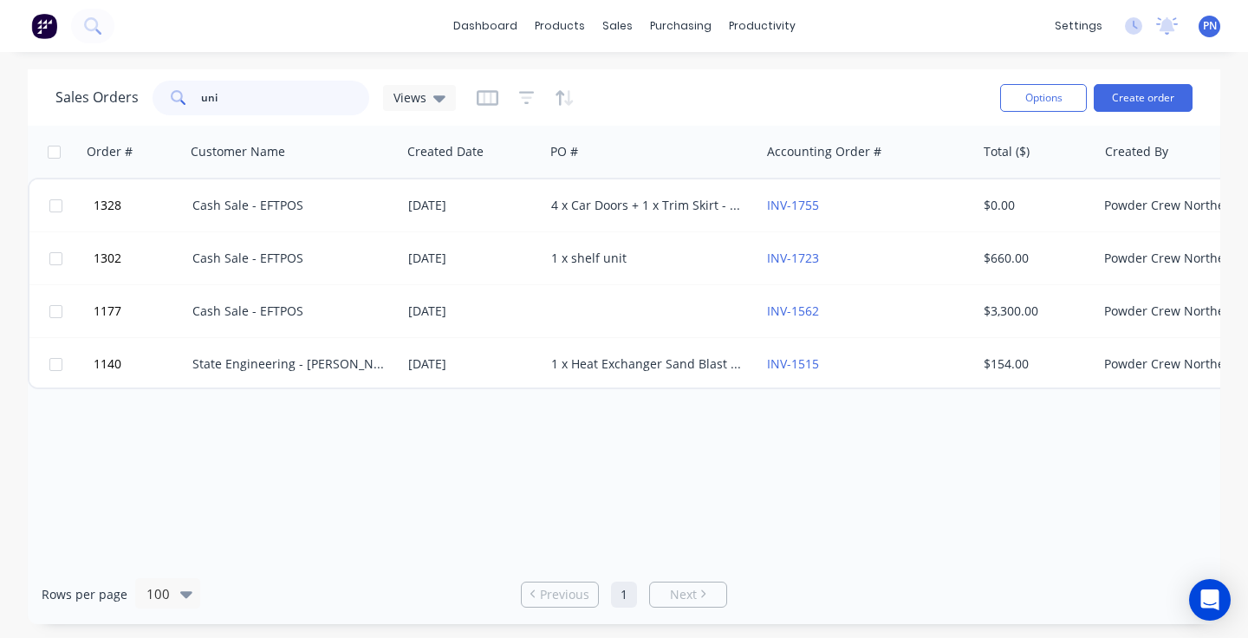
click at [280, 95] on input "uni" at bounding box center [285, 98] width 169 height 35
type input "uni"
click at [1149, 104] on button "Create order" at bounding box center [1143, 98] width 99 height 28
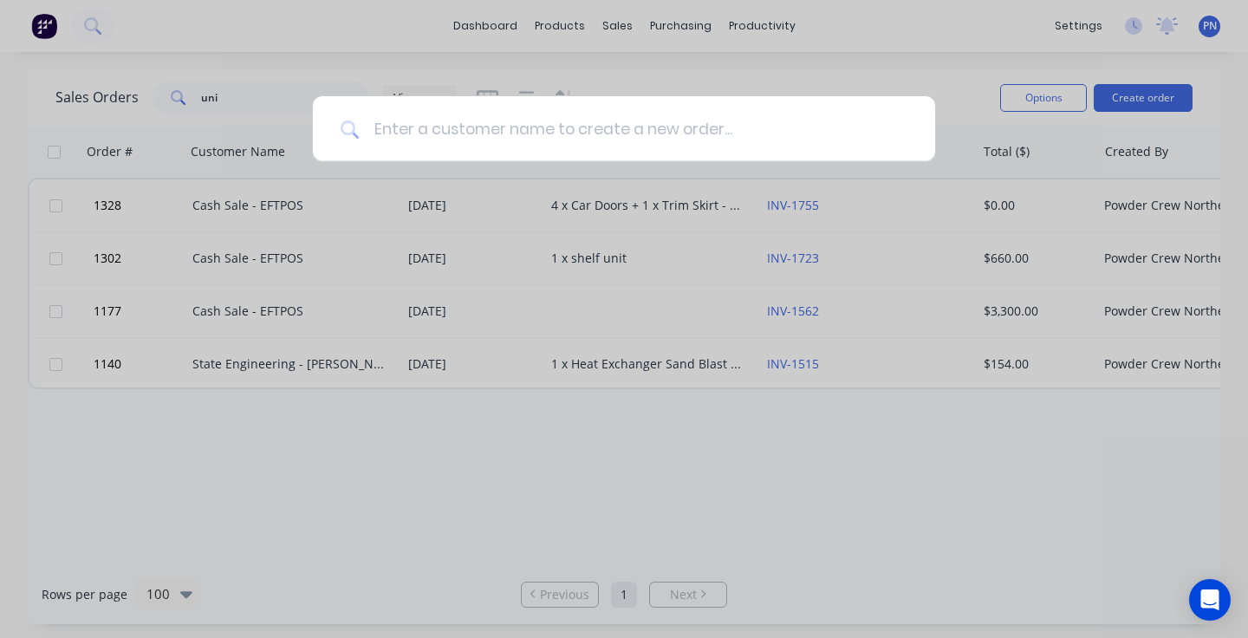
drag, startPoint x: 739, startPoint y: 130, endPoint x: 739, endPoint y: 105, distance: 25.1
click at [739, 125] on input at bounding box center [634, 128] width 548 height 65
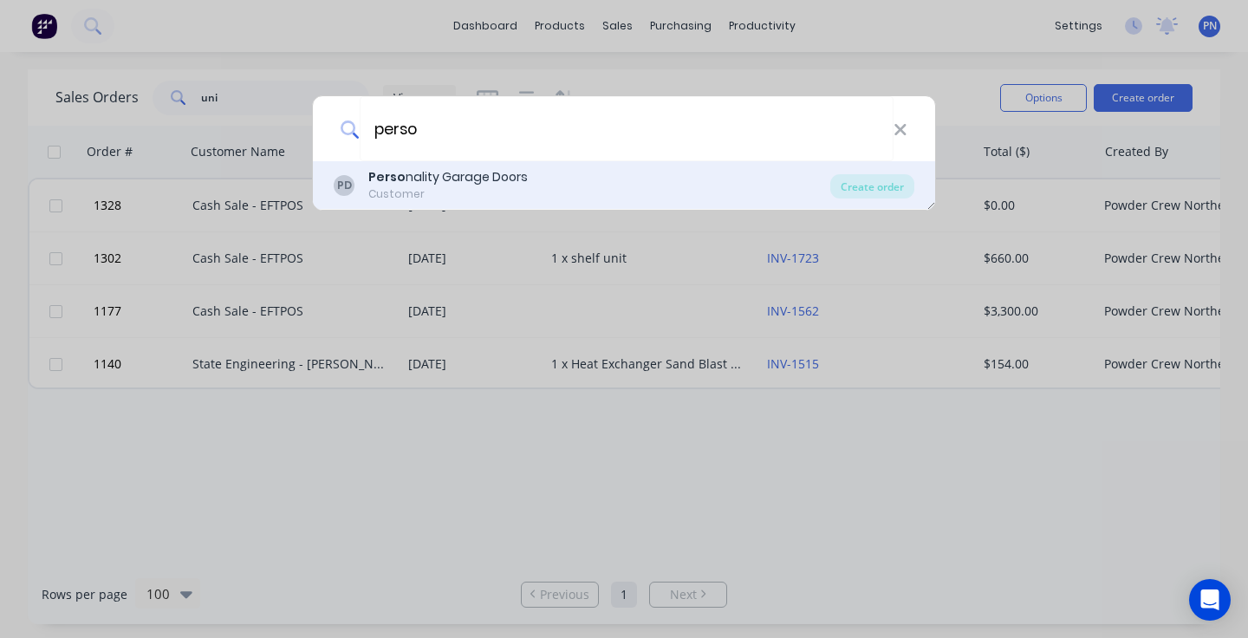
type input "perso"
click at [492, 187] on div "Customer" at bounding box center [447, 194] width 159 height 16
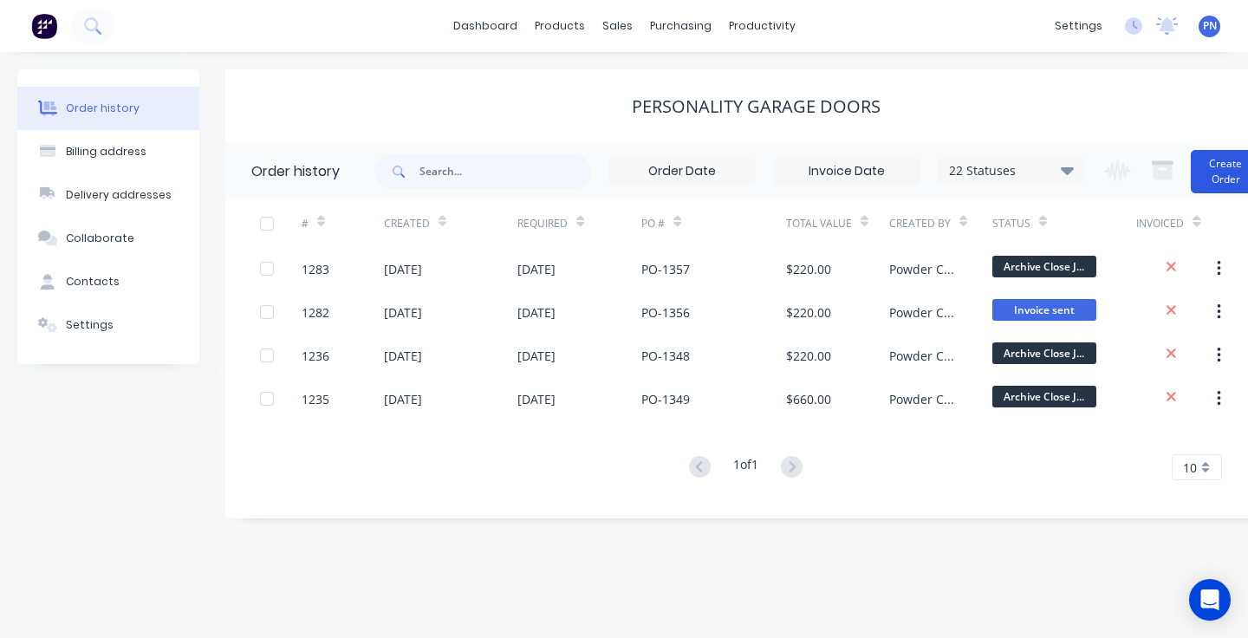
click at [1216, 183] on button "Create Order" at bounding box center [1225, 171] width 69 height 43
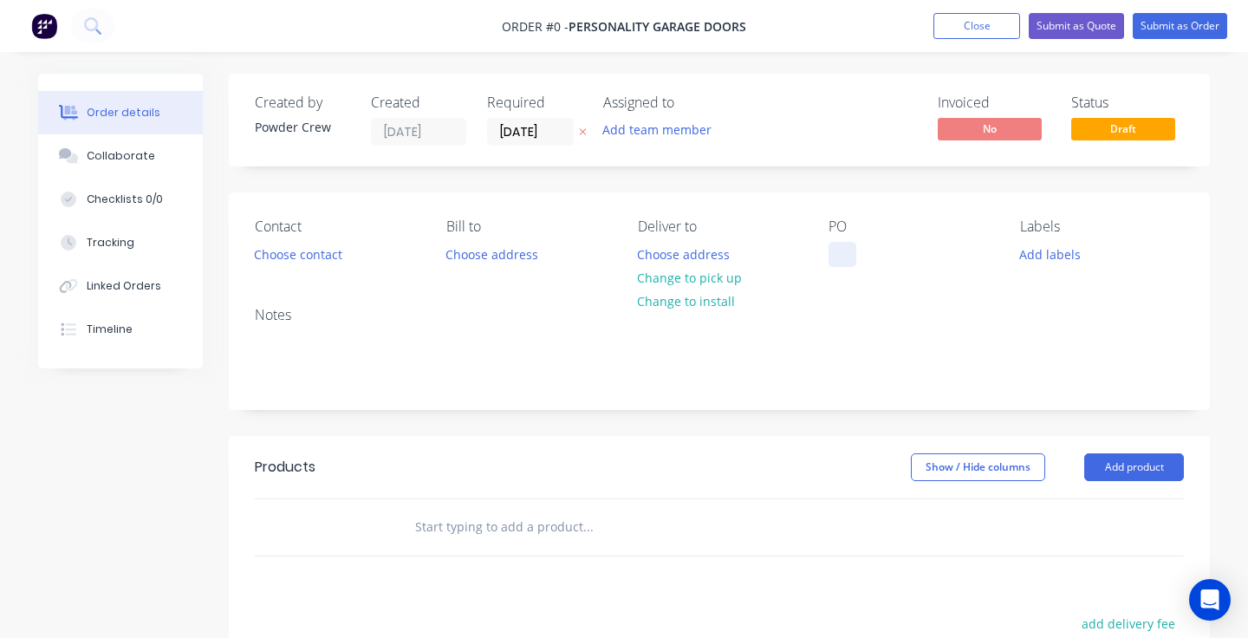
click at [843, 247] on div at bounding box center [843, 254] width 28 height 25
paste div
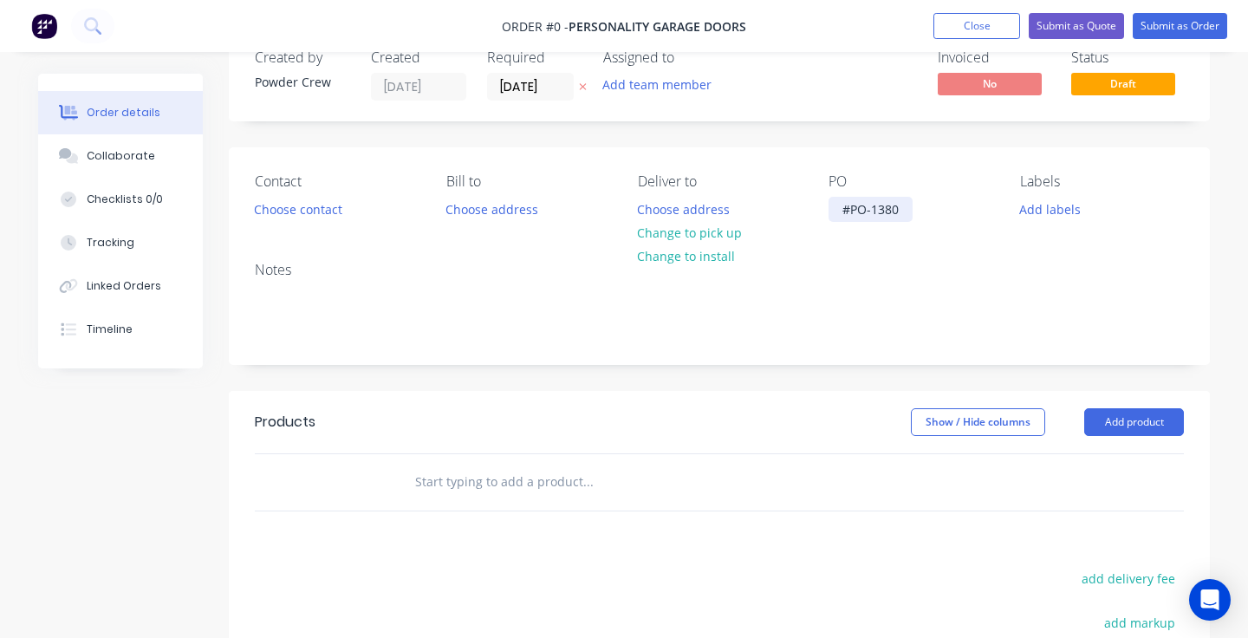
scroll to position [101, 0]
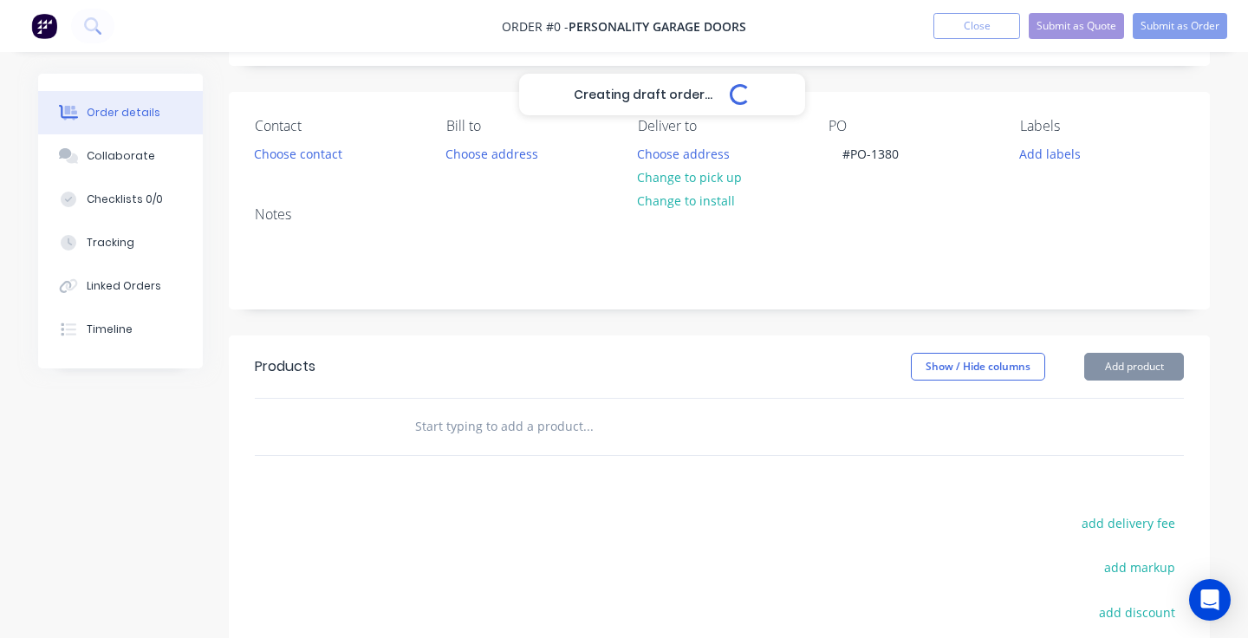
click at [1111, 355] on div "Creating draft order... Loading... Order details Collaborate Checklists 0/0 Tra…" at bounding box center [624, 435] width 1207 height 925
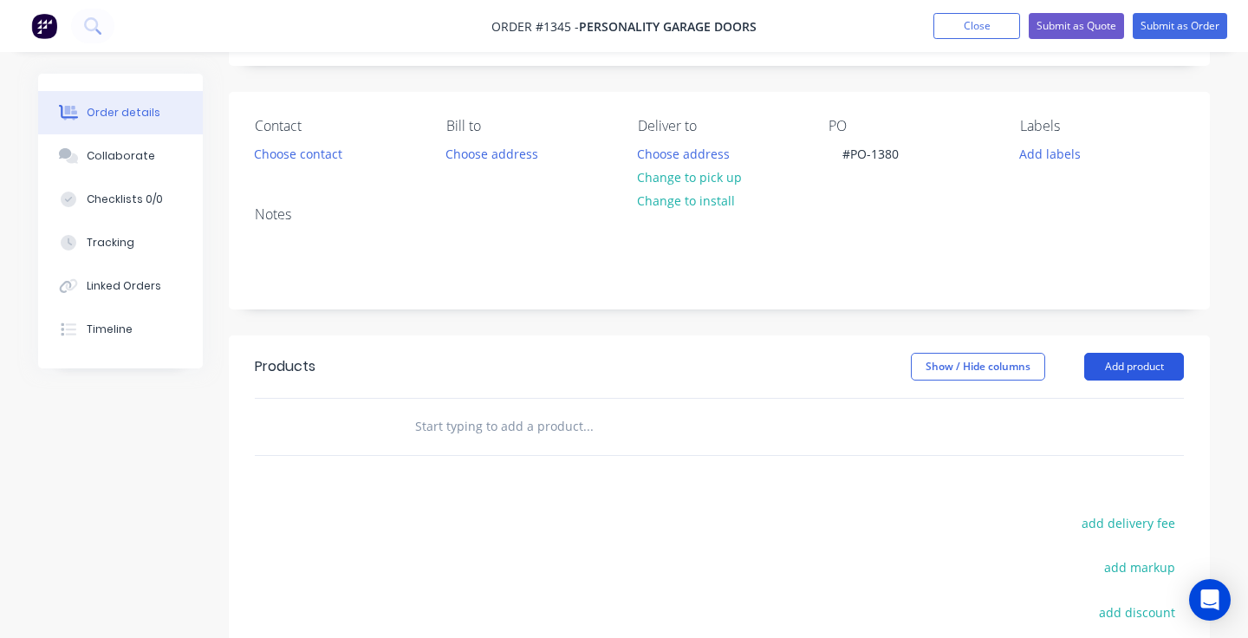
click at [1116, 368] on button "Add product" at bounding box center [1134, 367] width 100 height 28
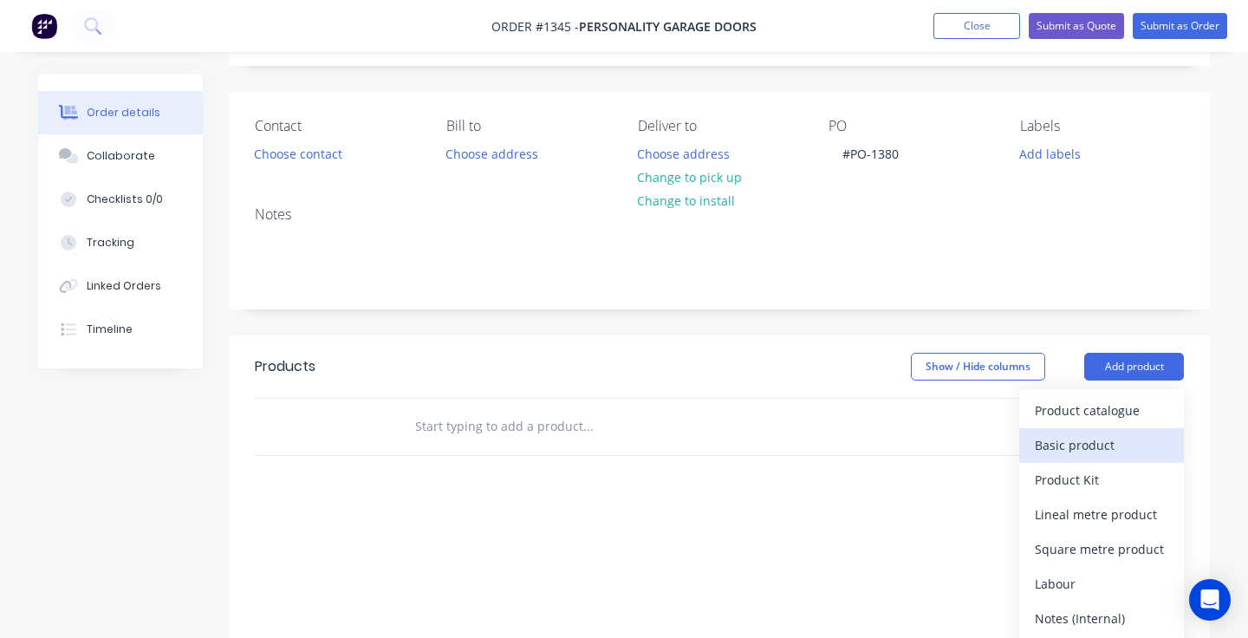
click at [1101, 429] on button "Basic product" at bounding box center [1101, 445] width 165 height 35
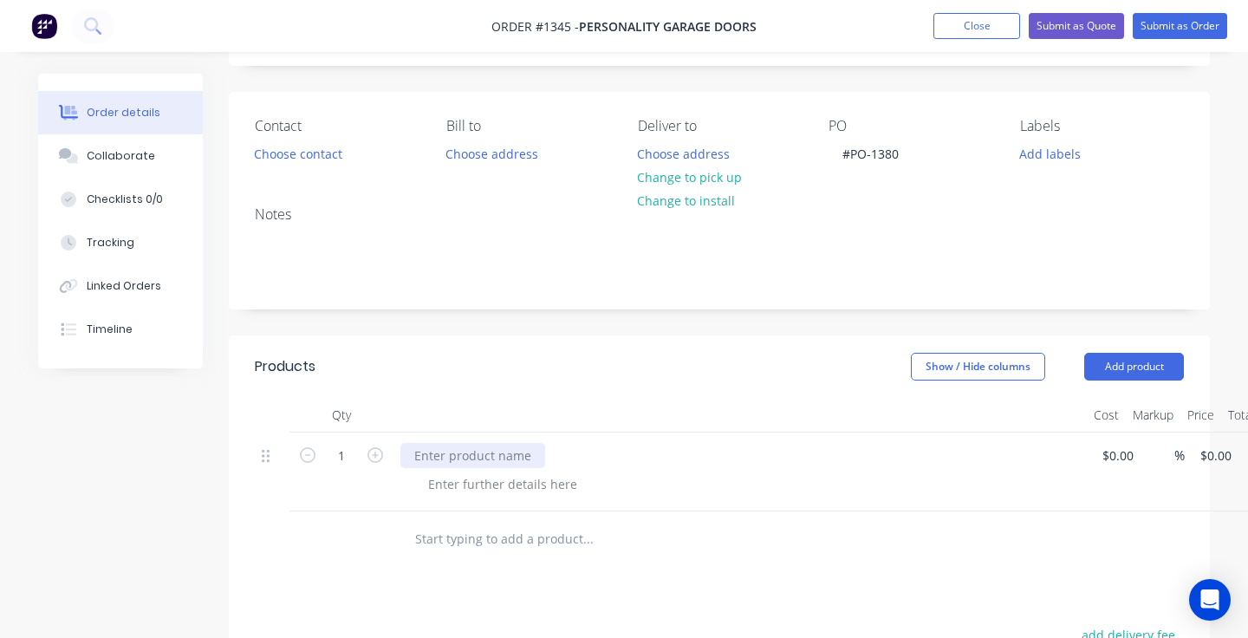
click at [509, 453] on div at bounding box center [472, 455] width 145 height 25
paste div
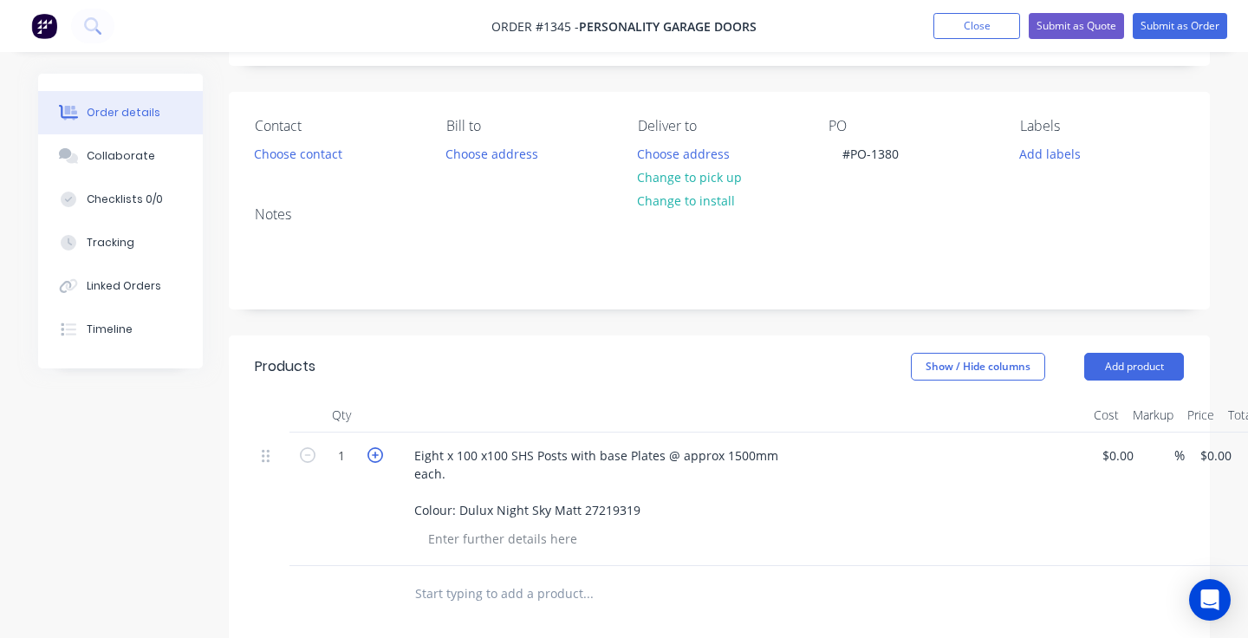
click at [377, 455] on icon "button" at bounding box center [376, 455] width 16 height 16
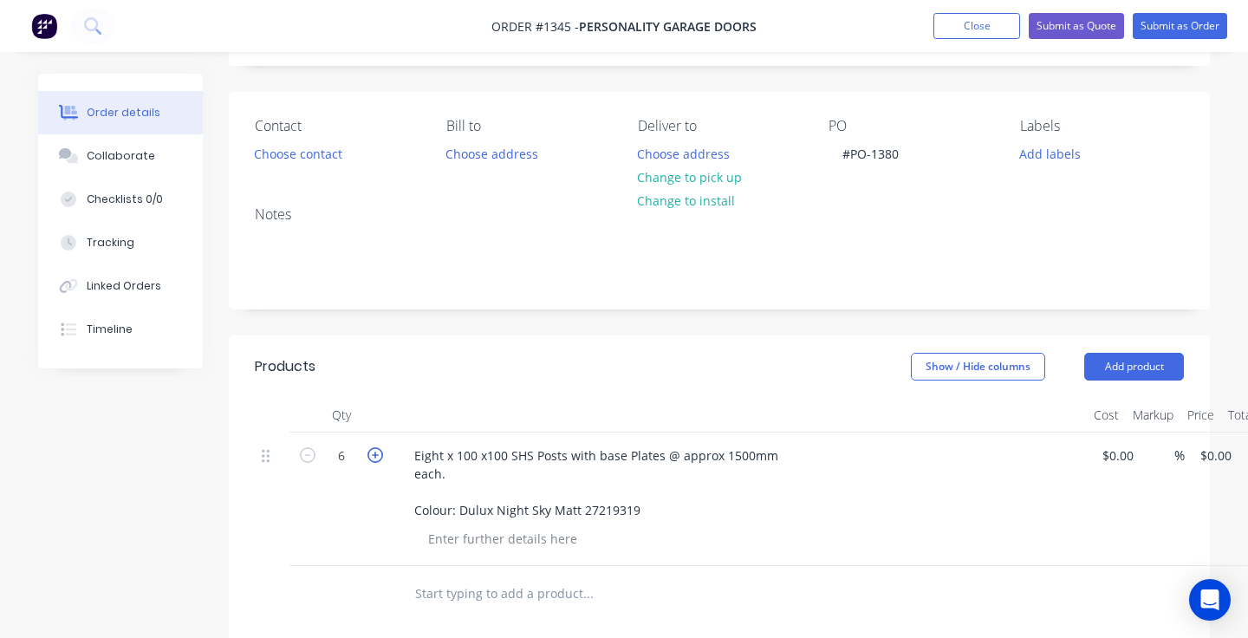
click at [377, 455] on icon "button" at bounding box center [376, 455] width 16 height 16
type input "8"
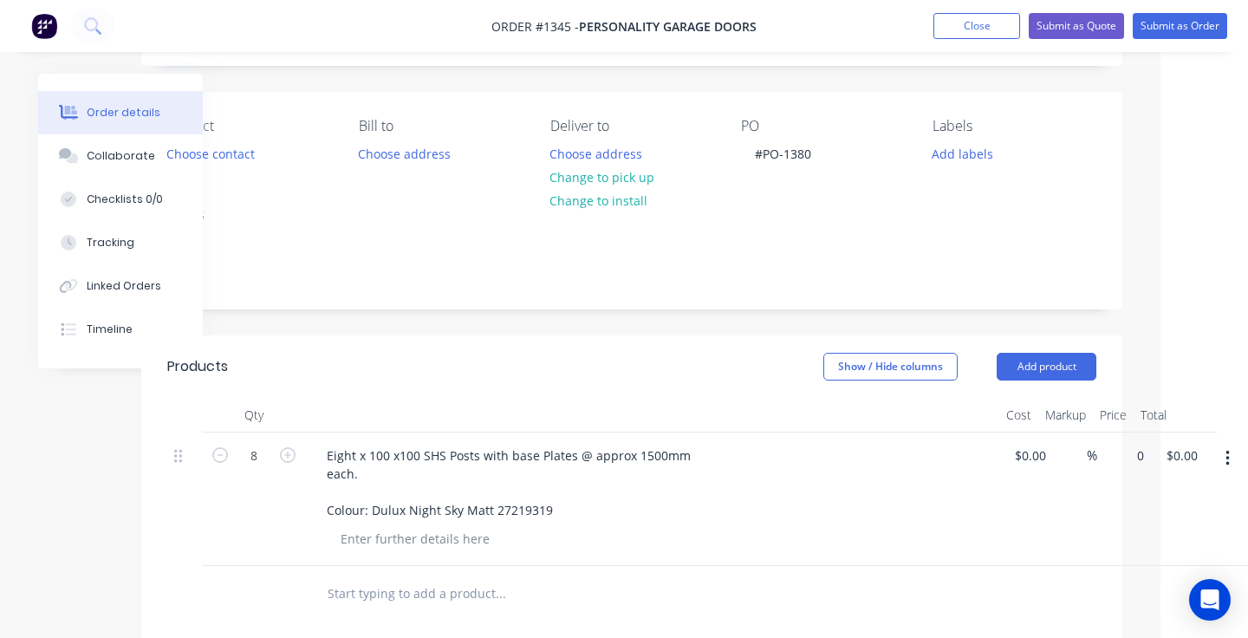
scroll to position [101, 68]
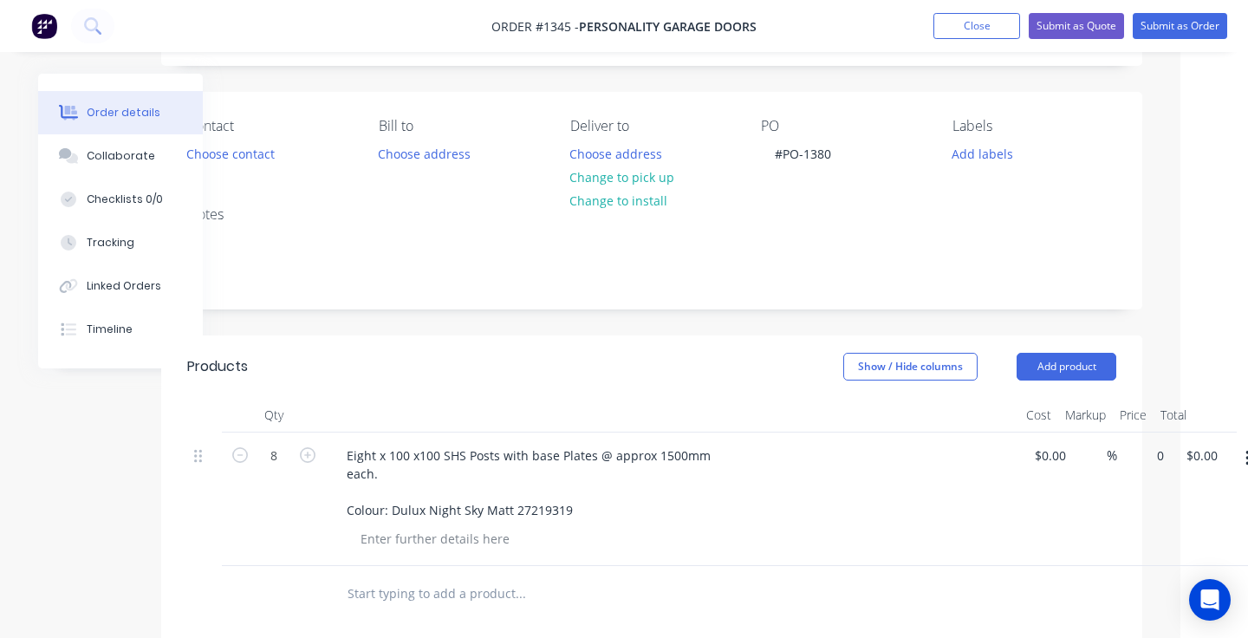
click at [1116, 457] on div "8 Eight x 100 x100 SHS Posts with base Plates @ approx 1500mm each. Colour: Dul…" at bounding box center [651, 499] width 929 height 133
type input "$50.00"
type input "$400.00"
click at [984, 519] on div "Eight x 100 x100 SHS Posts with base Plates @ approx 1500mm each. Colour: Dulux…" at bounding box center [673, 483] width 680 height 80
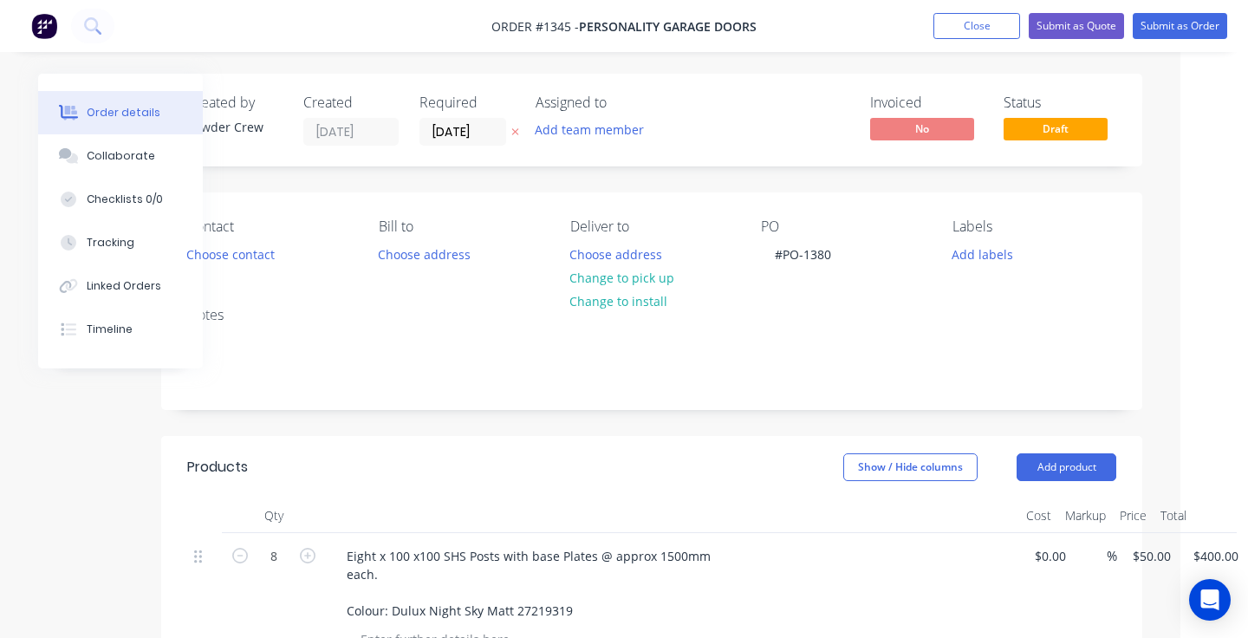
scroll to position [0, 68]
click at [787, 258] on div "#PO-1380" at bounding box center [803, 254] width 84 height 25
click at [1162, 25] on button "Submit as Order" at bounding box center [1180, 26] width 94 height 26
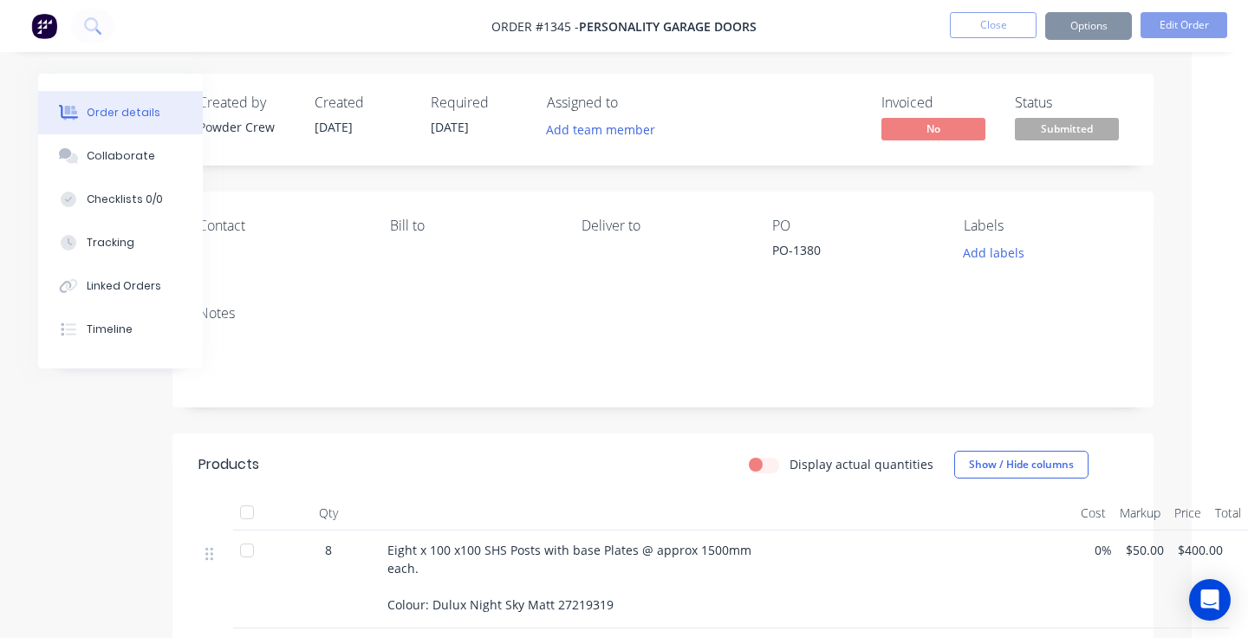
scroll to position [0, 0]
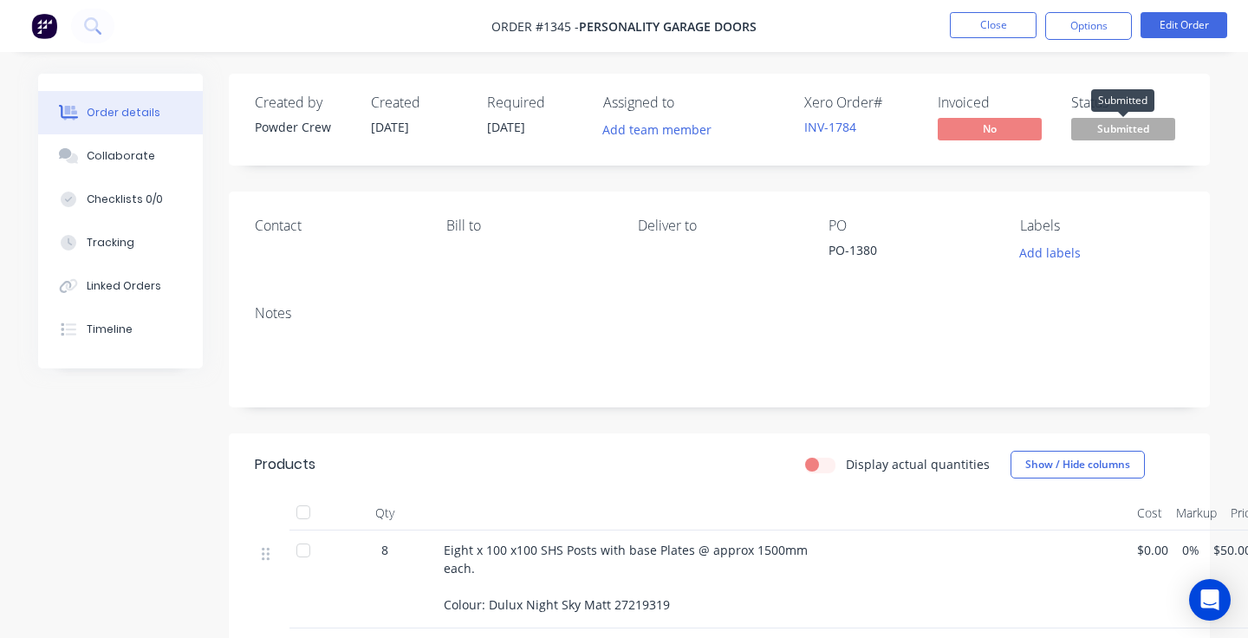
click at [1109, 131] on span "Submitted" at bounding box center [1123, 129] width 104 height 22
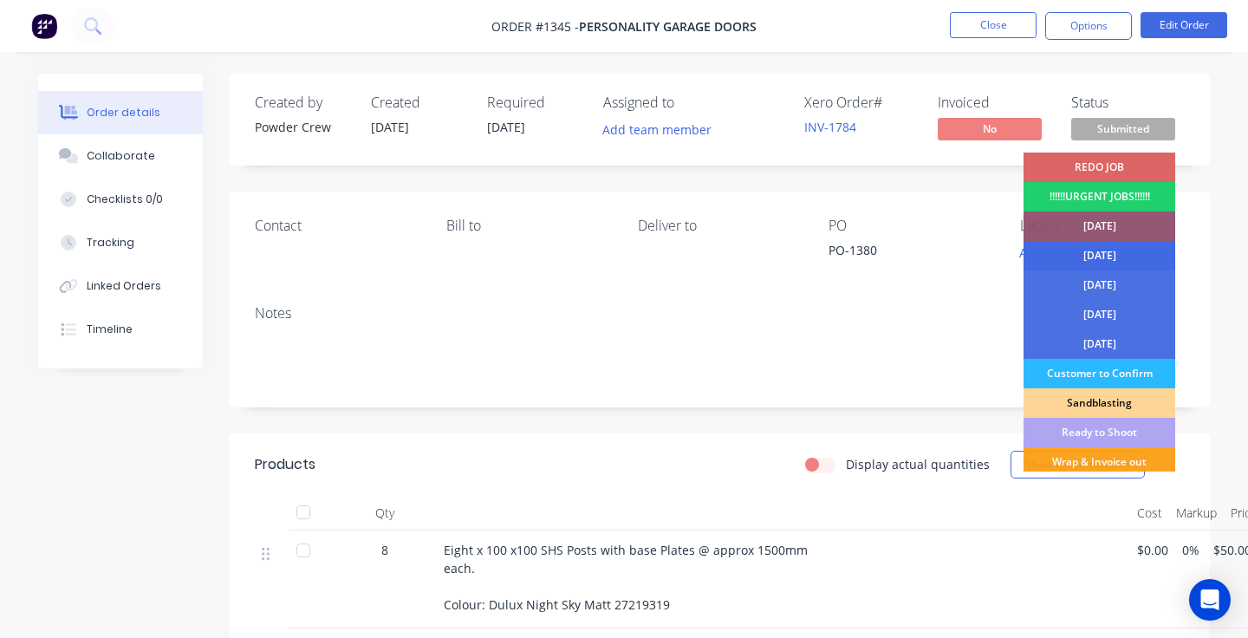
click at [1105, 250] on div "[DATE]" at bounding box center [1100, 255] width 152 height 29
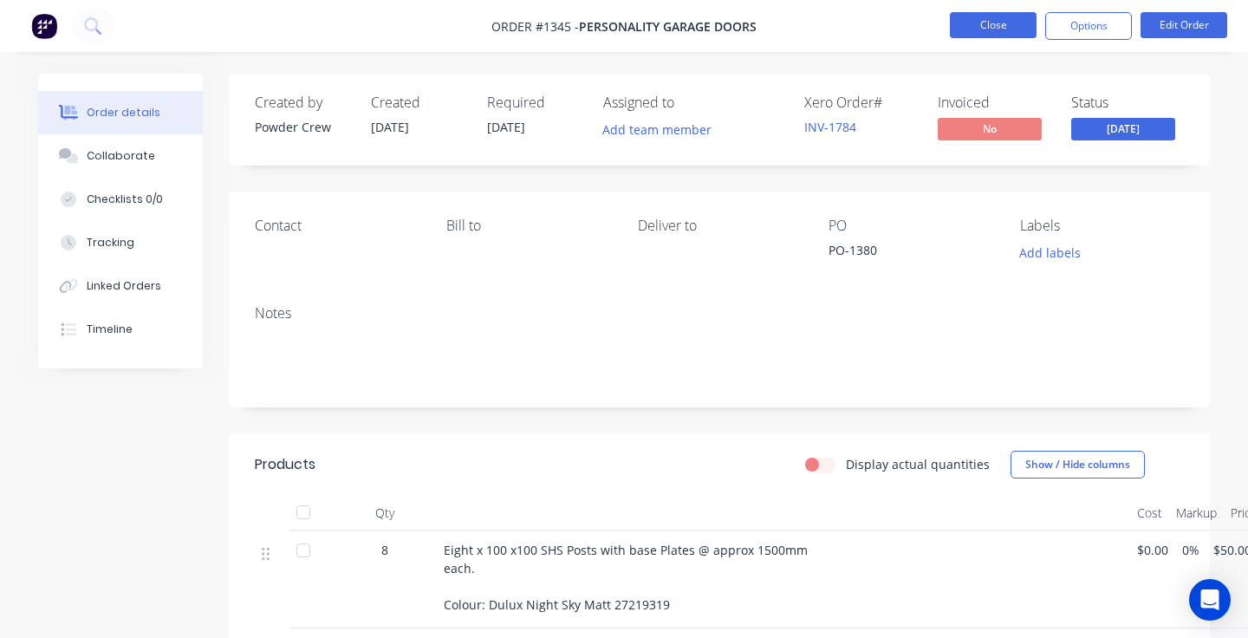
click at [1009, 31] on button "Close" at bounding box center [993, 25] width 87 height 26
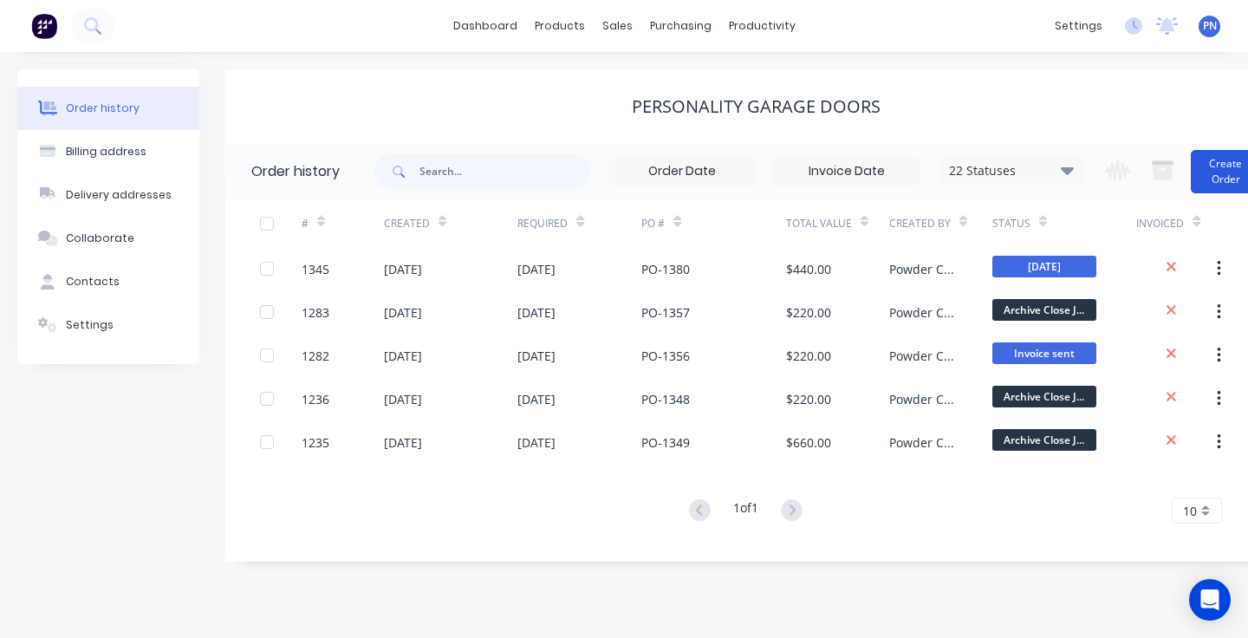
click at [1208, 178] on button "Create Order" at bounding box center [1225, 171] width 69 height 43
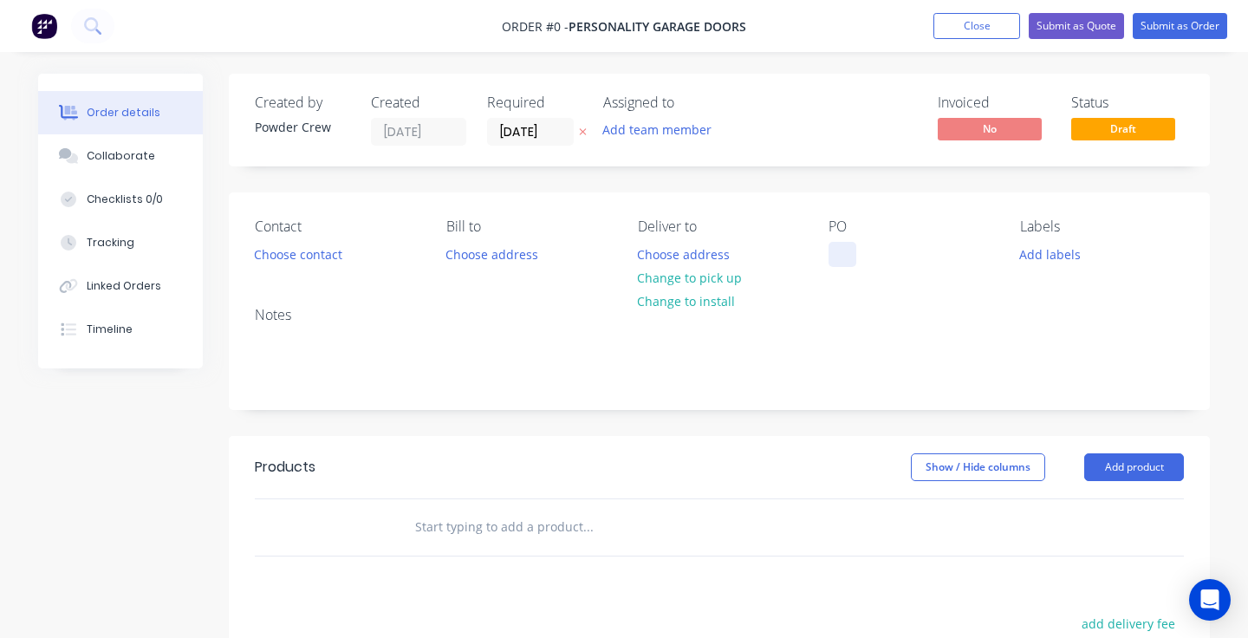
click at [840, 251] on div at bounding box center [843, 254] width 28 height 25
paste div
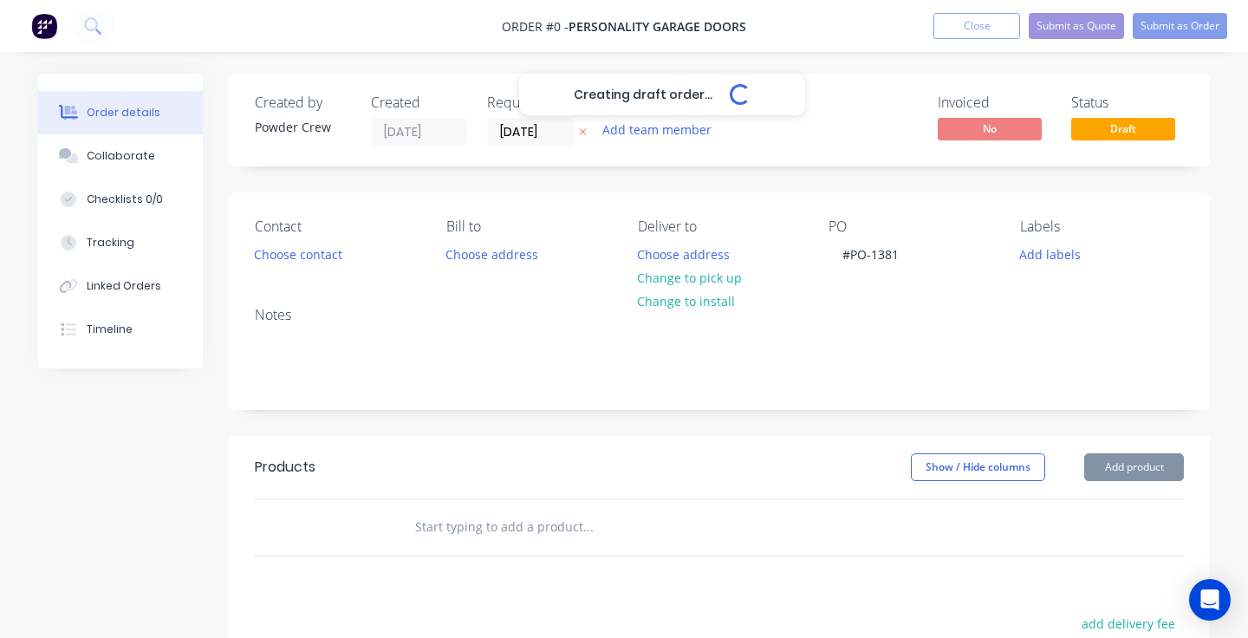
click at [1113, 472] on div "Creating draft order... Loading... Order details Collaborate Checklists 0/0 Tra…" at bounding box center [624, 536] width 1207 height 925
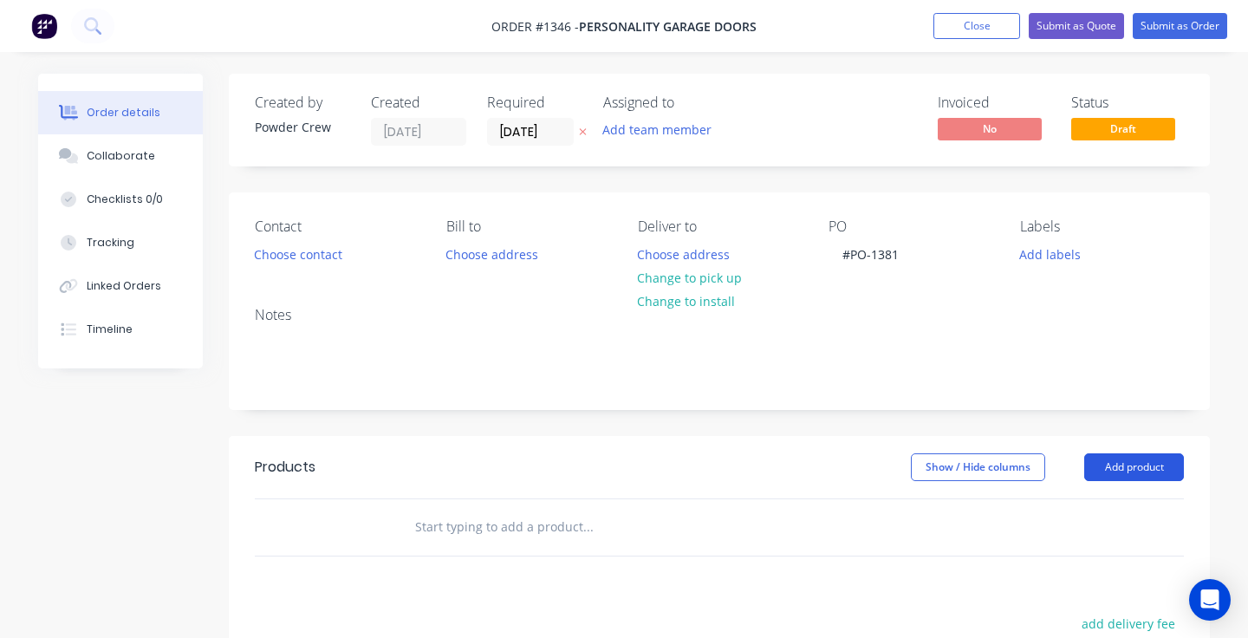
click at [1115, 471] on button "Add product" at bounding box center [1134, 467] width 100 height 28
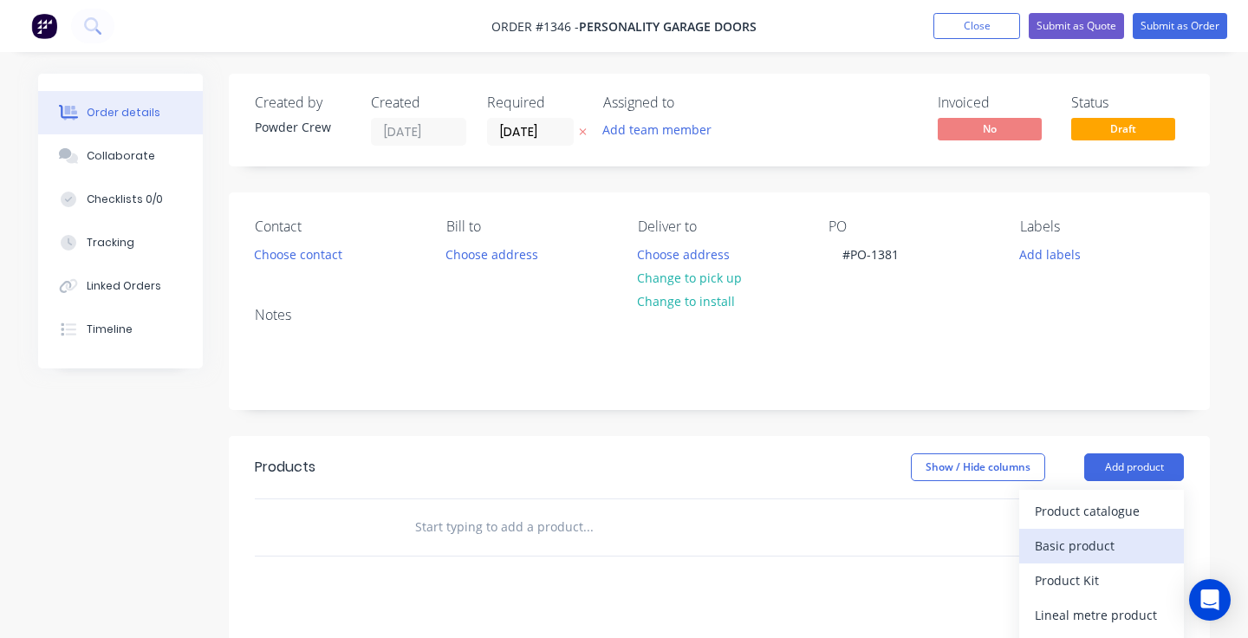
click at [1095, 538] on div "Basic product" at bounding box center [1101, 545] width 133 height 25
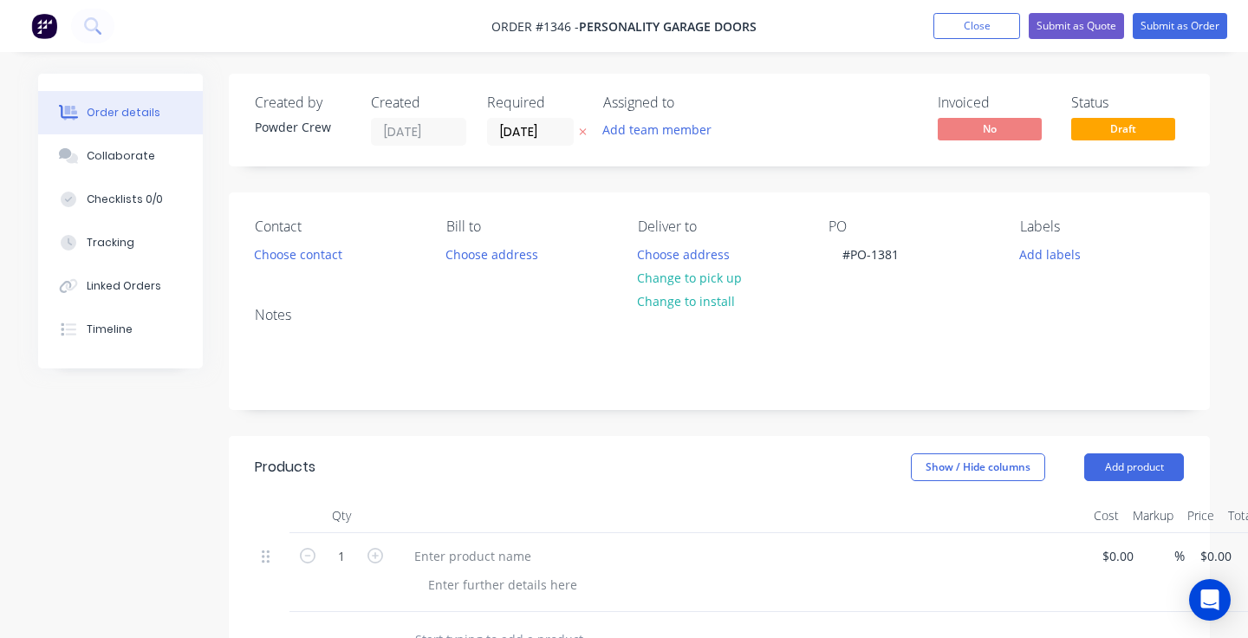
scroll to position [101, 0]
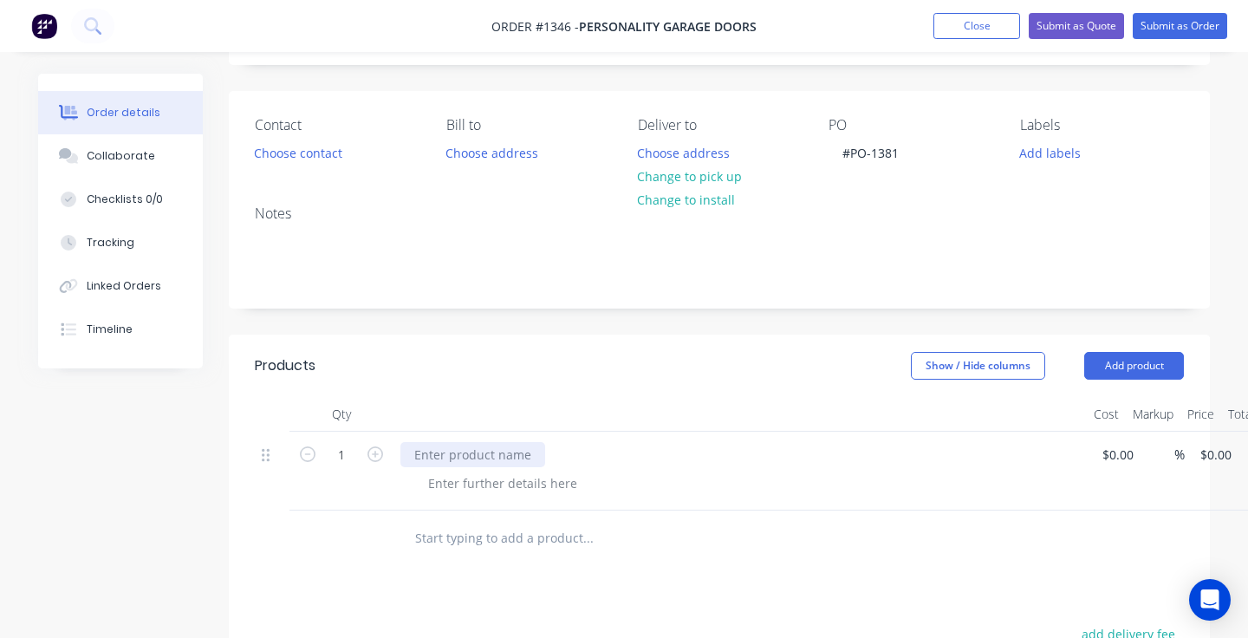
click at [488, 458] on div at bounding box center [472, 454] width 145 height 25
paste div
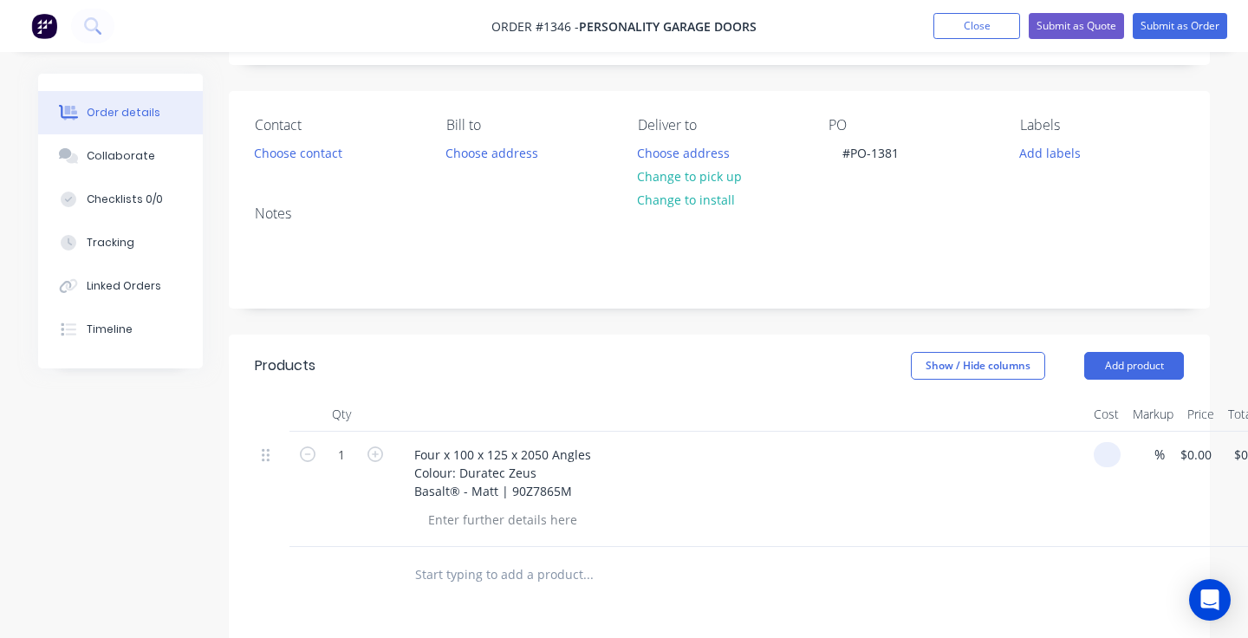
click at [1128, 458] on div "1 Four x 100 x 125 x 2050 Angles Colour: Duratec Zeus Basalt® - Matt | 90Z7865M…" at bounding box center [719, 489] width 929 height 115
type input "$200.00"
click at [1016, 487] on div "Four x 100 x 125 x 2050 Angles Colour: Duratec Zeus Basalt® - Matt | 90Z7865M" at bounding box center [740, 473] width 680 height 62
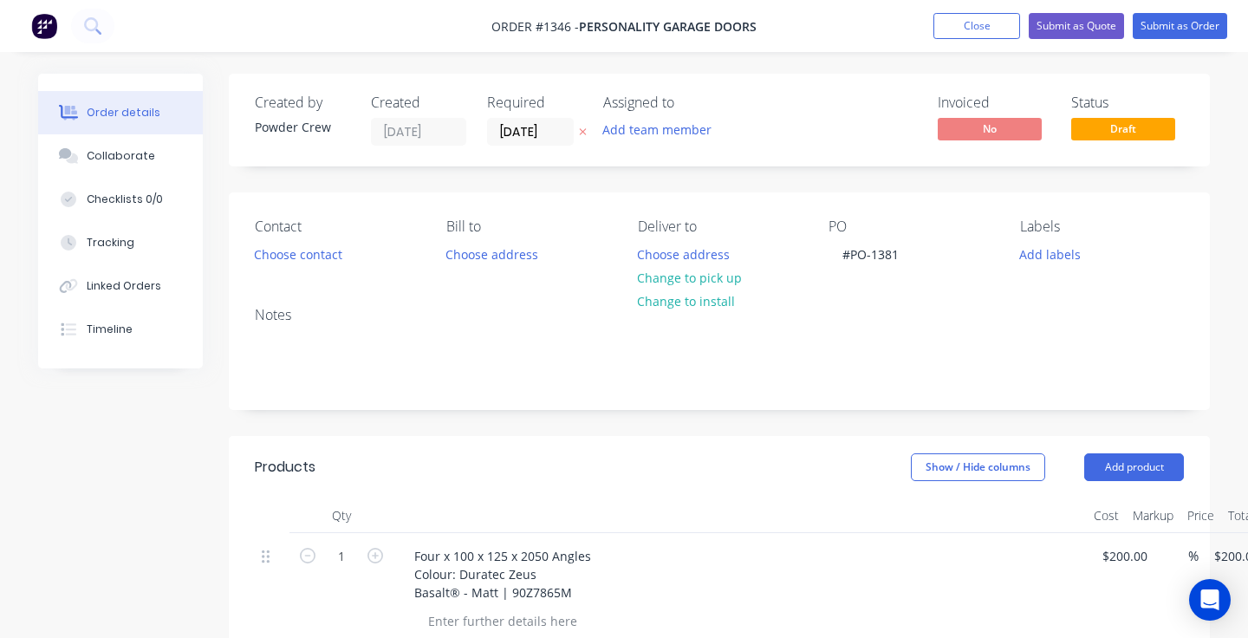
scroll to position [0, 0]
click at [1172, 20] on button "Submit as Order" at bounding box center [1180, 26] width 94 height 26
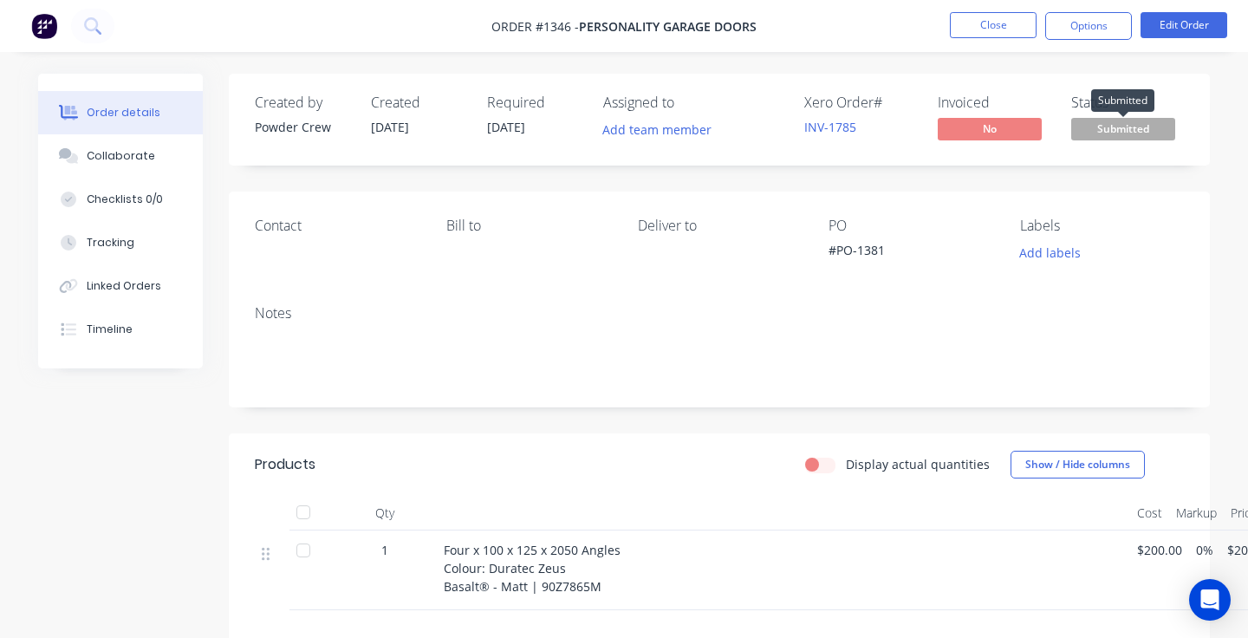
click at [1144, 132] on span "Submitted" at bounding box center [1123, 129] width 104 height 22
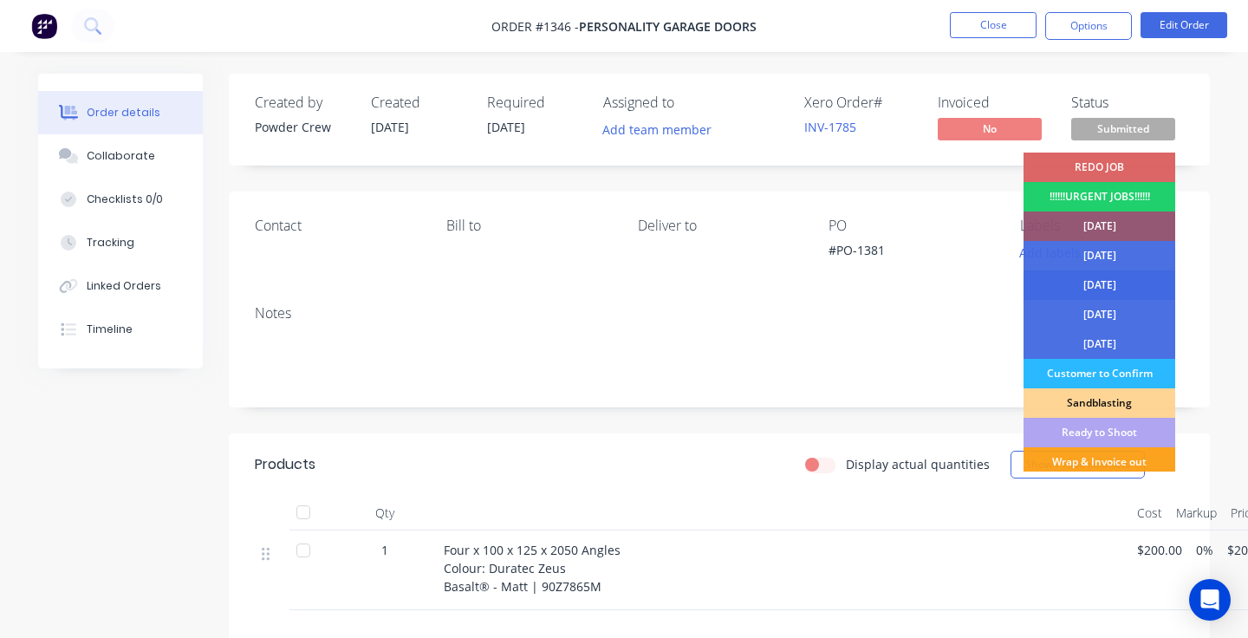
click at [1125, 284] on div "[DATE]" at bounding box center [1100, 284] width 152 height 29
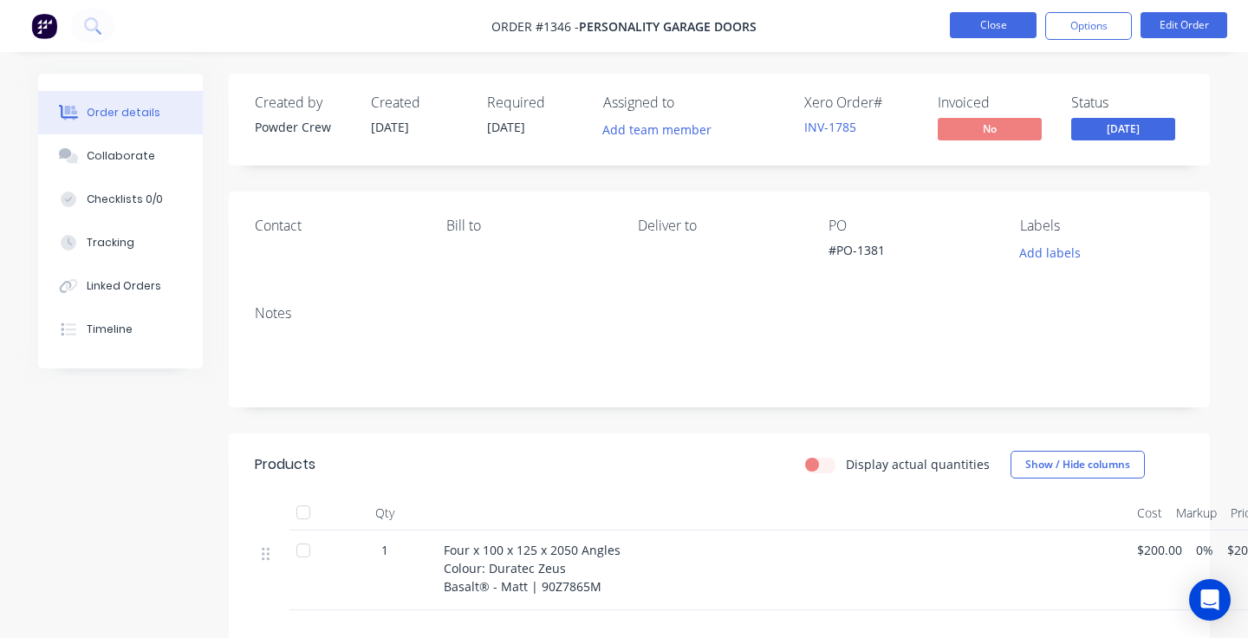
click at [1006, 31] on button "Close" at bounding box center [993, 25] width 87 height 26
